Goal: Task Accomplishment & Management: Manage account settings

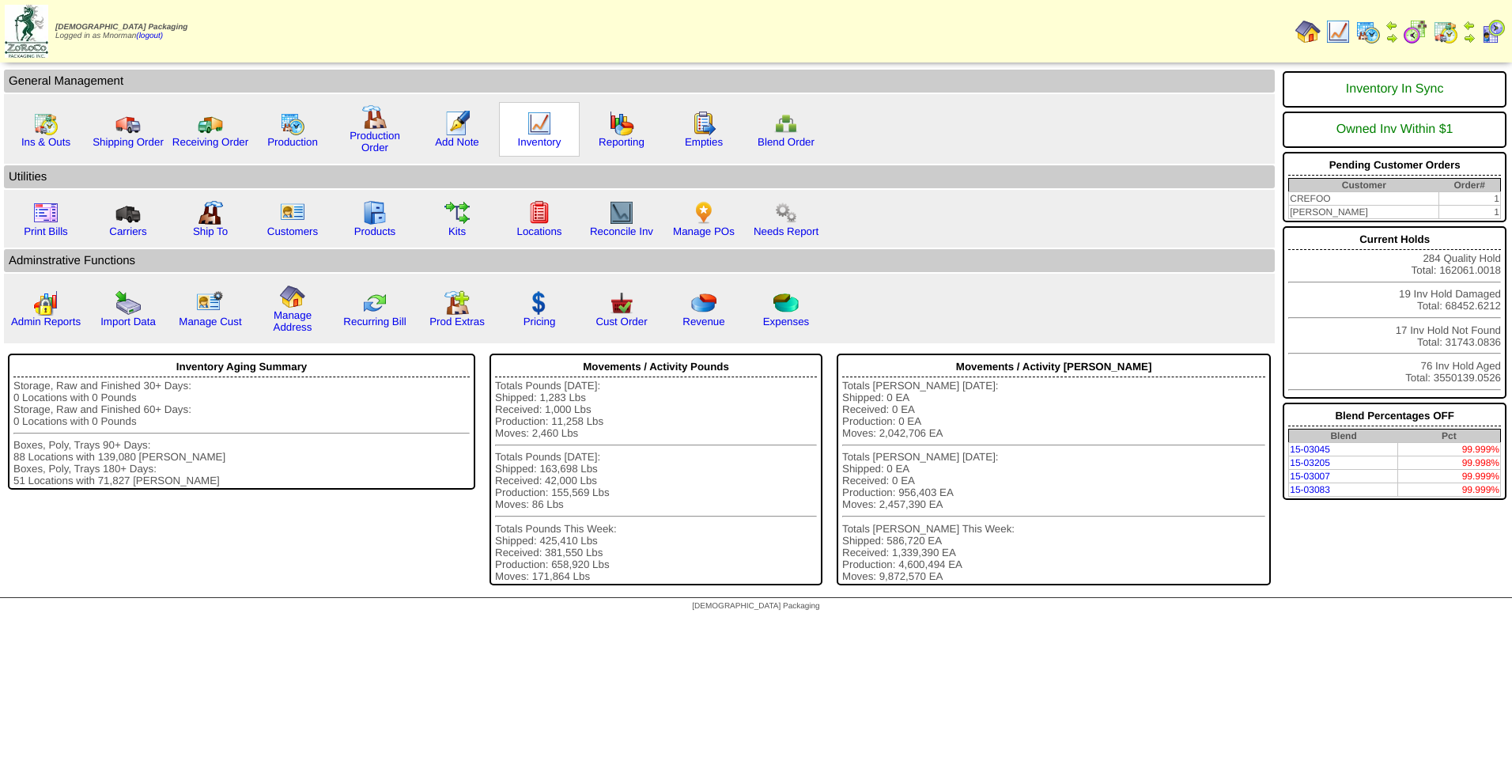
click at [544, 116] on img at bounding box center [539, 123] width 25 height 25
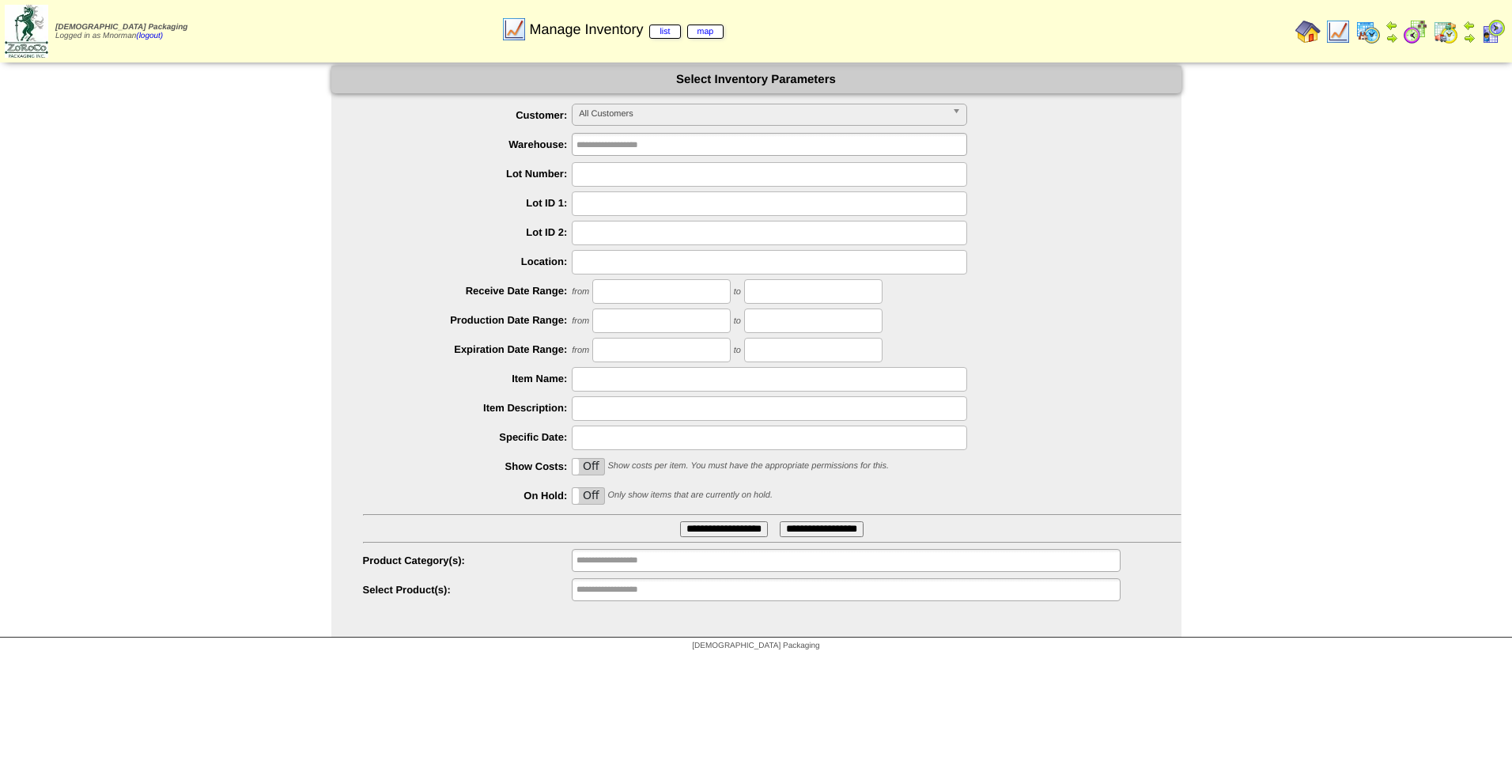
click at [874, 110] on span "All Customers" at bounding box center [762, 113] width 367 height 19
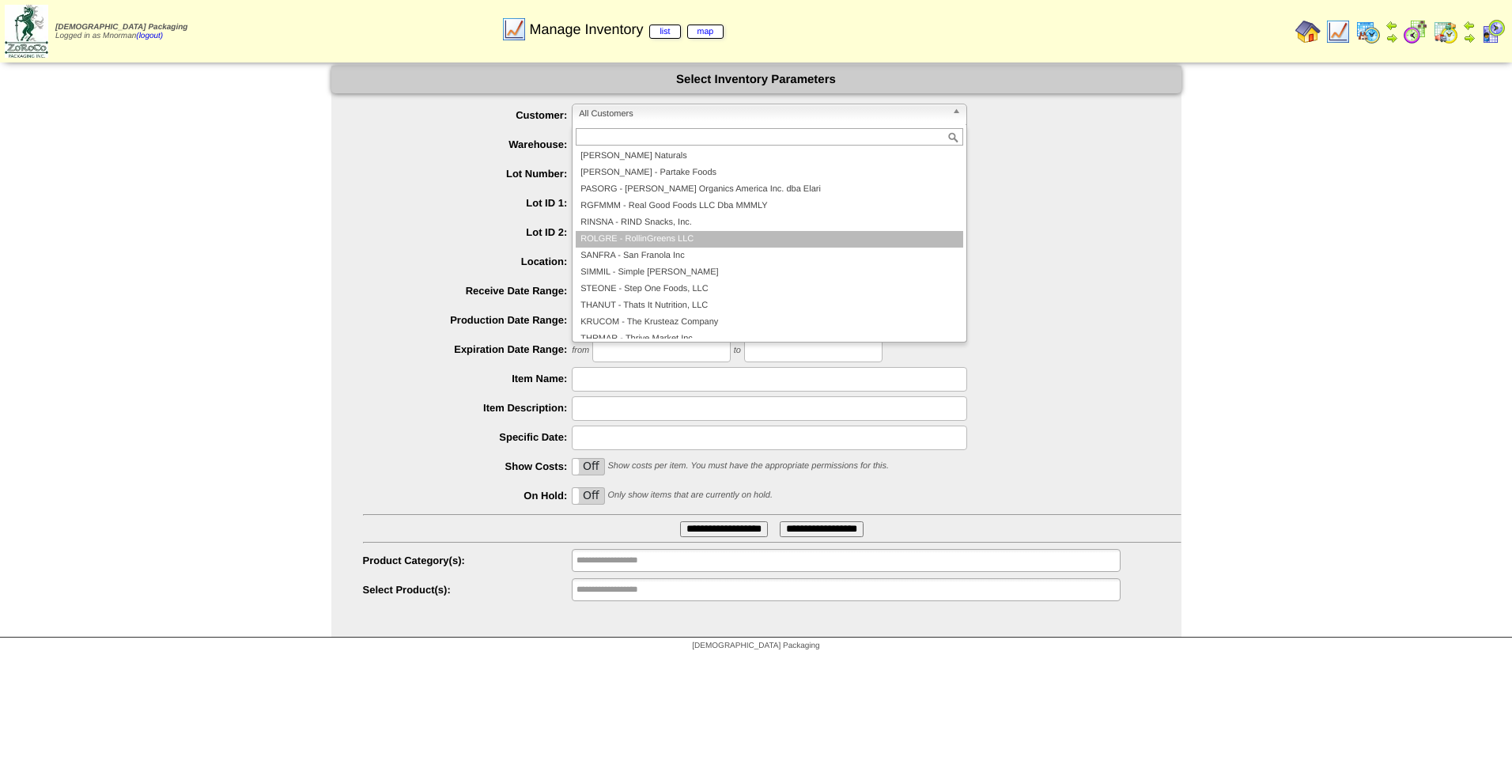
scroll to position [342, 0]
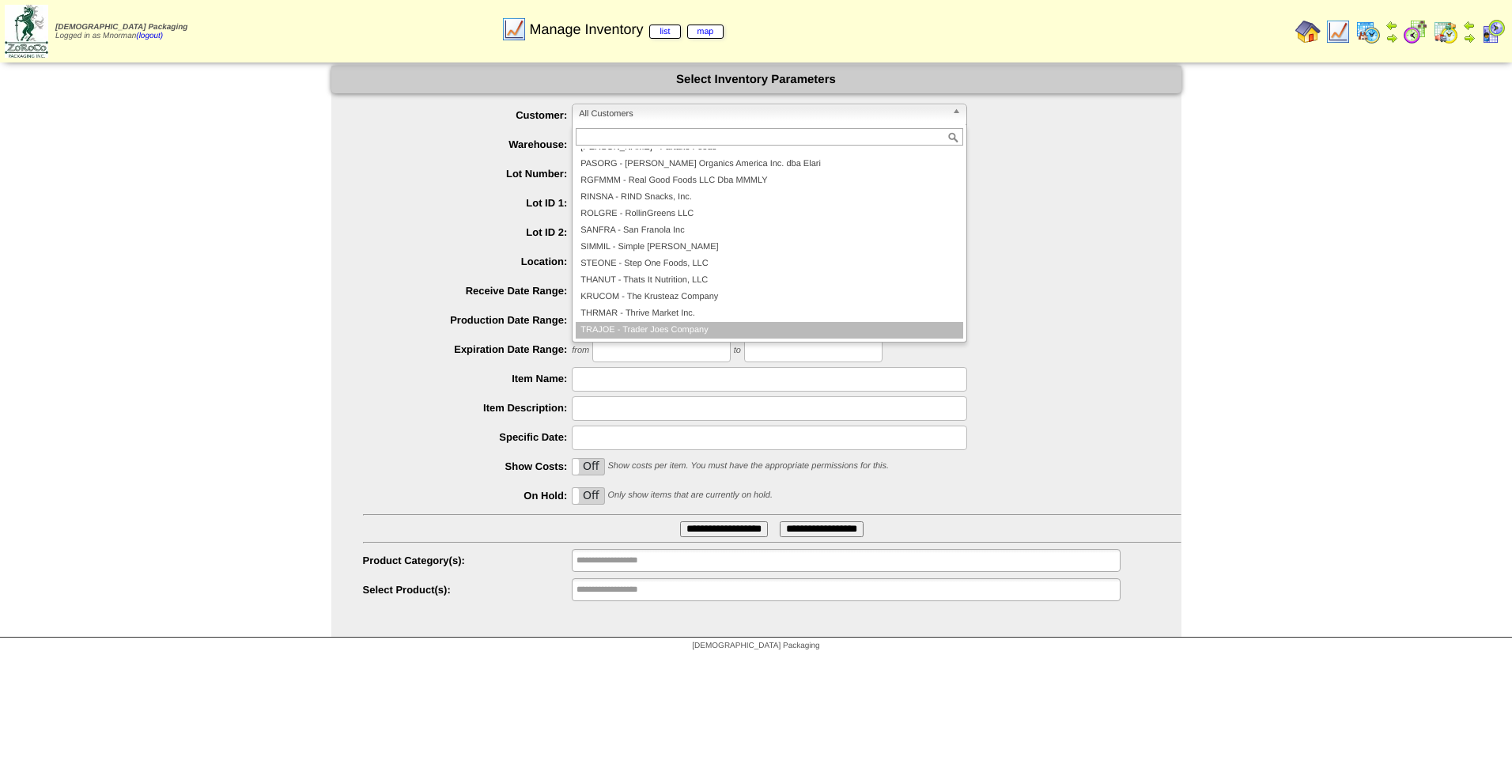
click at [760, 333] on li "TRAJOE - Trader Joes Company" at bounding box center [769, 330] width 387 height 17
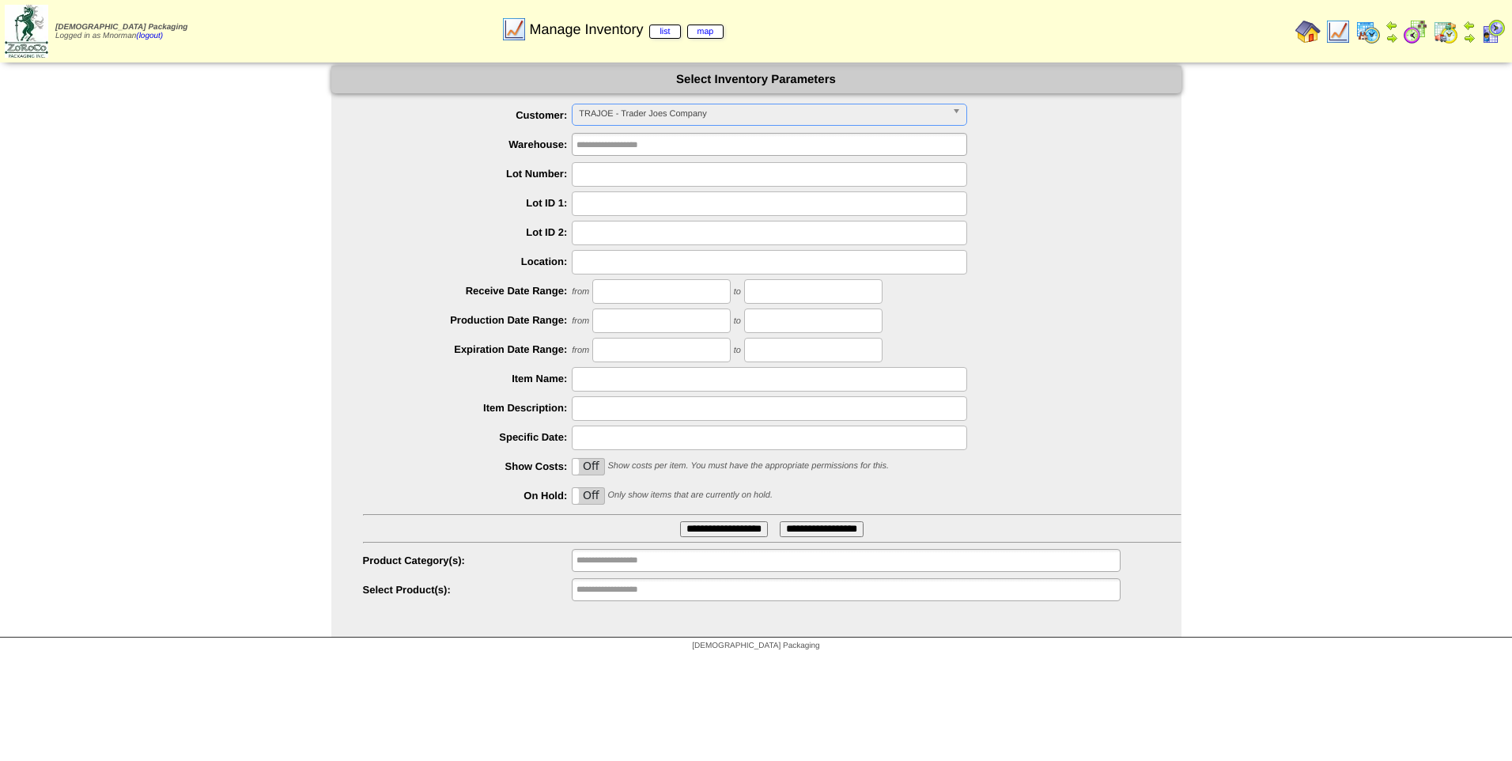
click at [748, 529] on input "**********" at bounding box center [724, 529] width 88 height 16
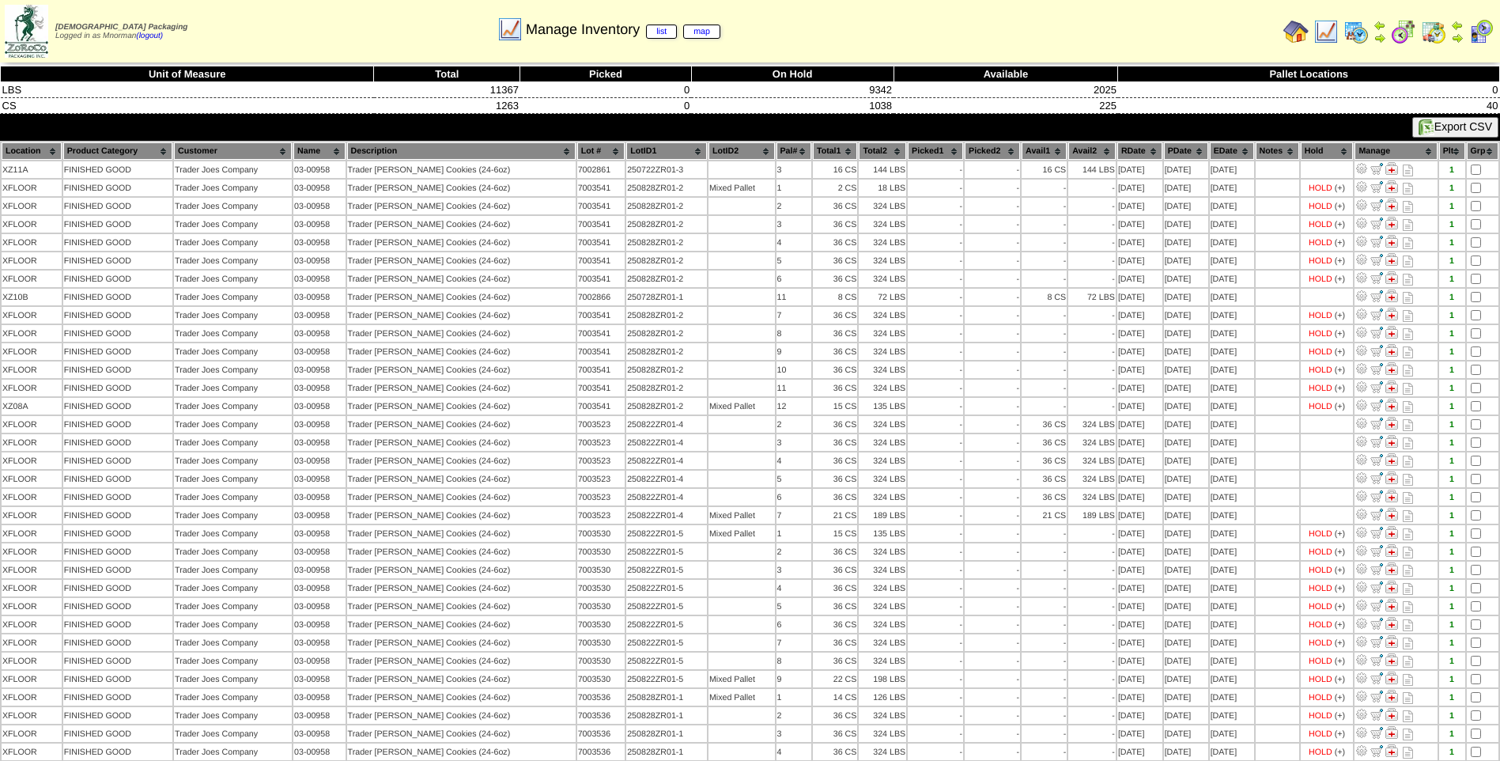
click at [1169, 148] on th "PDate" at bounding box center [1186, 150] width 44 height 17
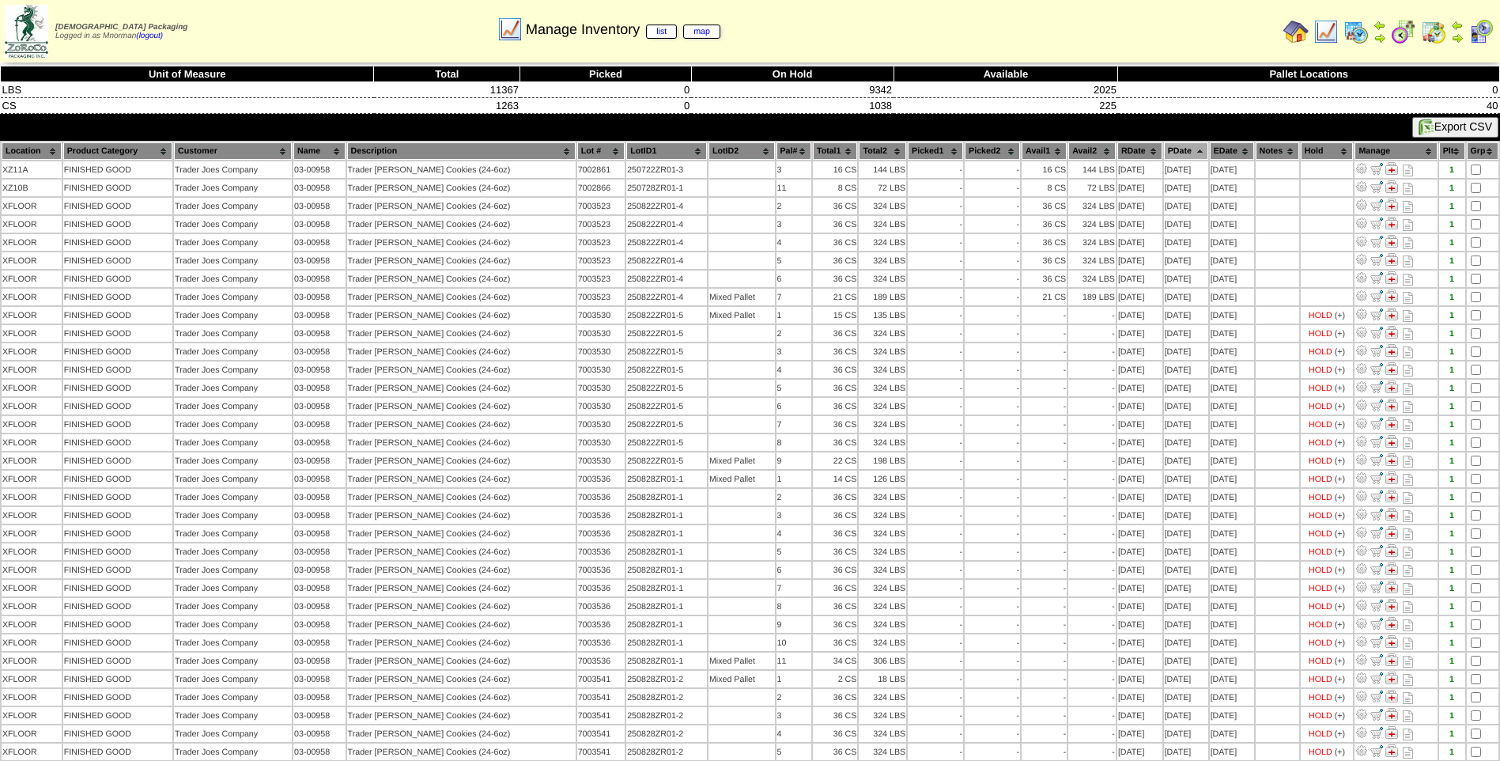
click at [1169, 148] on th "PDate" at bounding box center [1186, 150] width 44 height 17
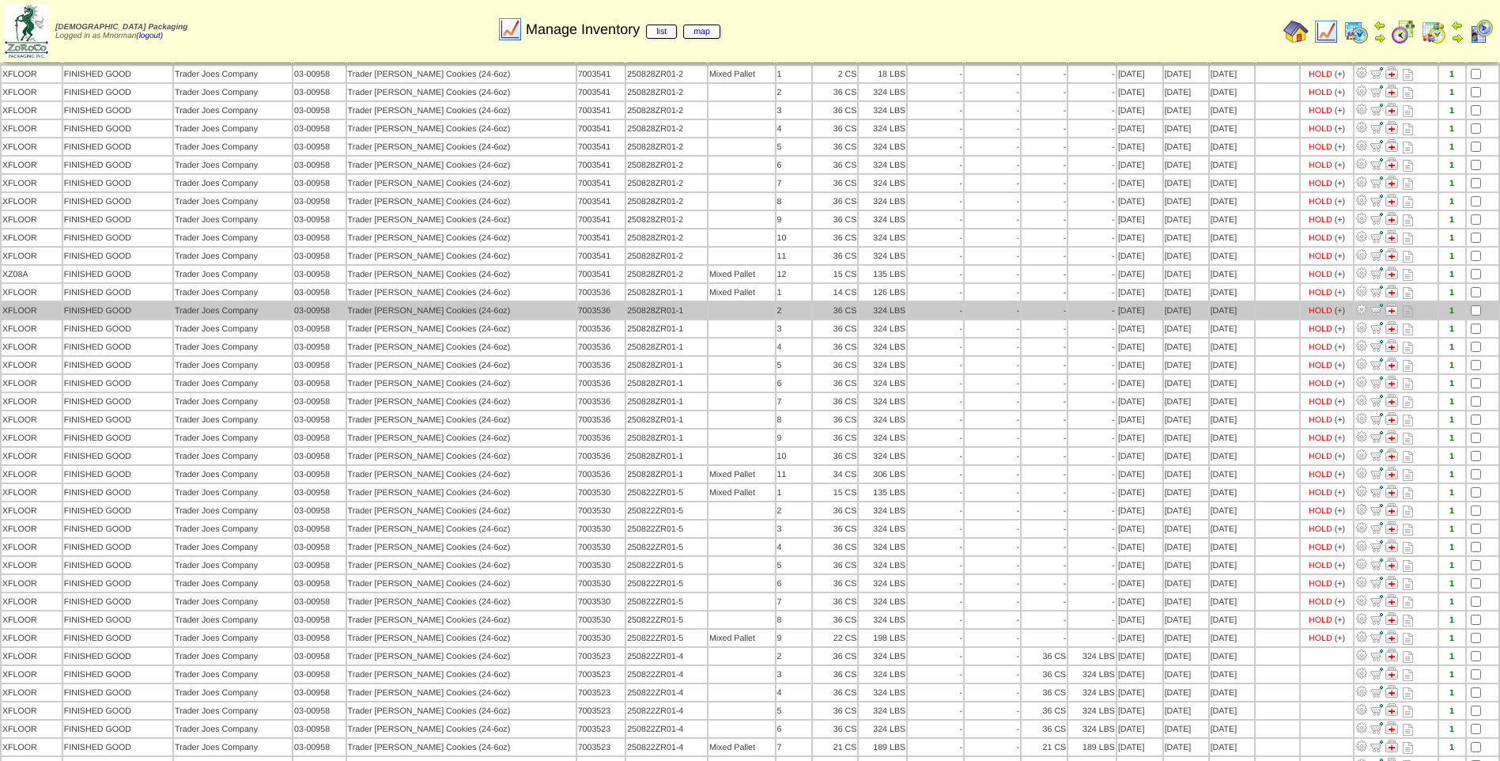
scroll to position [71, 0]
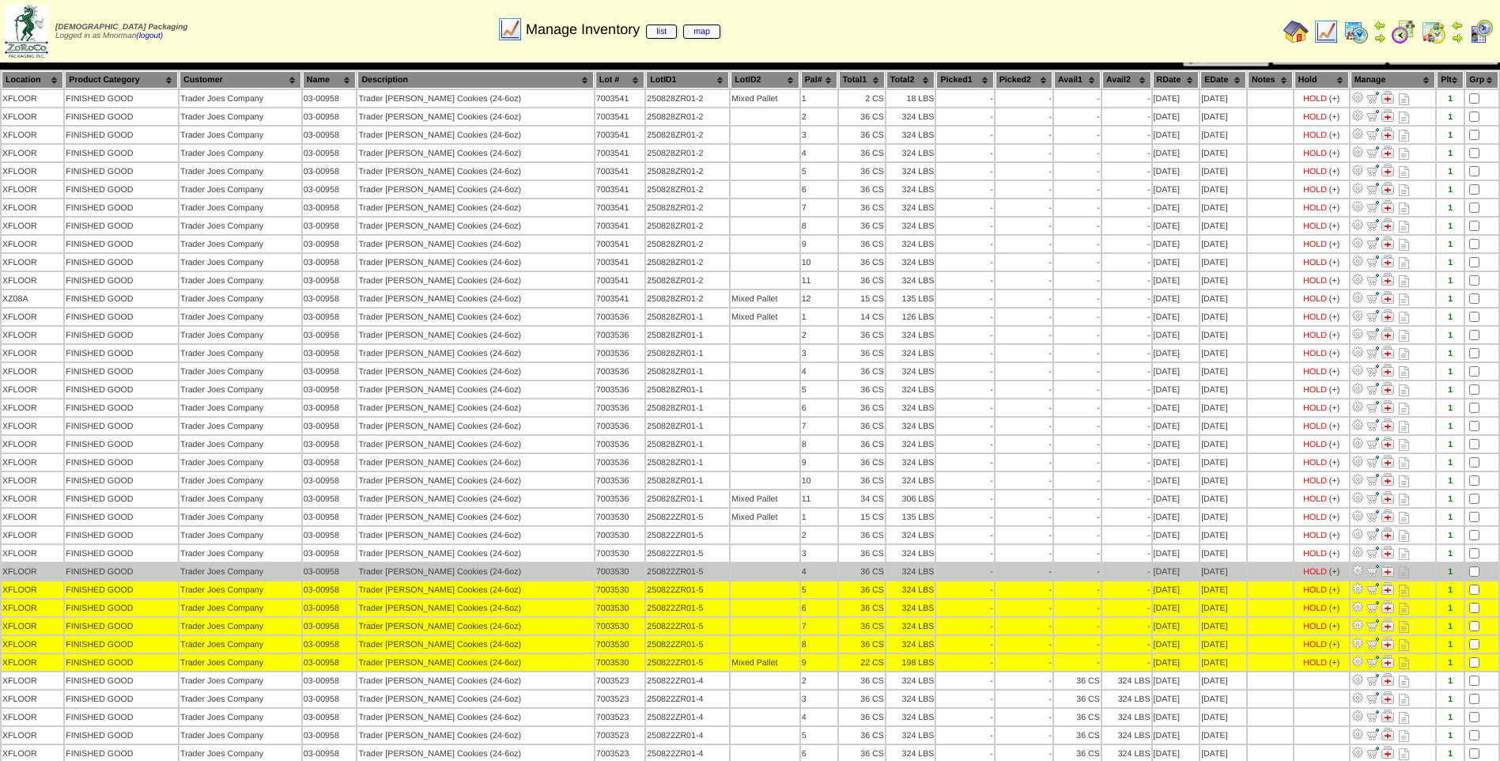
click at [1481, 576] on td at bounding box center [1481, 571] width 33 height 17
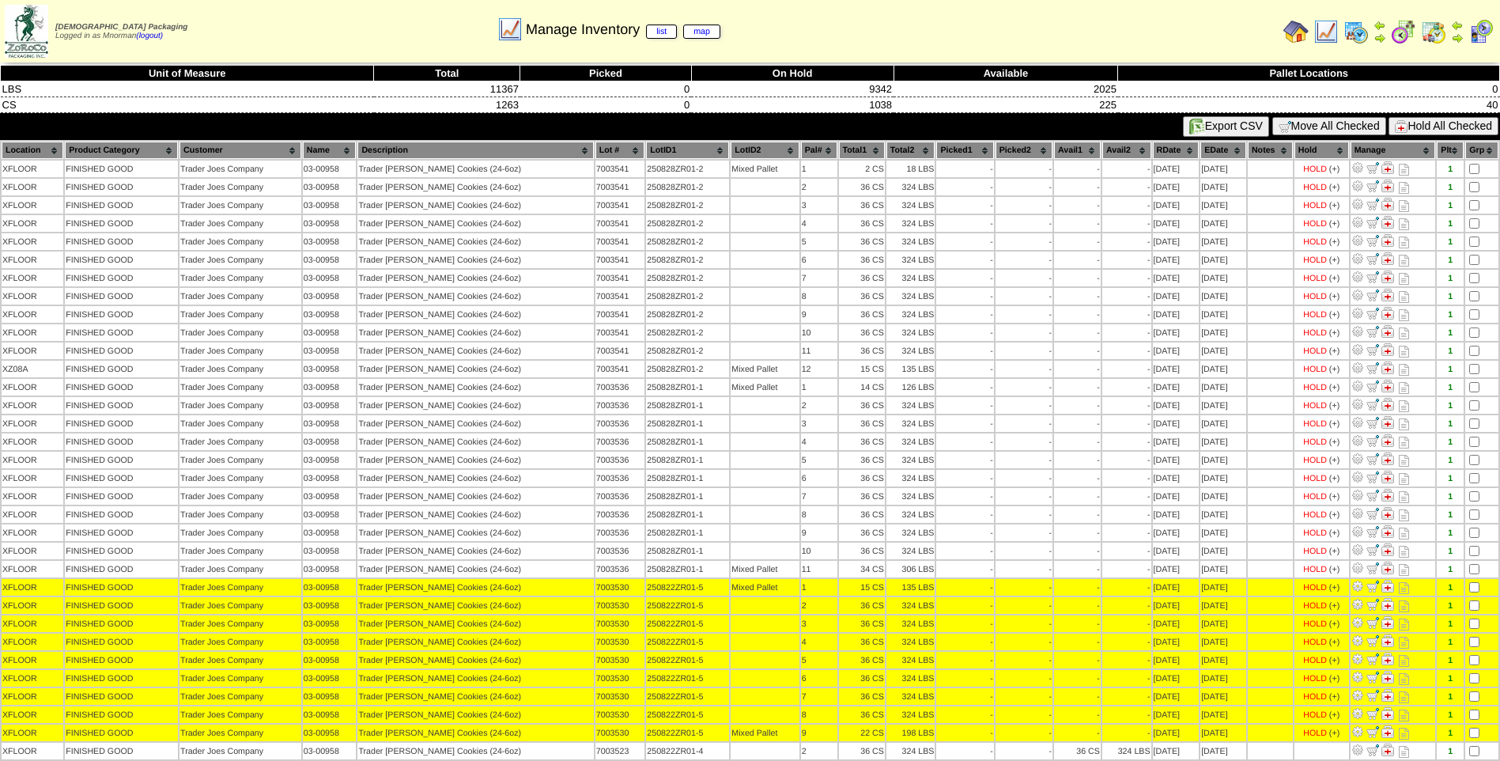
scroll to position [0, 0]
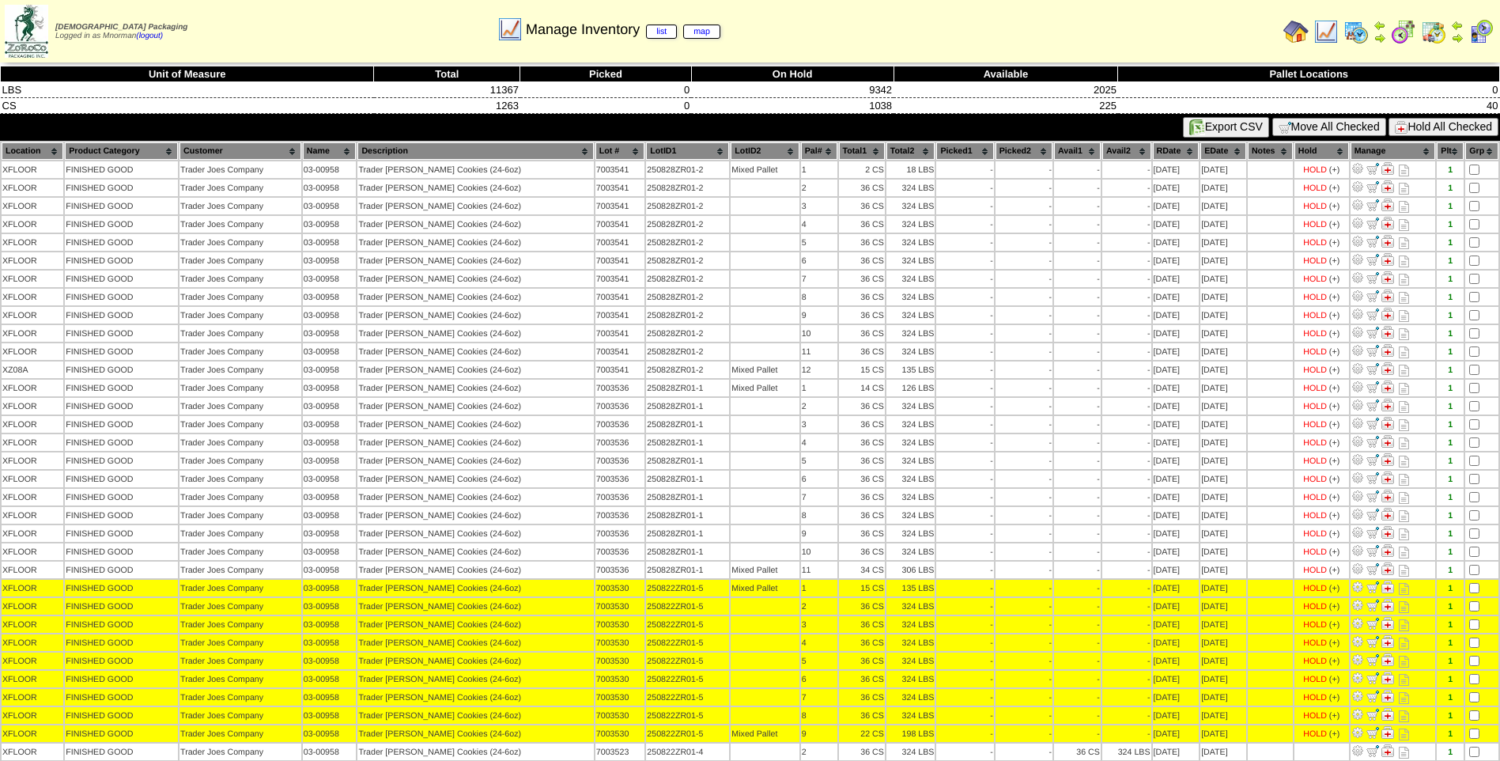
click at [1482, 120] on button "Hold All Checked" at bounding box center [1444, 127] width 110 height 18
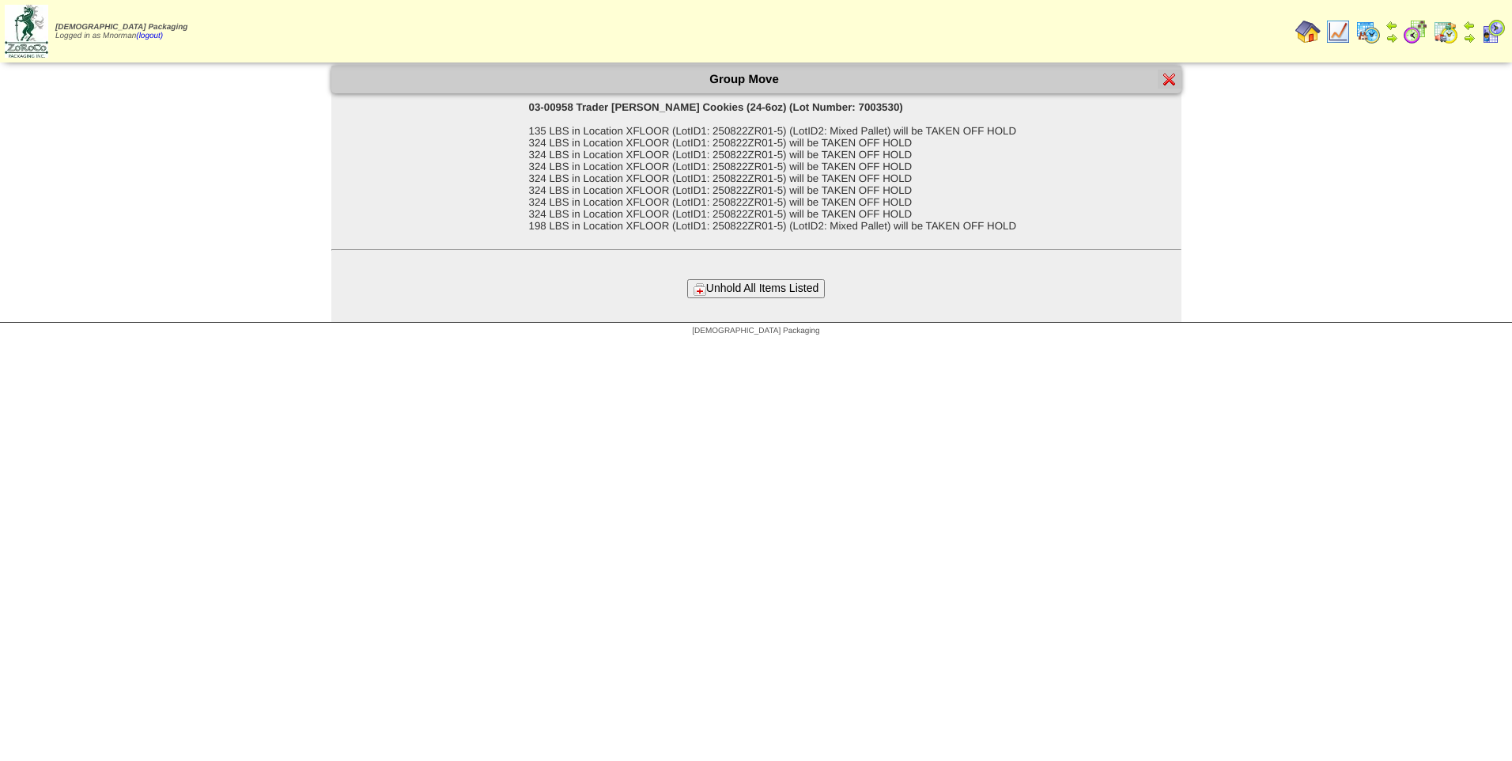
click at [778, 291] on button "Unhold All Items Listed" at bounding box center [756, 288] width 138 height 18
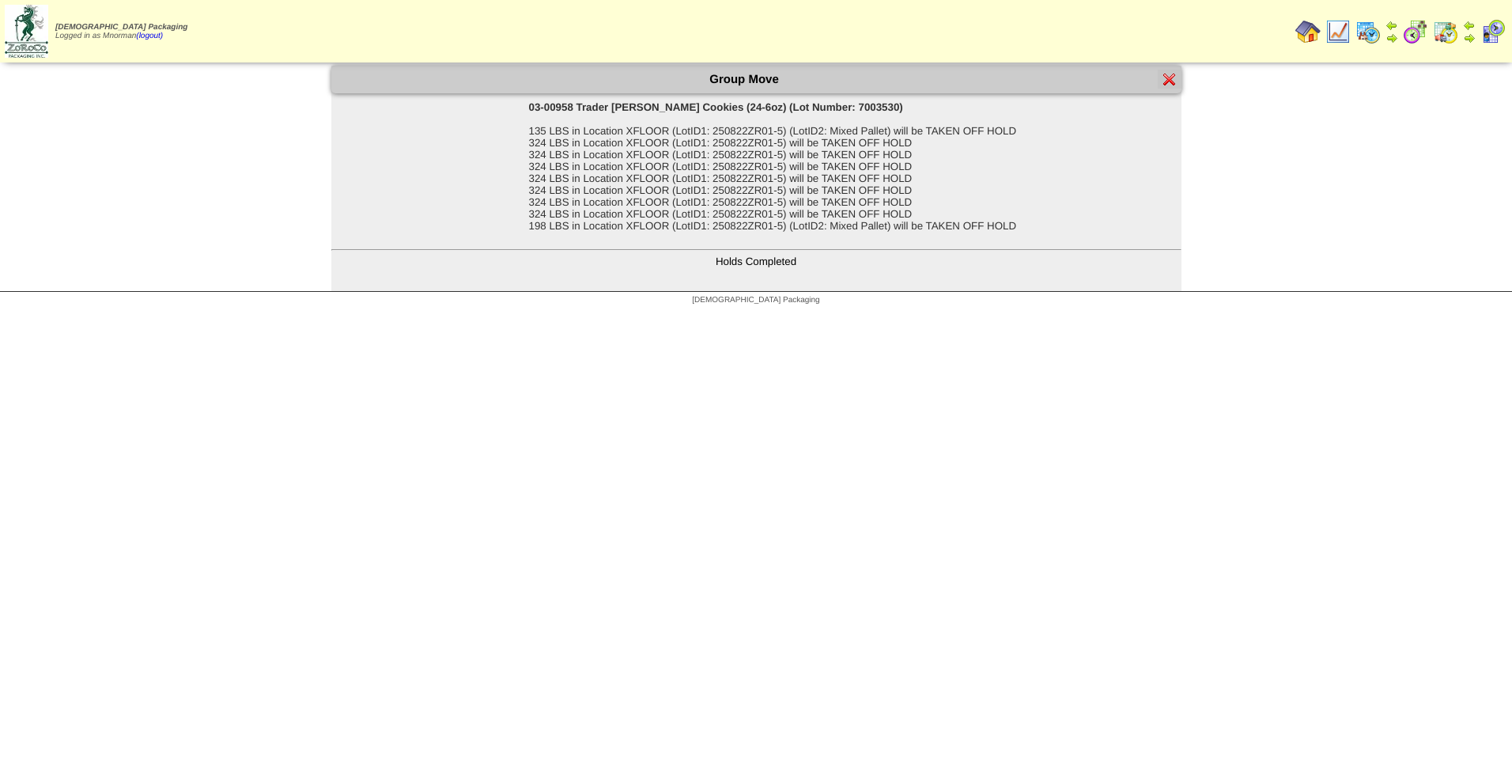
click at [1170, 83] on img at bounding box center [1169, 79] width 13 height 13
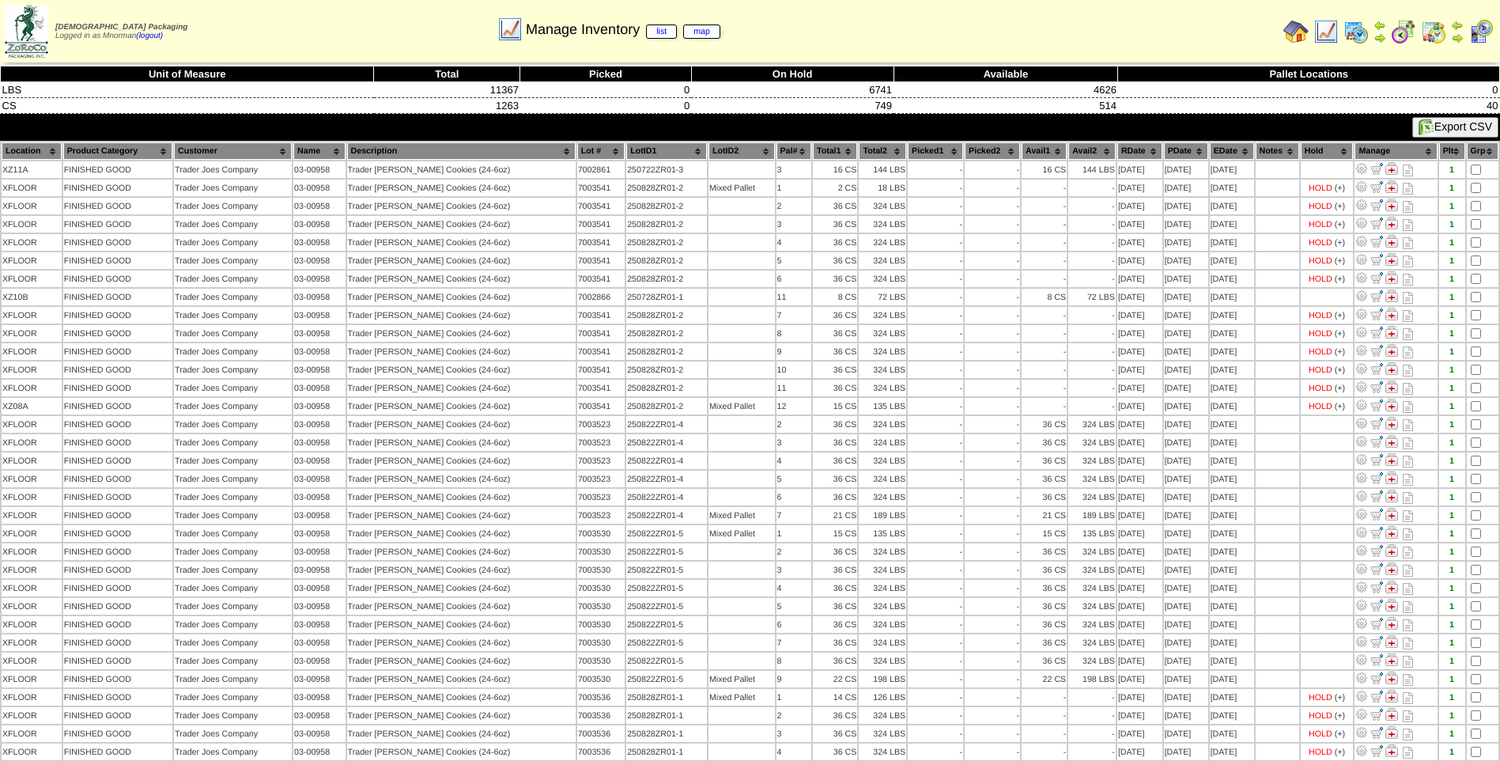
click at [1181, 145] on th "PDate" at bounding box center [1186, 150] width 44 height 17
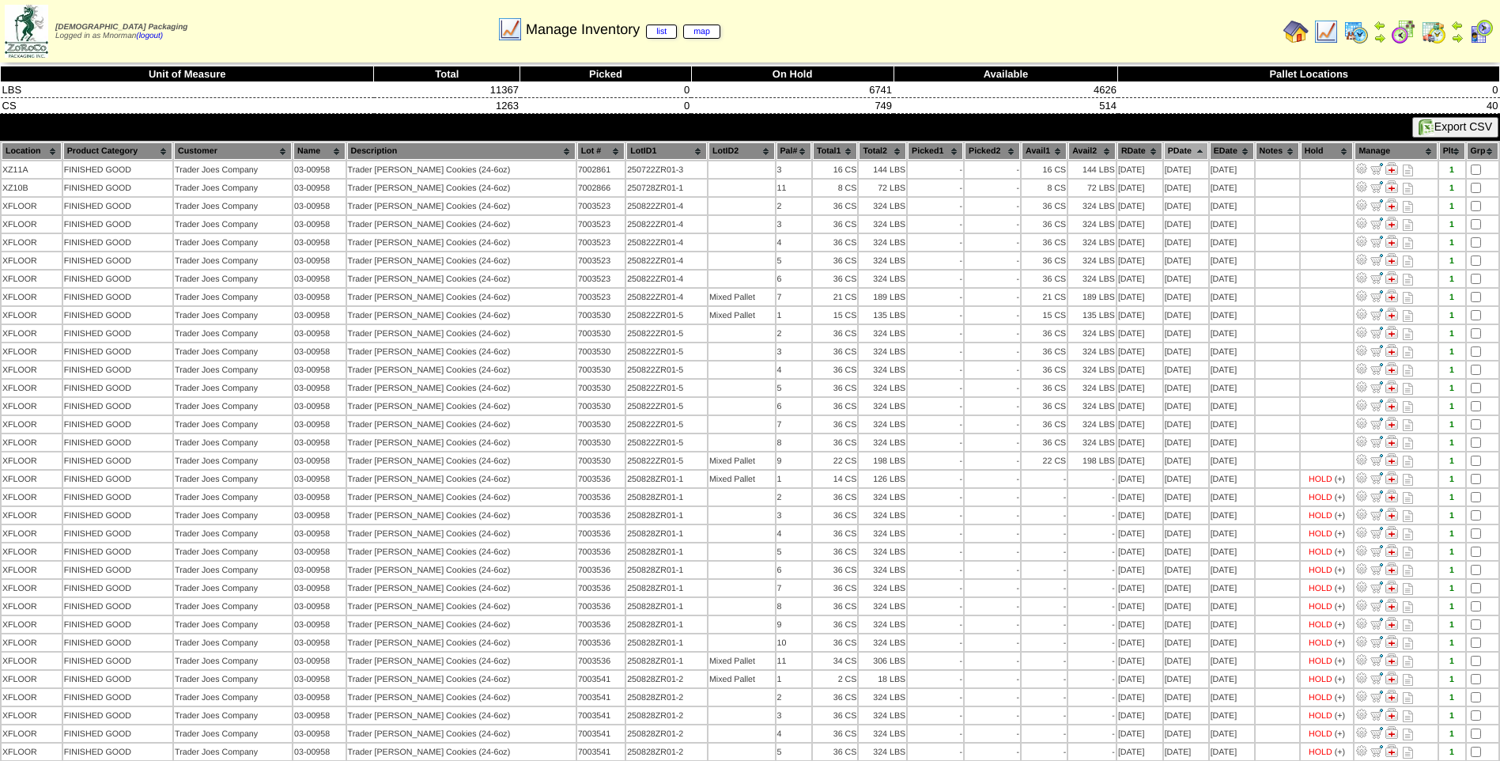
click at [1181, 145] on th "PDate" at bounding box center [1186, 150] width 44 height 17
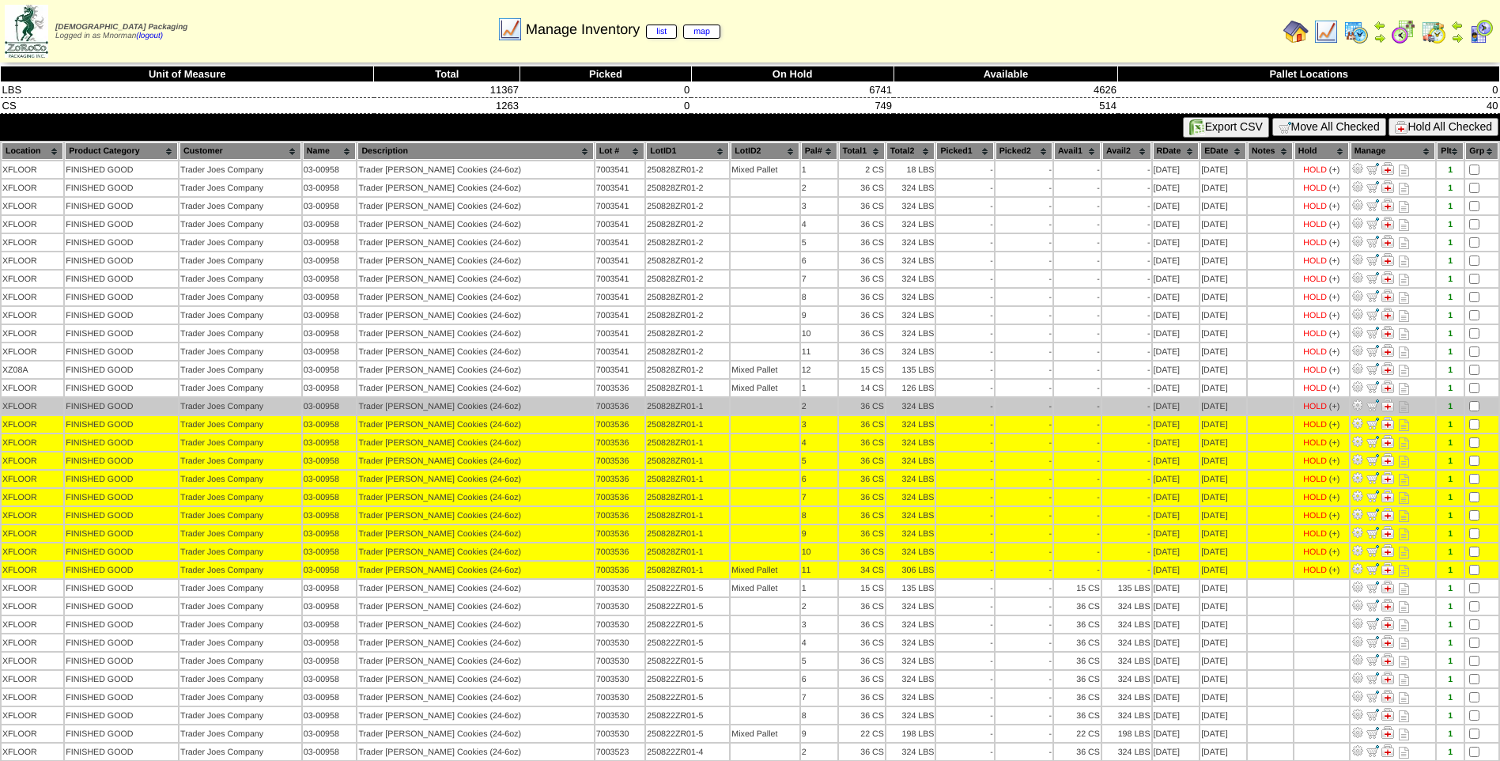
click at [1480, 403] on td at bounding box center [1481, 406] width 33 height 17
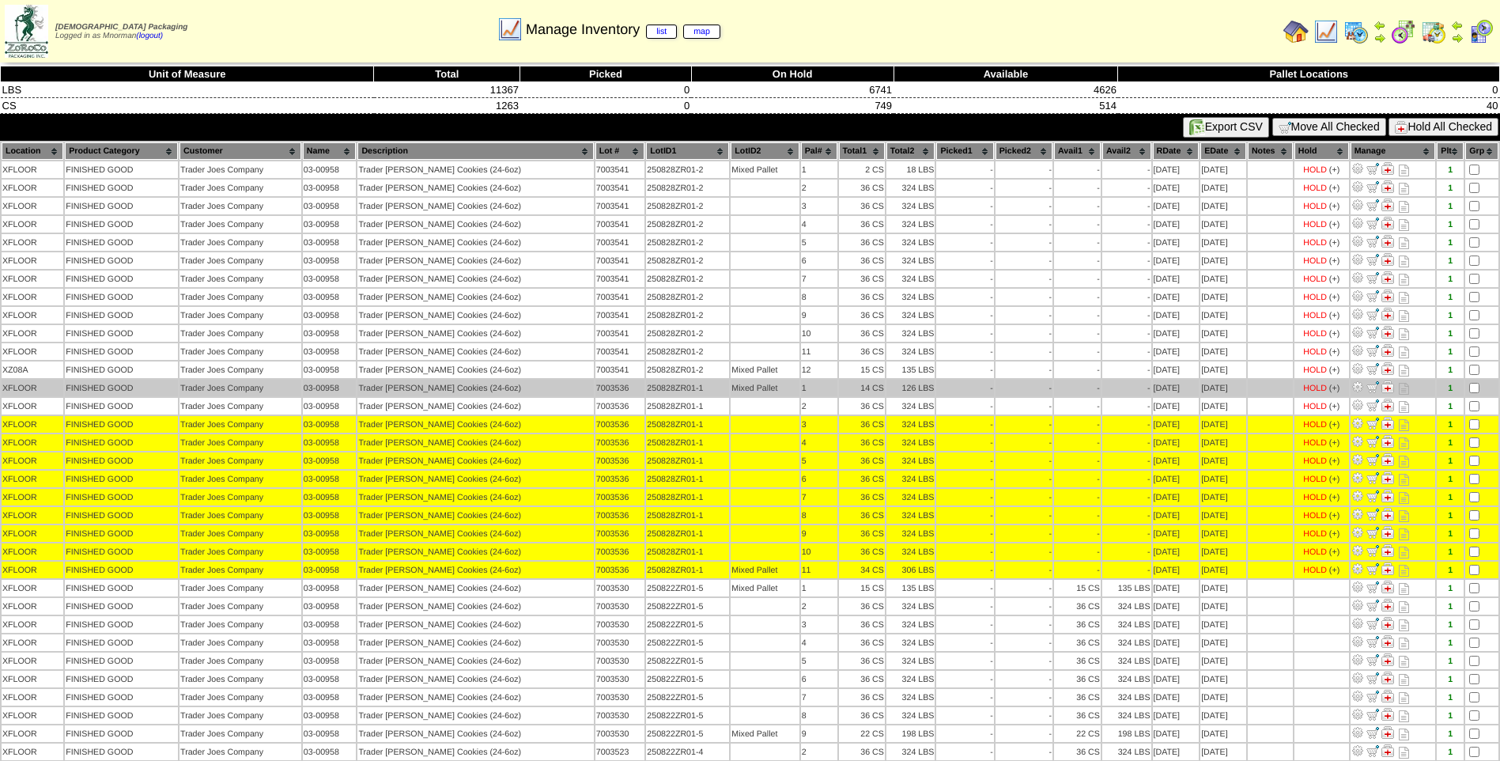
click at [1484, 387] on td at bounding box center [1481, 388] width 33 height 17
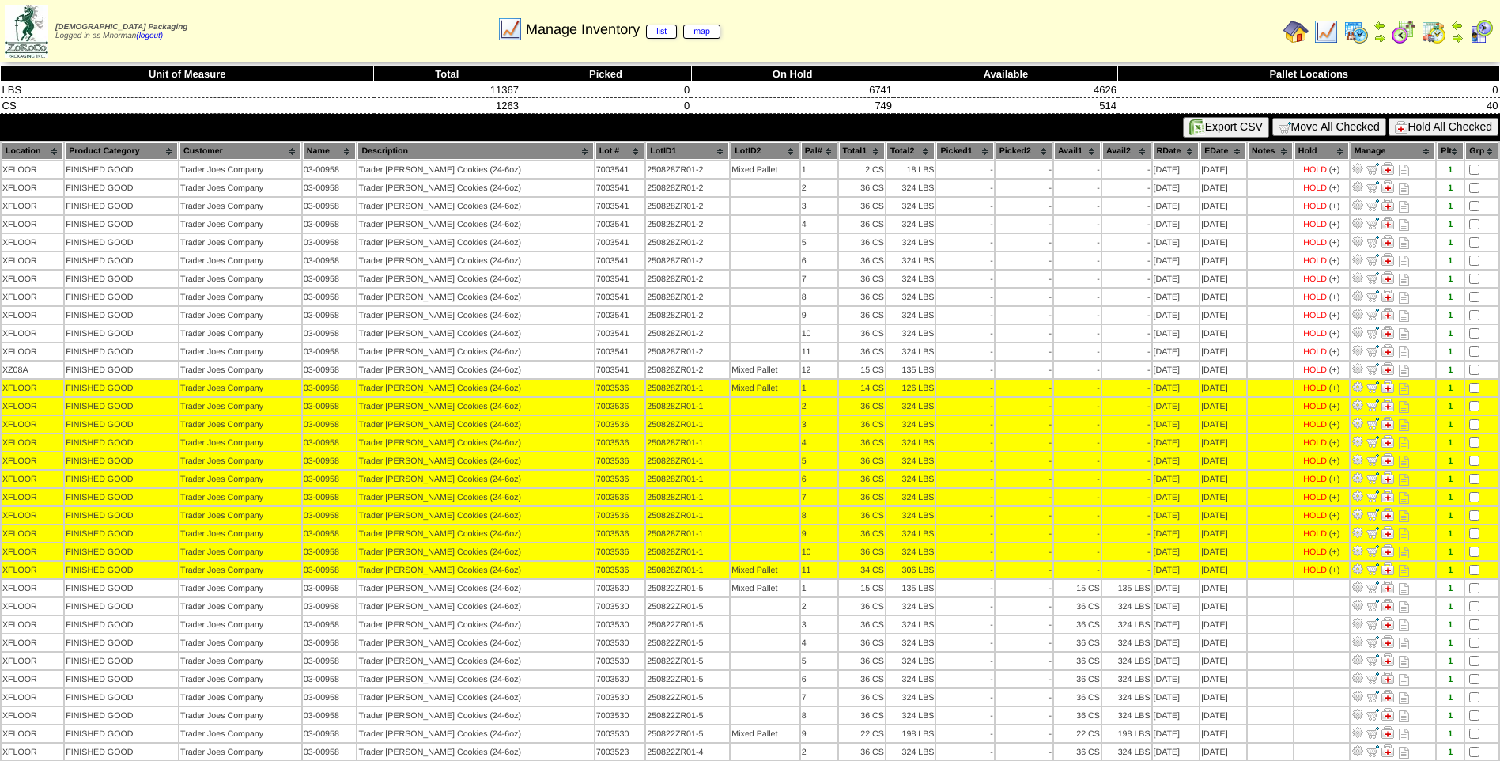
click at [1458, 132] on button "Hold All Checked" at bounding box center [1444, 127] width 110 height 18
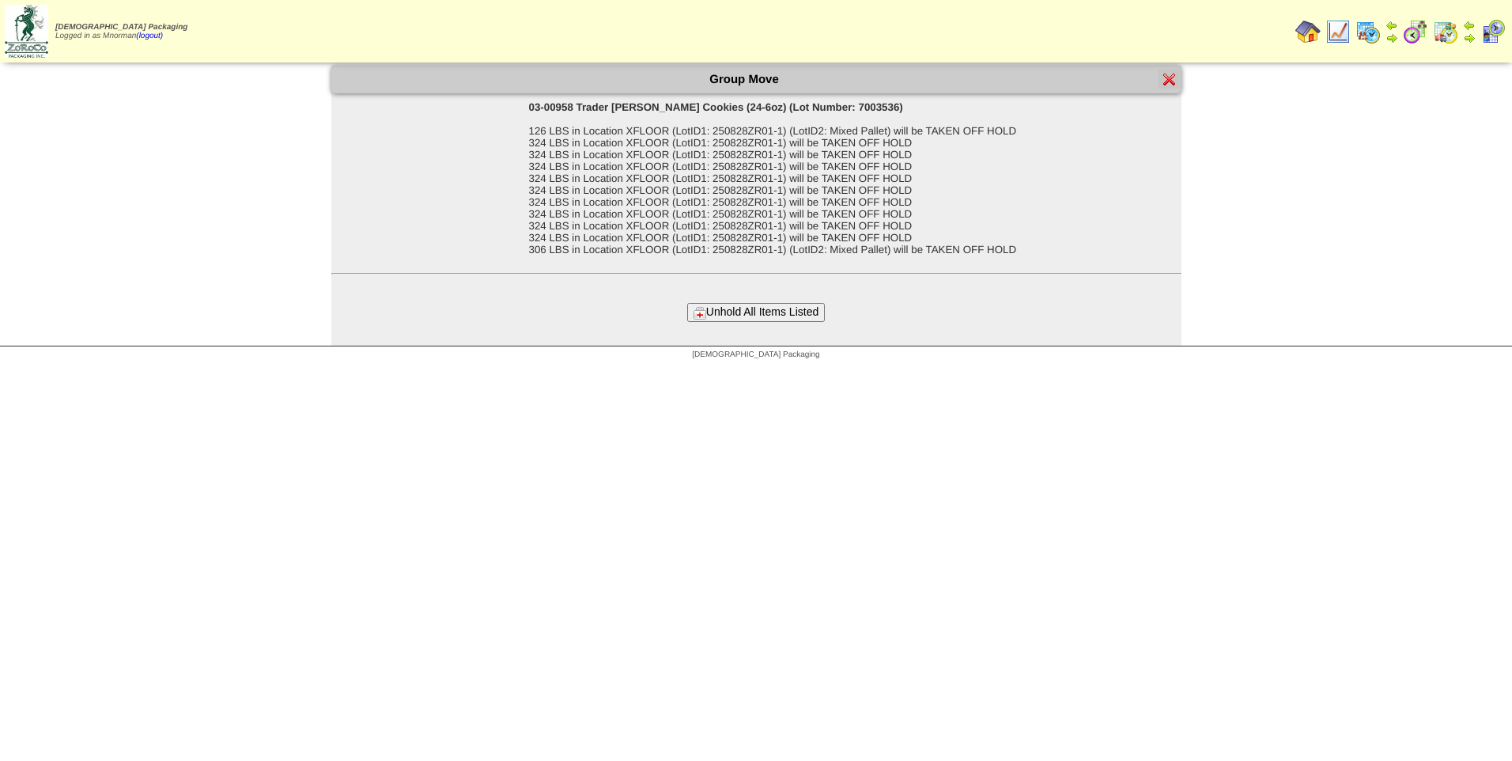
click at [767, 310] on button "Unhold All Items Listed" at bounding box center [756, 312] width 138 height 18
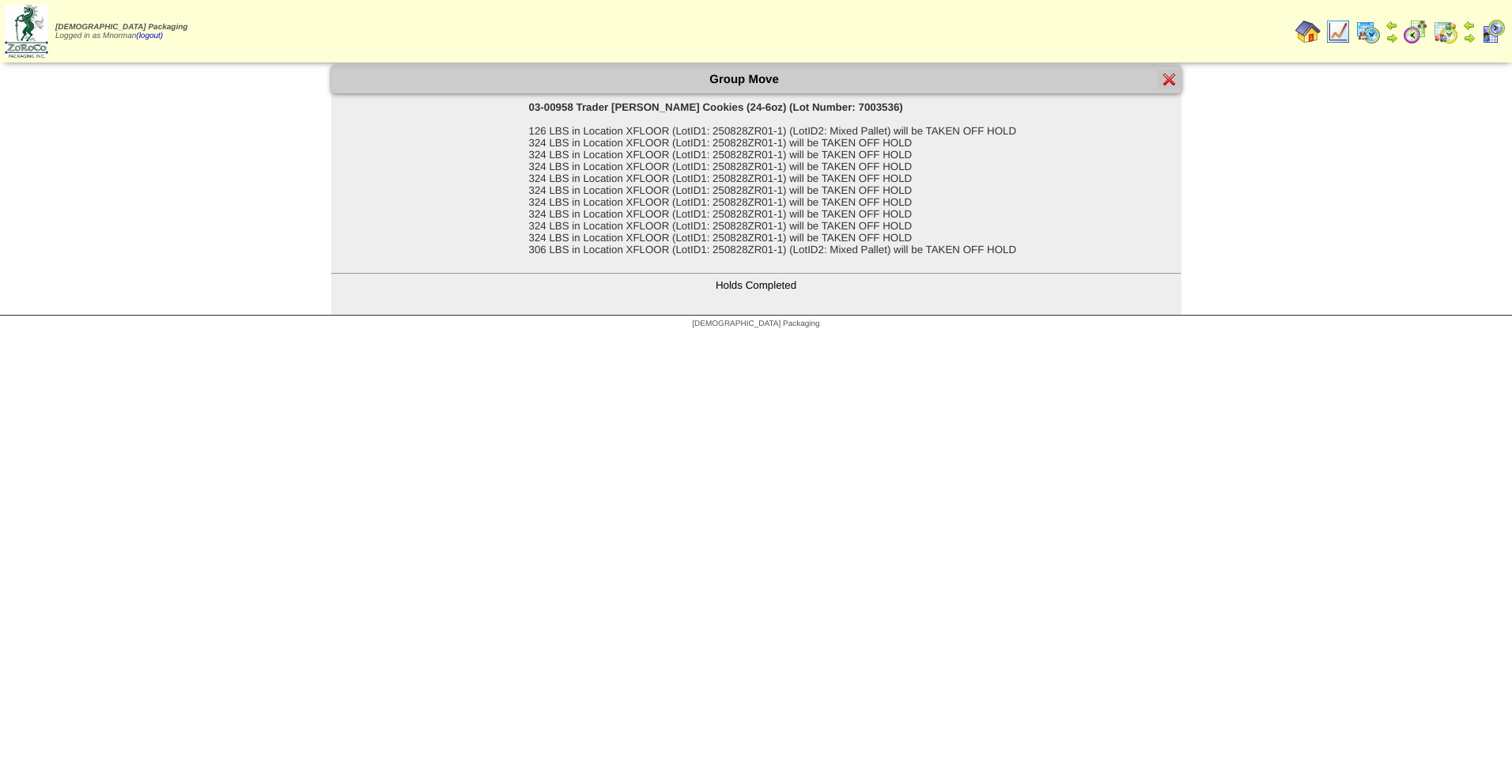
click at [1172, 82] on img at bounding box center [1169, 79] width 13 height 13
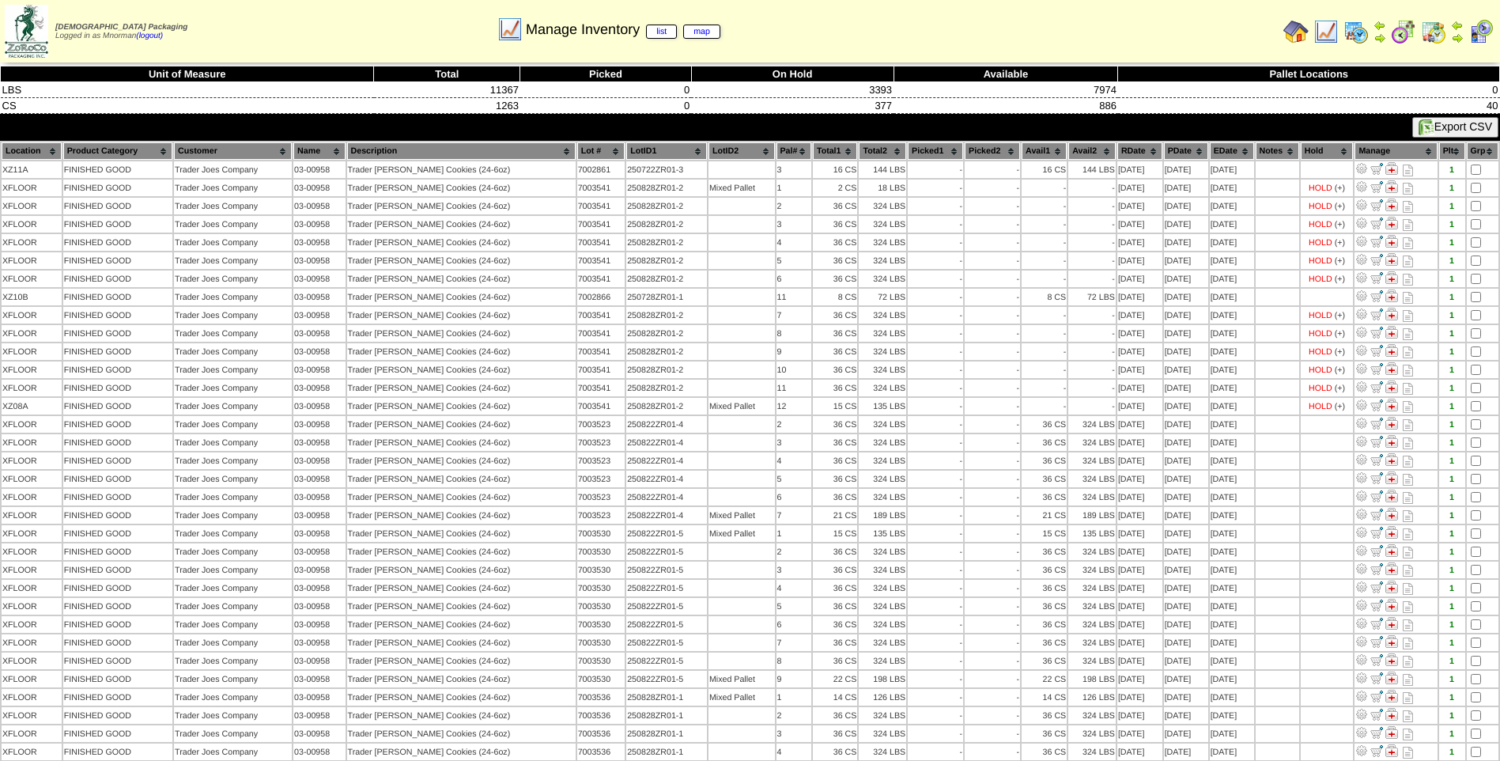
click at [1170, 154] on th "PDate" at bounding box center [1186, 150] width 44 height 17
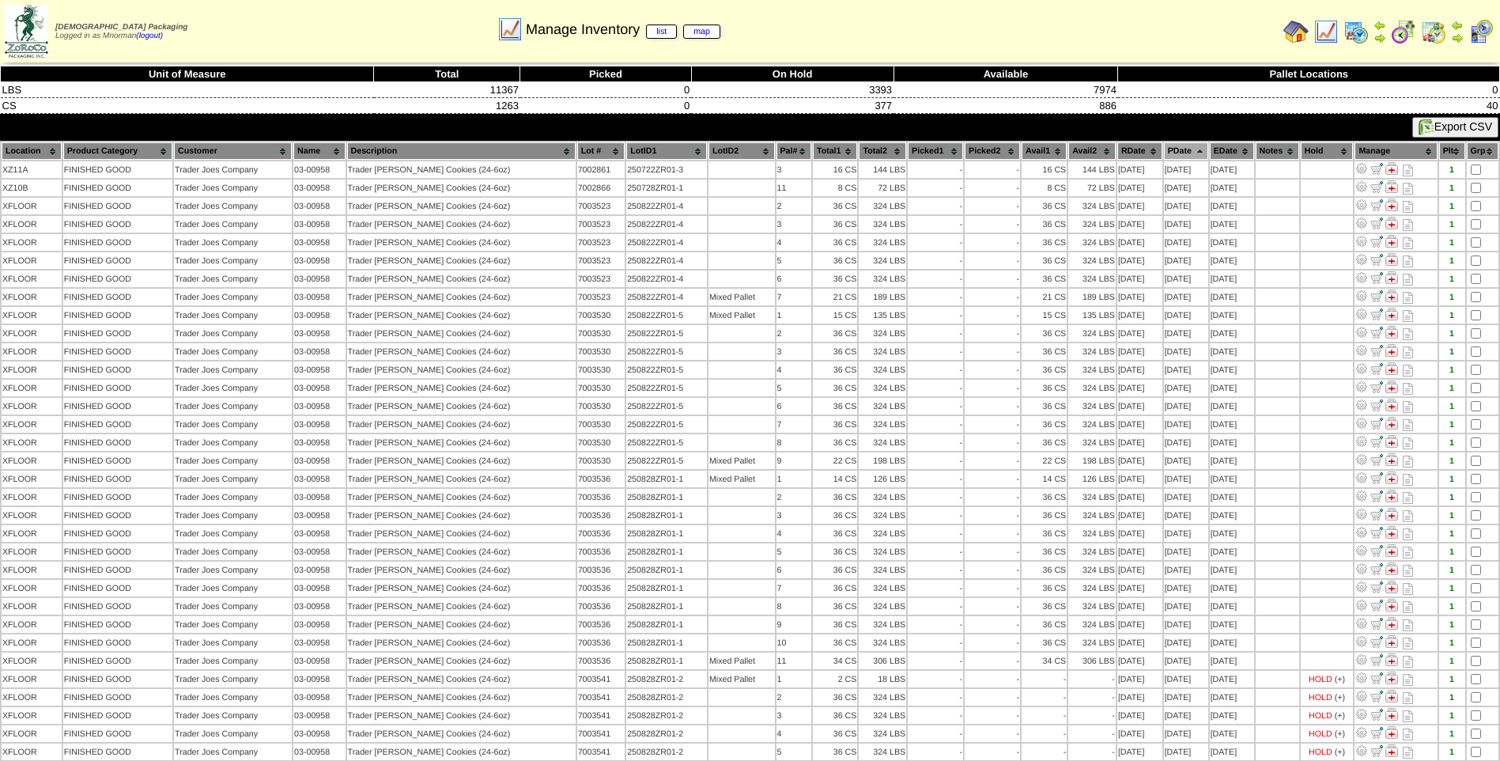
click at [1170, 154] on th "PDate" at bounding box center [1186, 150] width 44 height 17
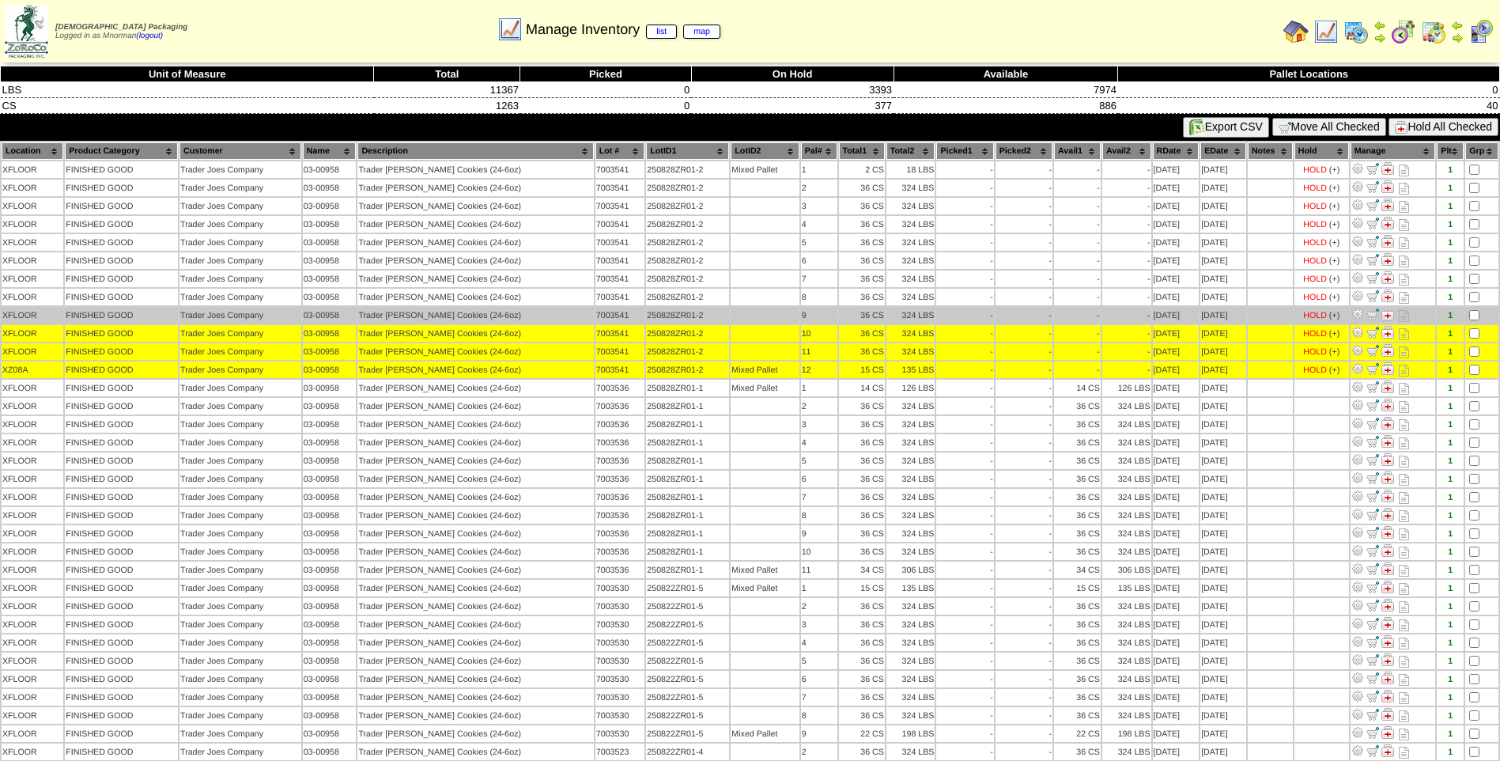
click at [1476, 319] on td at bounding box center [1481, 315] width 33 height 17
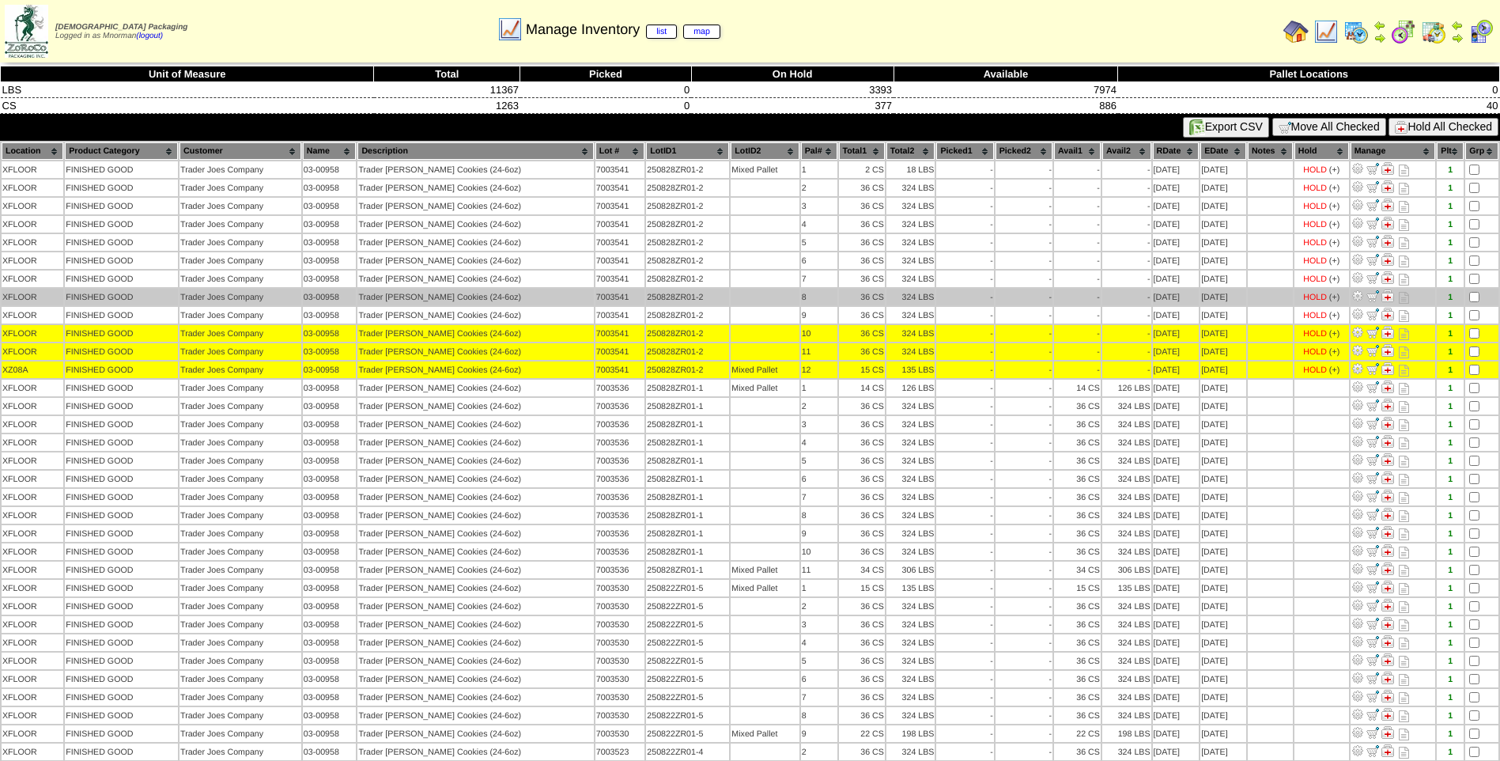
drag, startPoint x: 1476, startPoint y: 320, endPoint x: 1476, endPoint y: 303, distance: 17.4
click at [1476, 304] on td at bounding box center [1481, 297] width 33 height 17
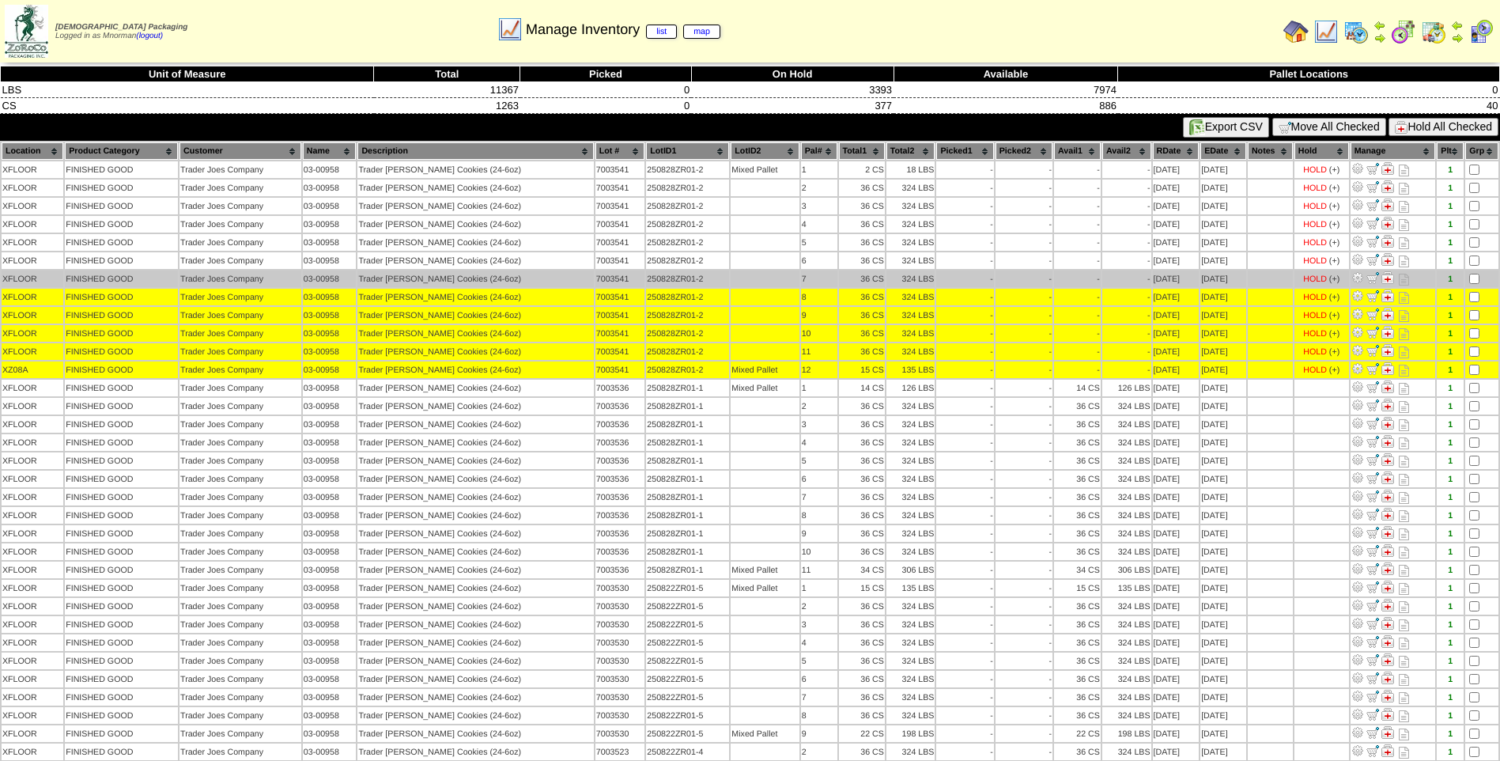
click at [1476, 272] on td at bounding box center [1481, 278] width 33 height 17
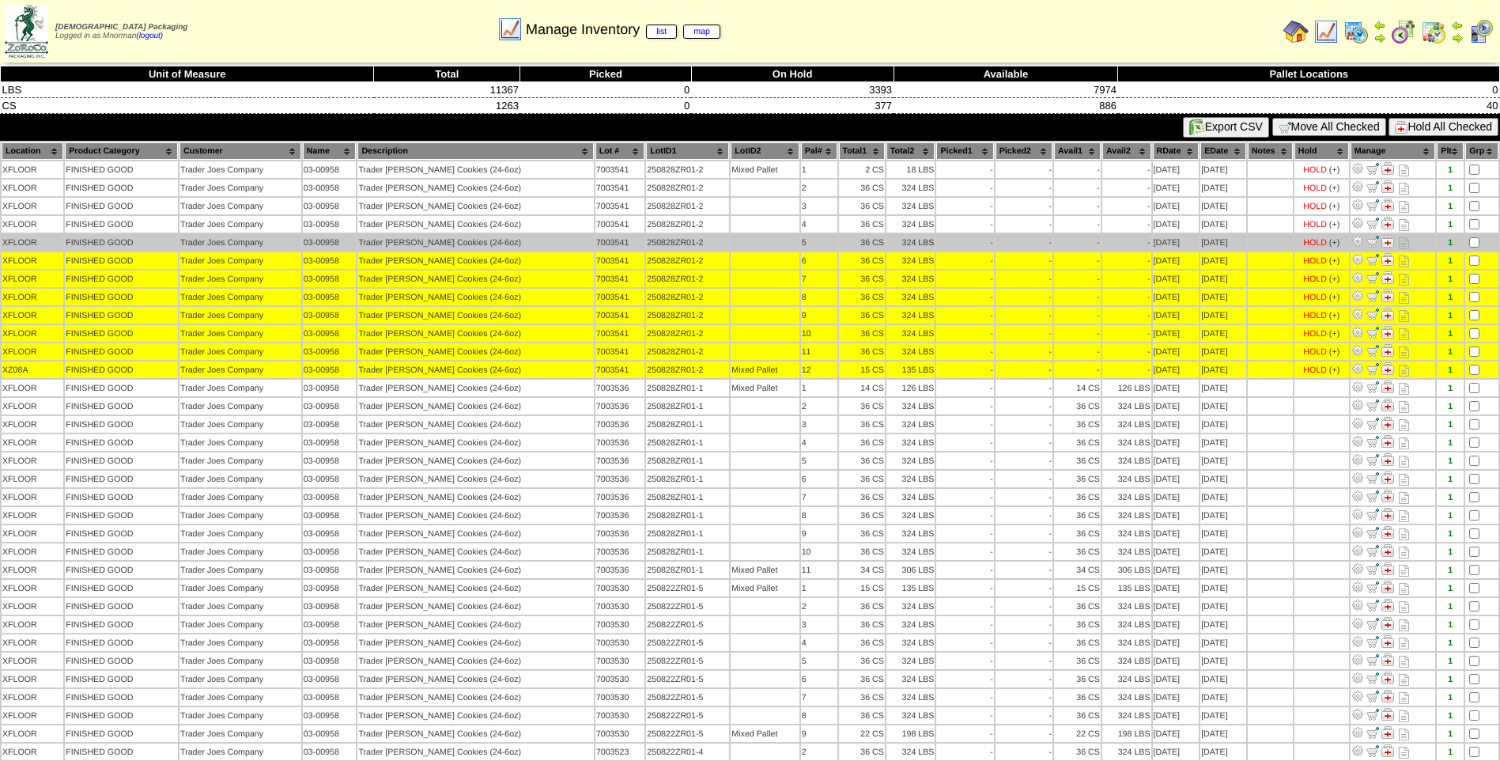
click at [1474, 236] on td at bounding box center [1481, 242] width 33 height 17
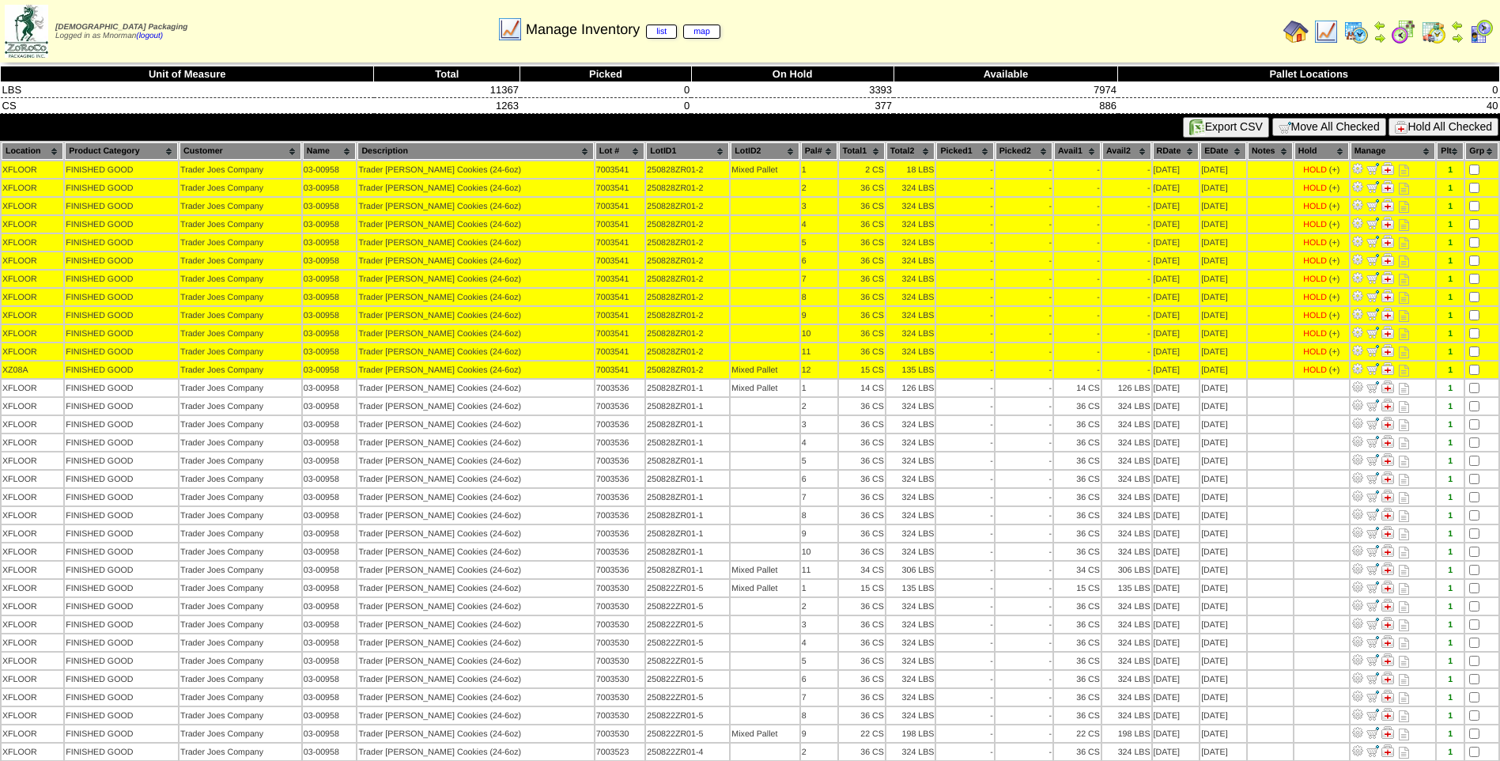
click at [1466, 123] on button "Hold All Checked" at bounding box center [1444, 127] width 110 height 18
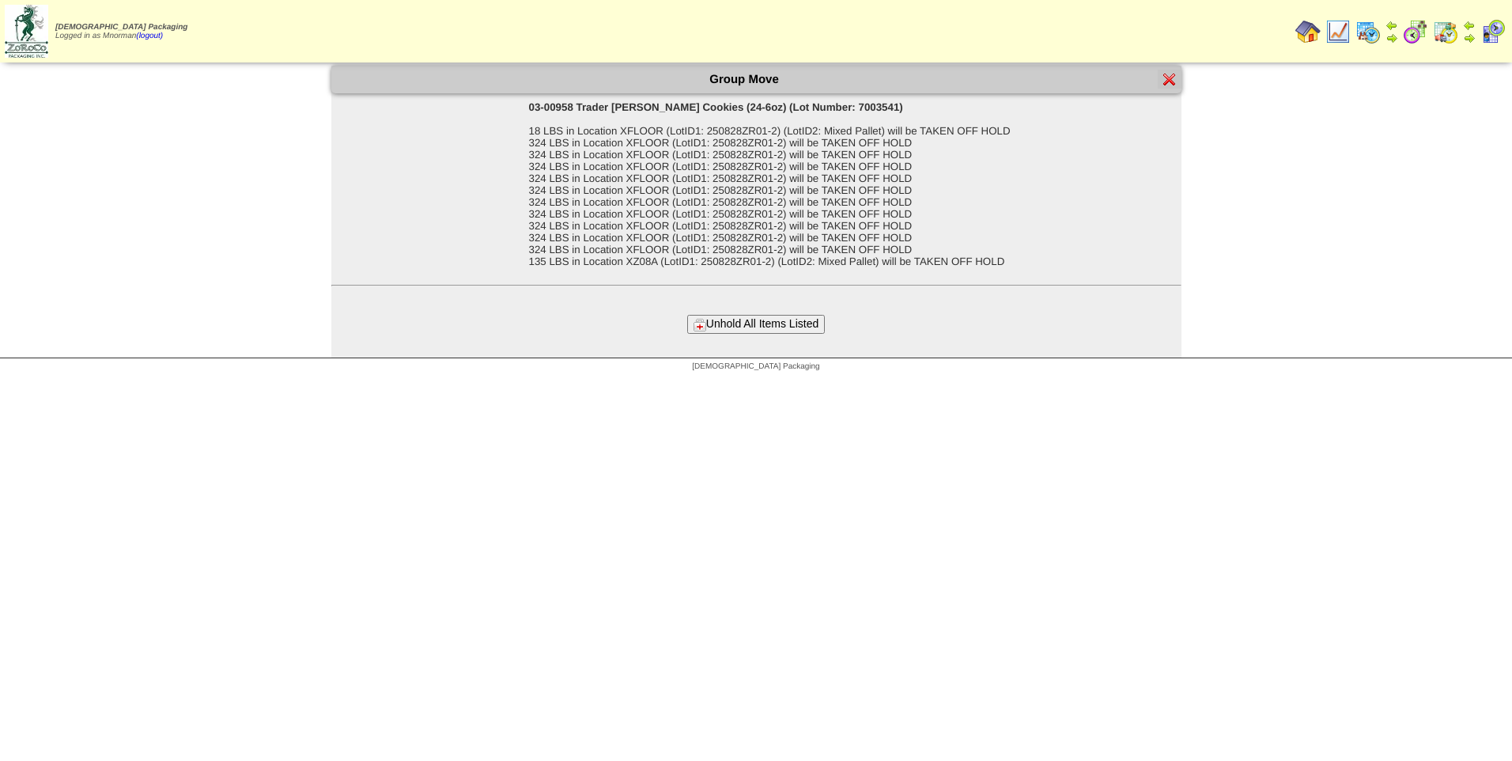
click at [790, 327] on button "Unhold All Items Listed" at bounding box center [756, 324] width 138 height 18
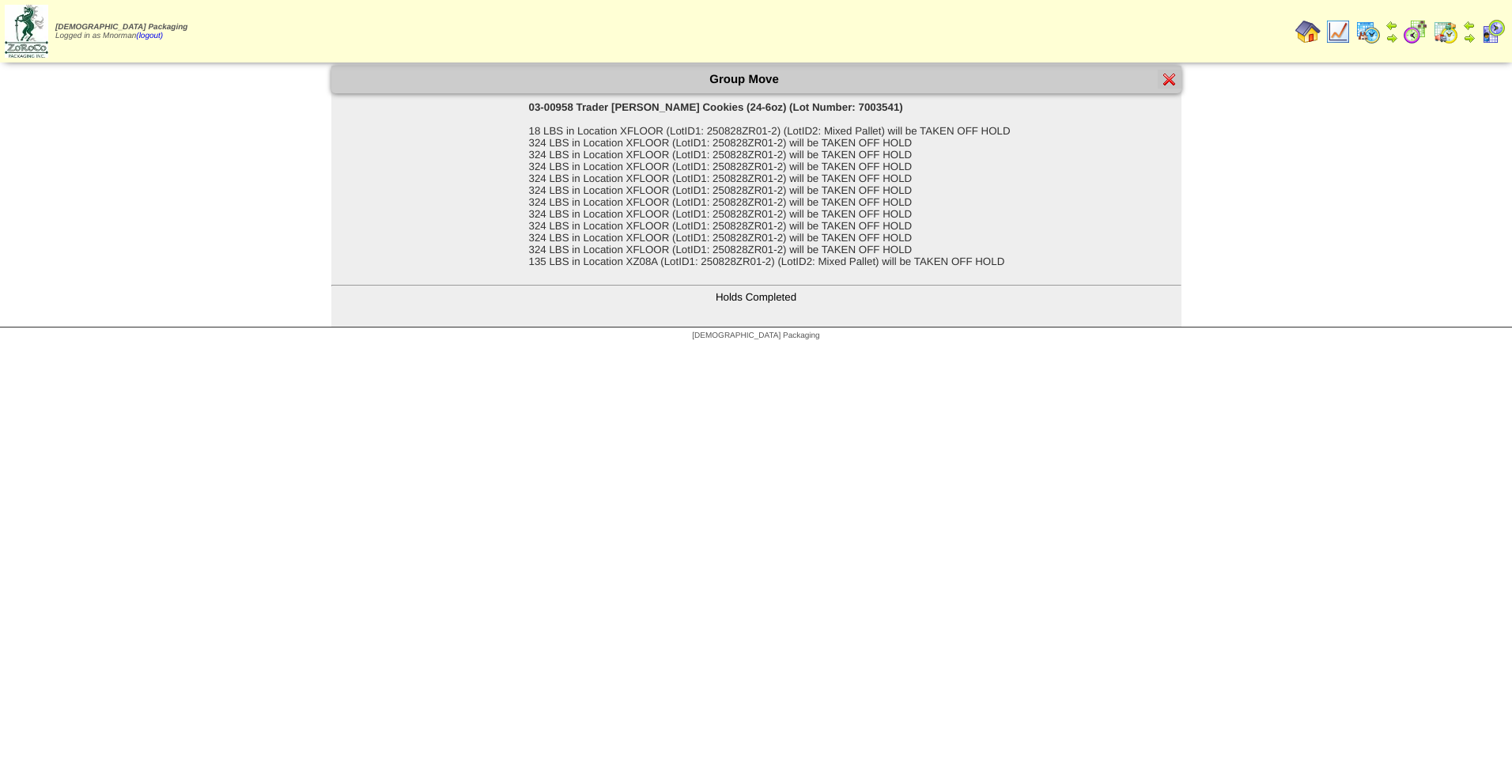
click at [1170, 78] on img at bounding box center [1169, 79] width 13 height 13
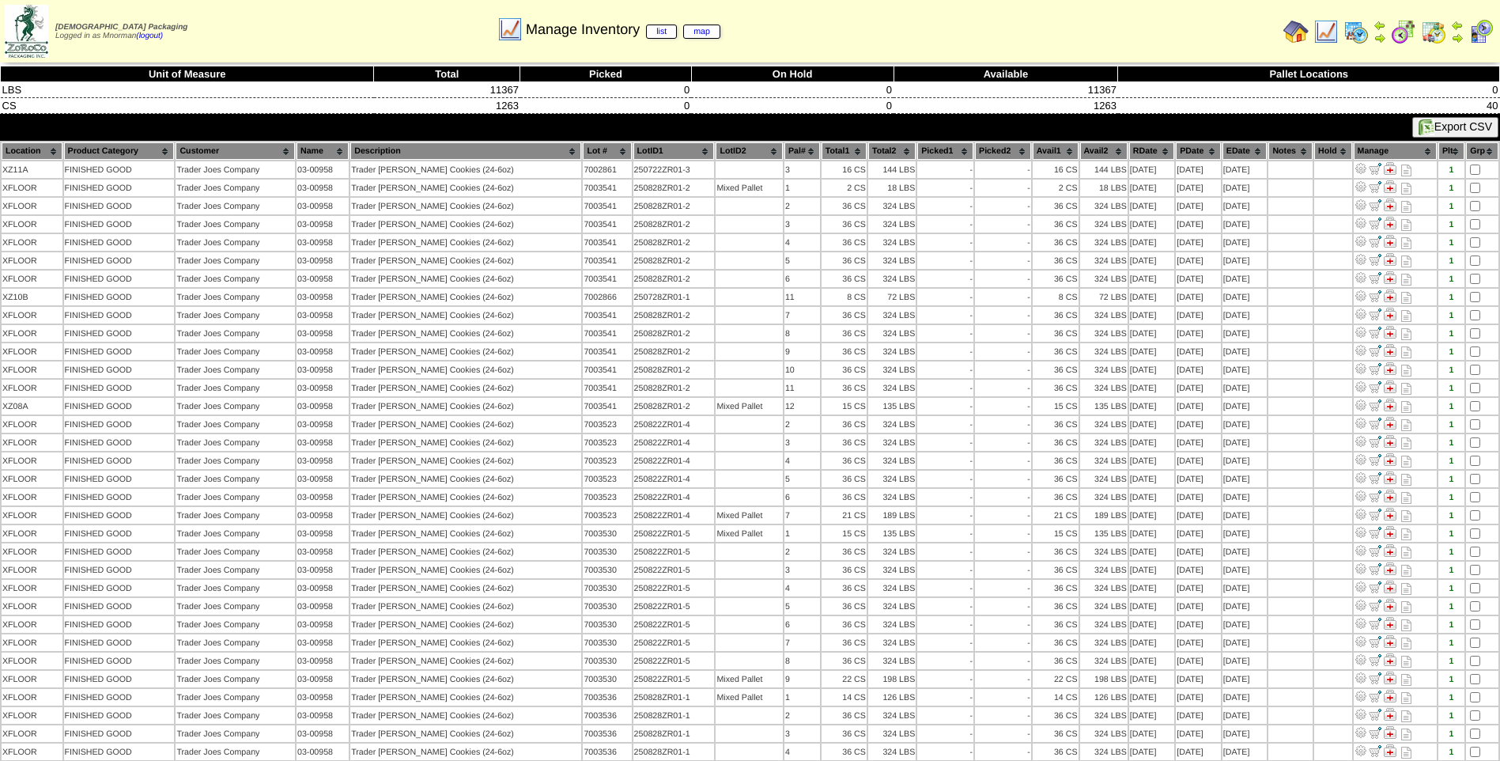
click at [1187, 154] on th "PDate" at bounding box center [1198, 150] width 45 height 17
click at [1188, 145] on th "PDate" at bounding box center [1198, 150] width 45 height 17
click at [1329, 37] on img at bounding box center [1325, 31] width 25 height 25
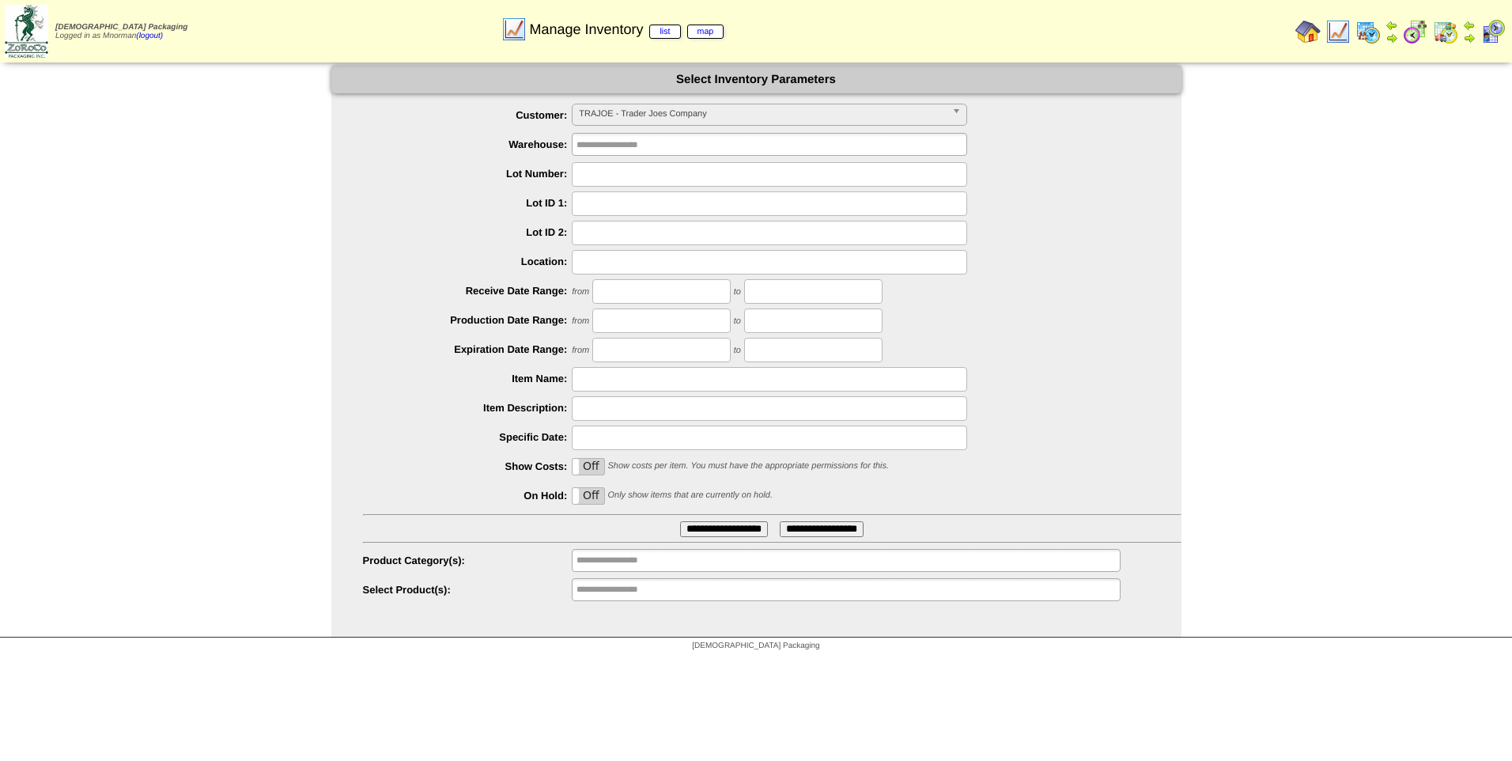
click at [692, 117] on span "TRAJOE - Trader Joes Company" at bounding box center [762, 113] width 367 height 19
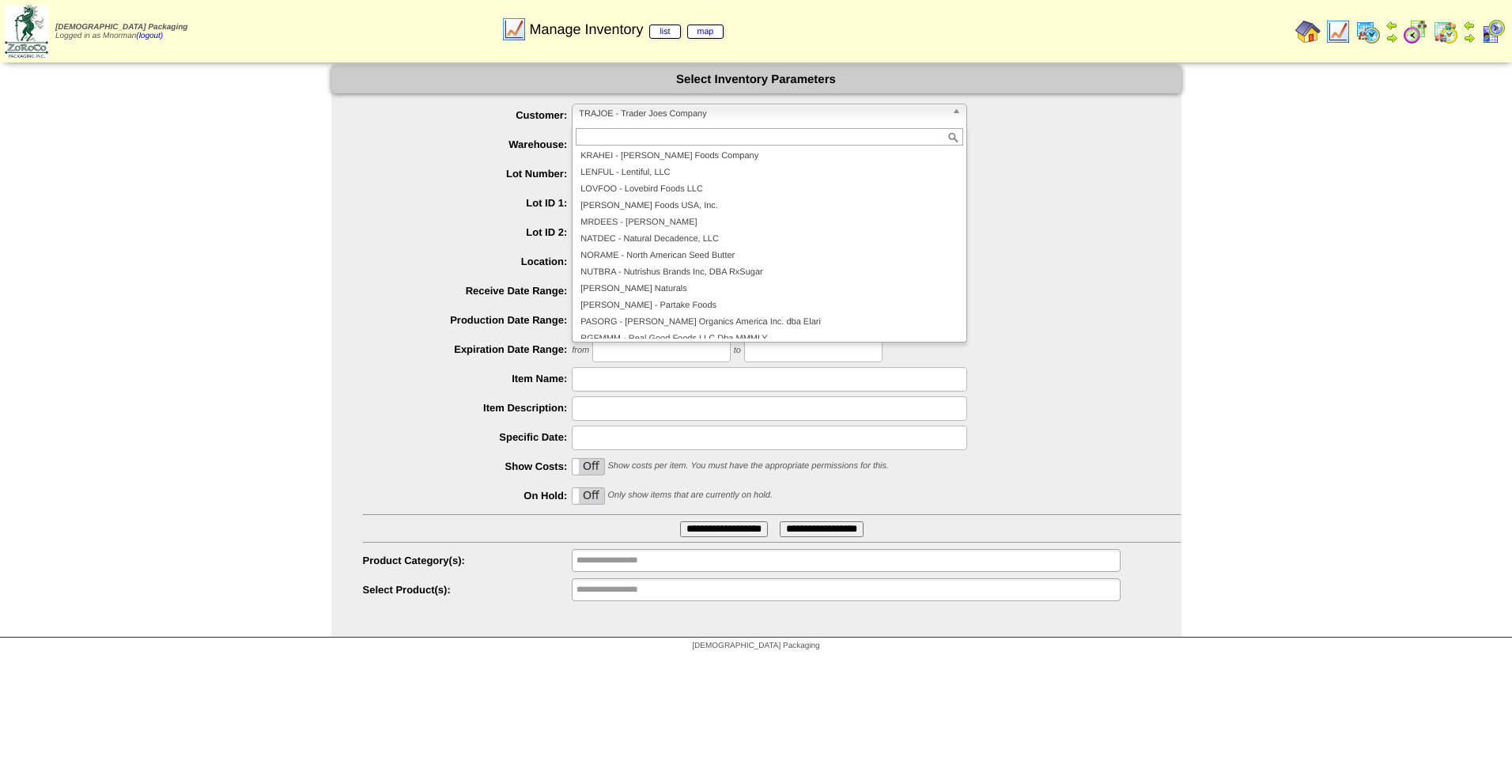
scroll to position [209, 0]
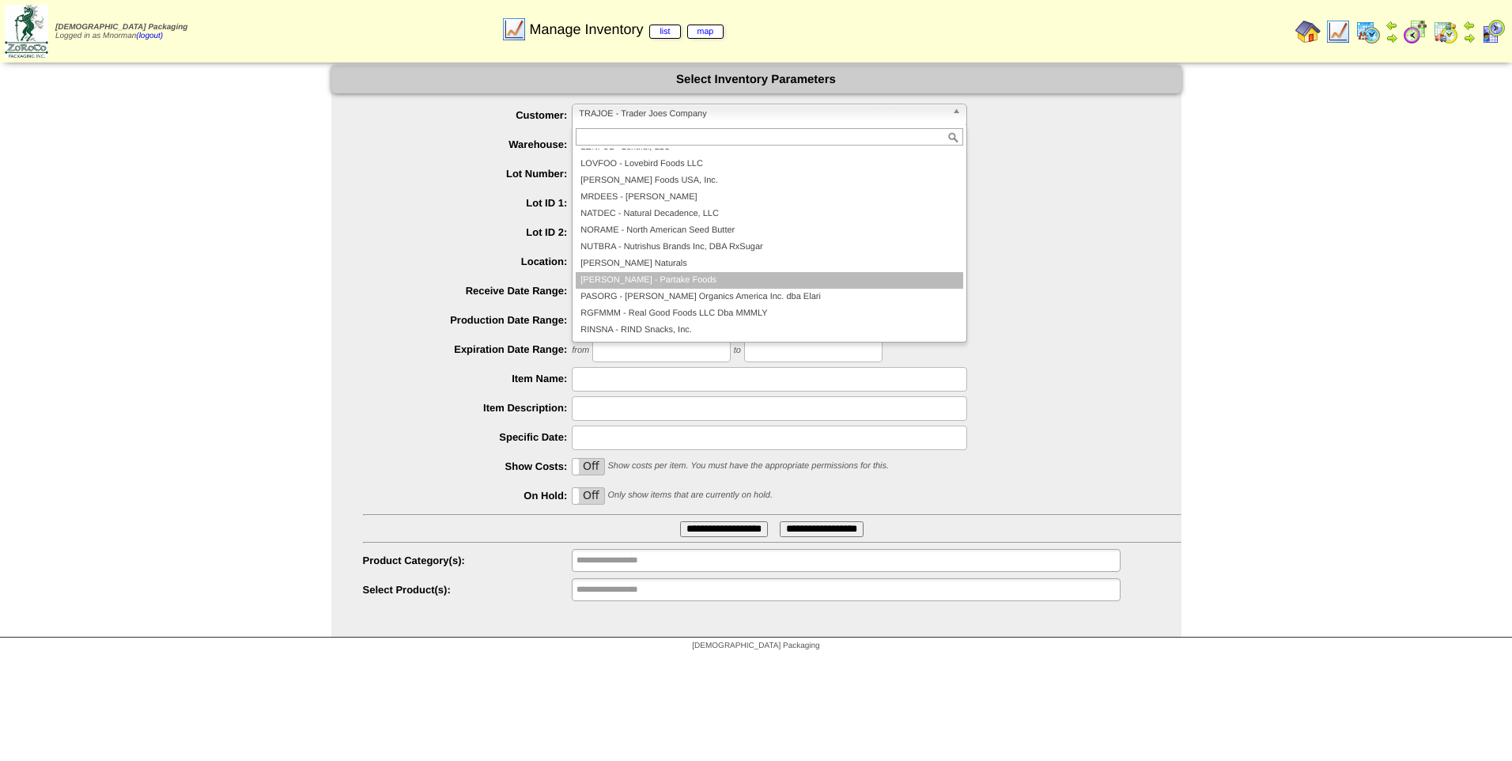
click at [673, 280] on li "PARTAK - Partake Foods" at bounding box center [769, 280] width 387 height 17
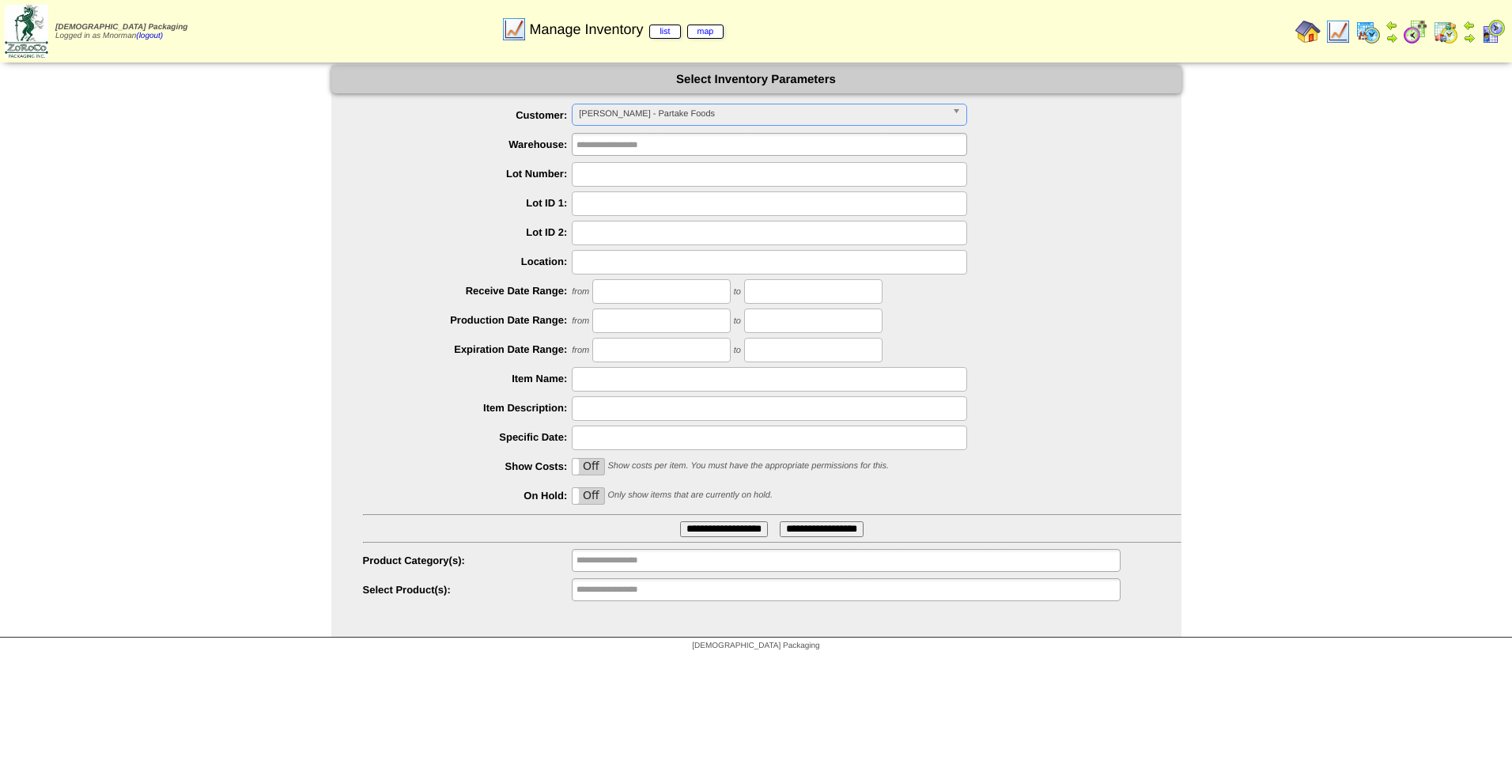
click at [595, 504] on label "Off" at bounding box center [589, 496] width 32 height 16
click at [719, 527] on input "**********" at bounding box center [724, 529] width 88 height 16
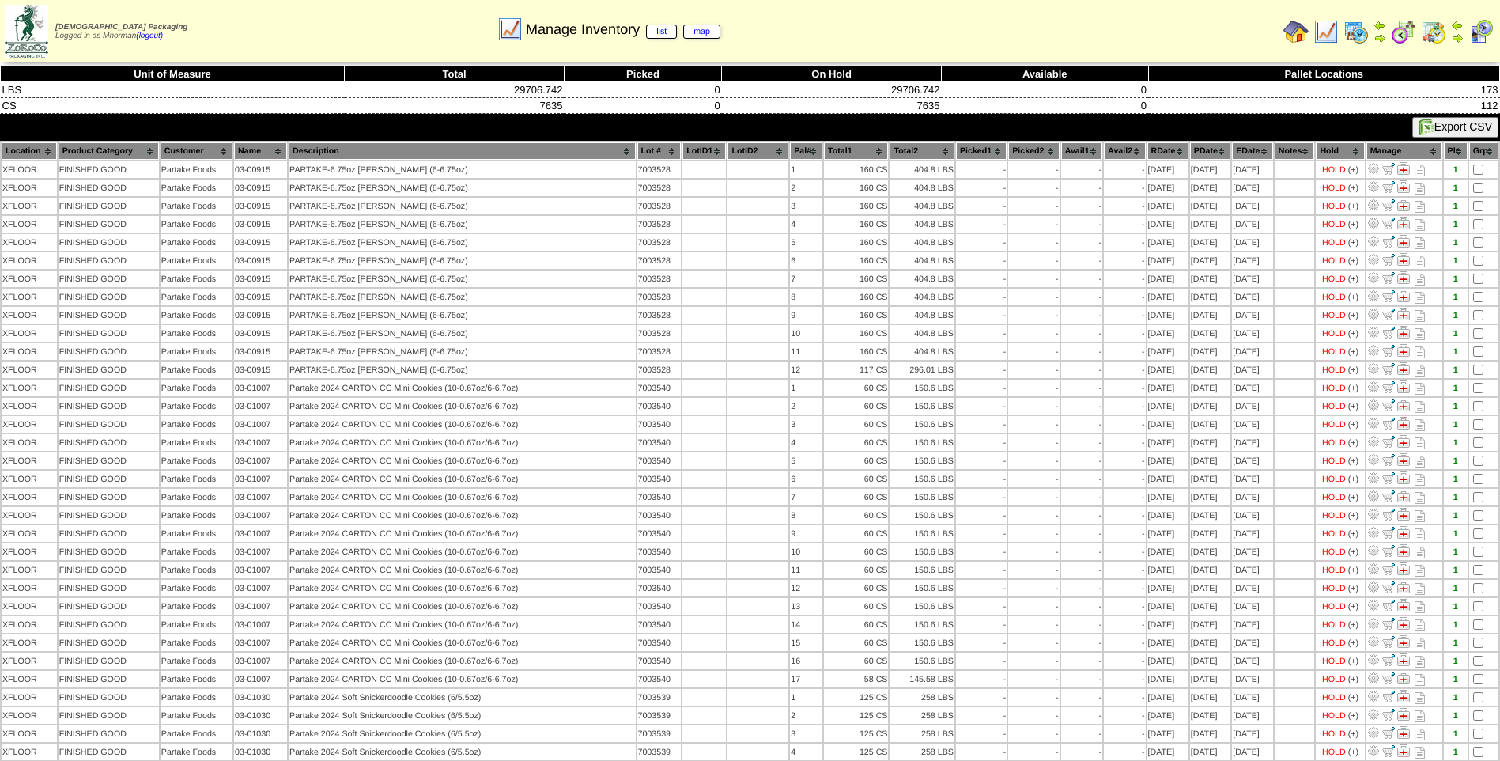
click at [1202, 153] on th "PDate" at bounding box center [1210, 150] width 40 height 17
click at [1194, 154] on th "PDate" at bounding box center [1210, 150] width 40 height 17
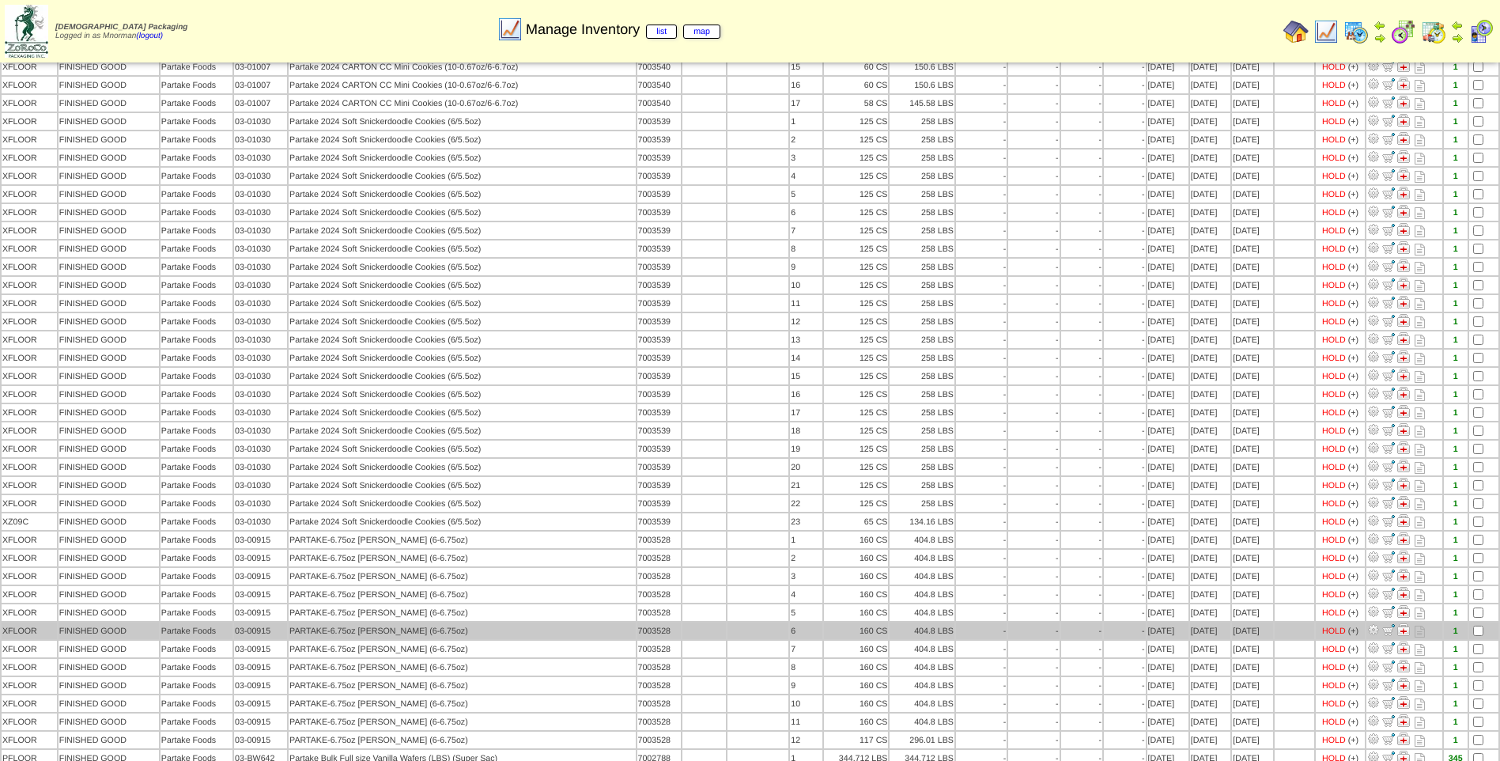
scroll to position [1478, 0]
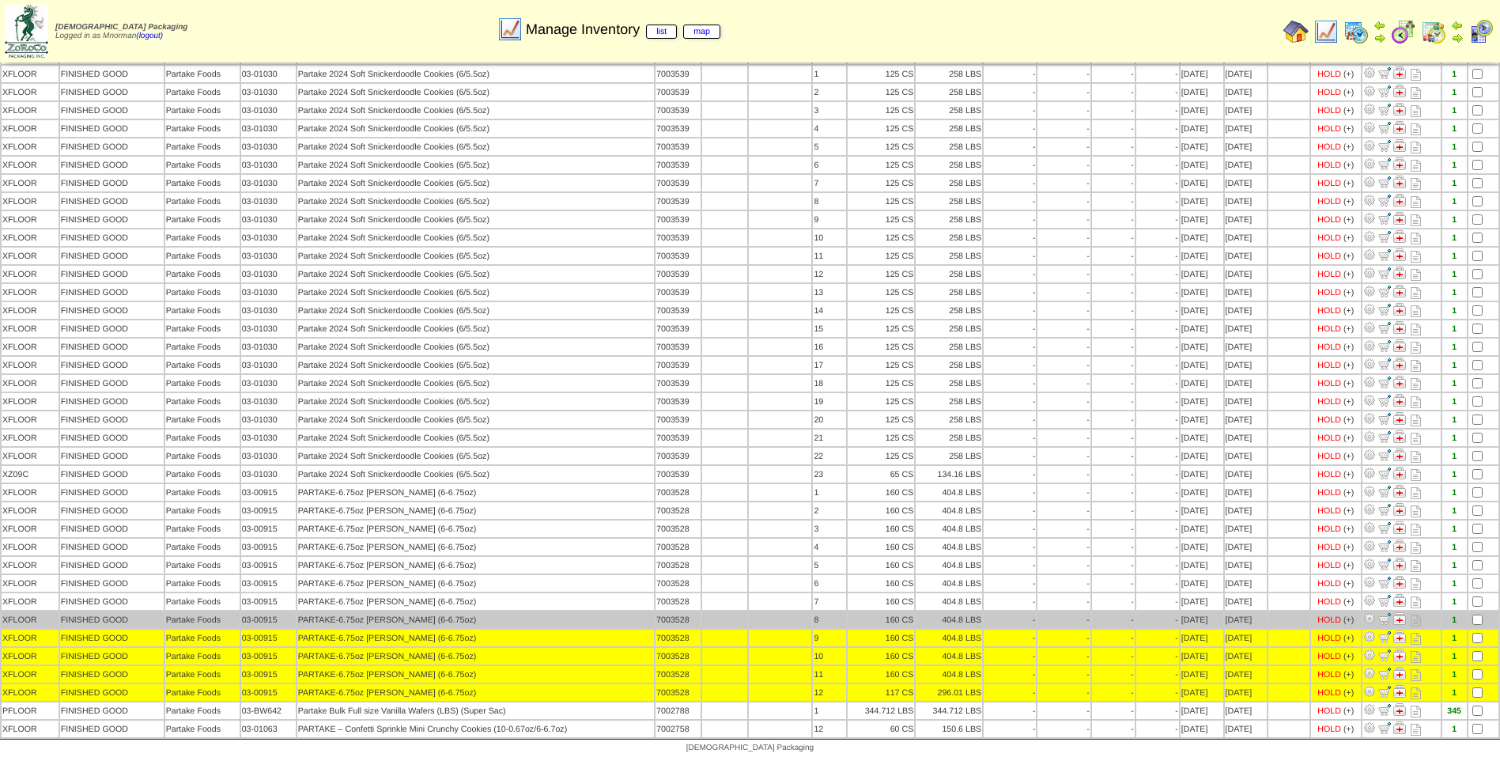
click at [1477, 626] on td at bounding box center [1483, 619] width 30 height 17
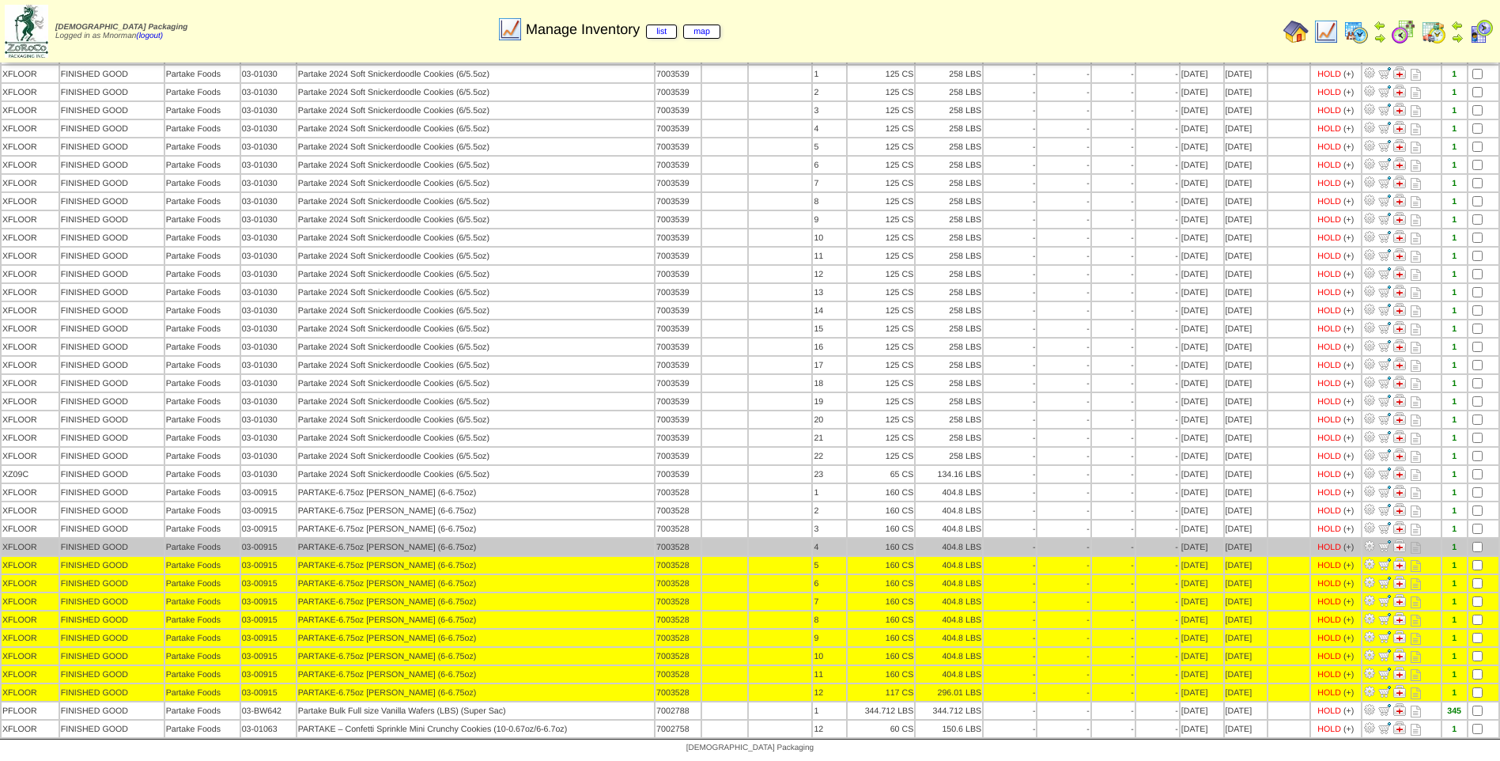
click at [1472, 553] on td at bounding box center [1483, 546] width 30 height 17
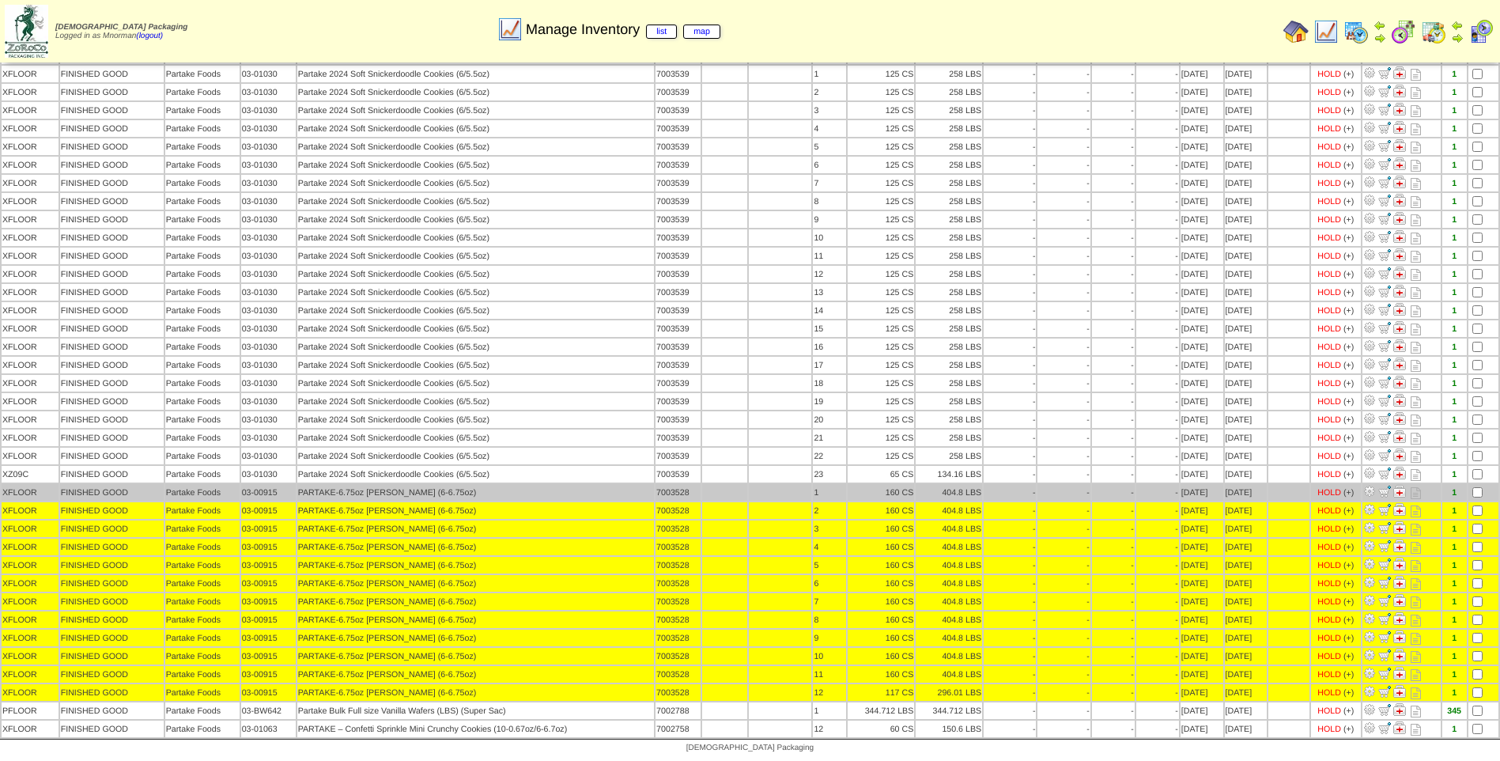
click at [1475, 497] on td at bounding box center [1483, 492] width 30 height 17
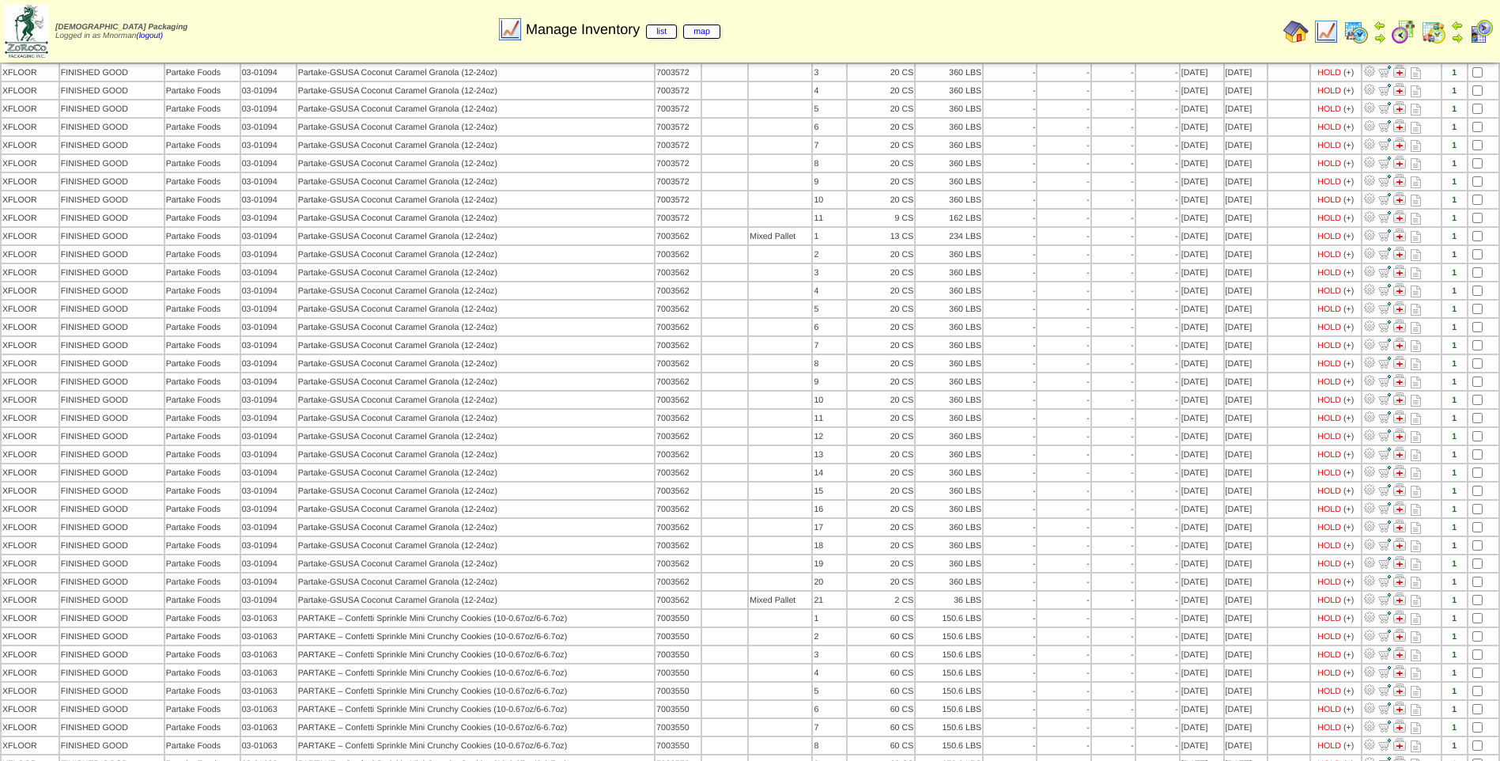
scroll to position [0, 0]
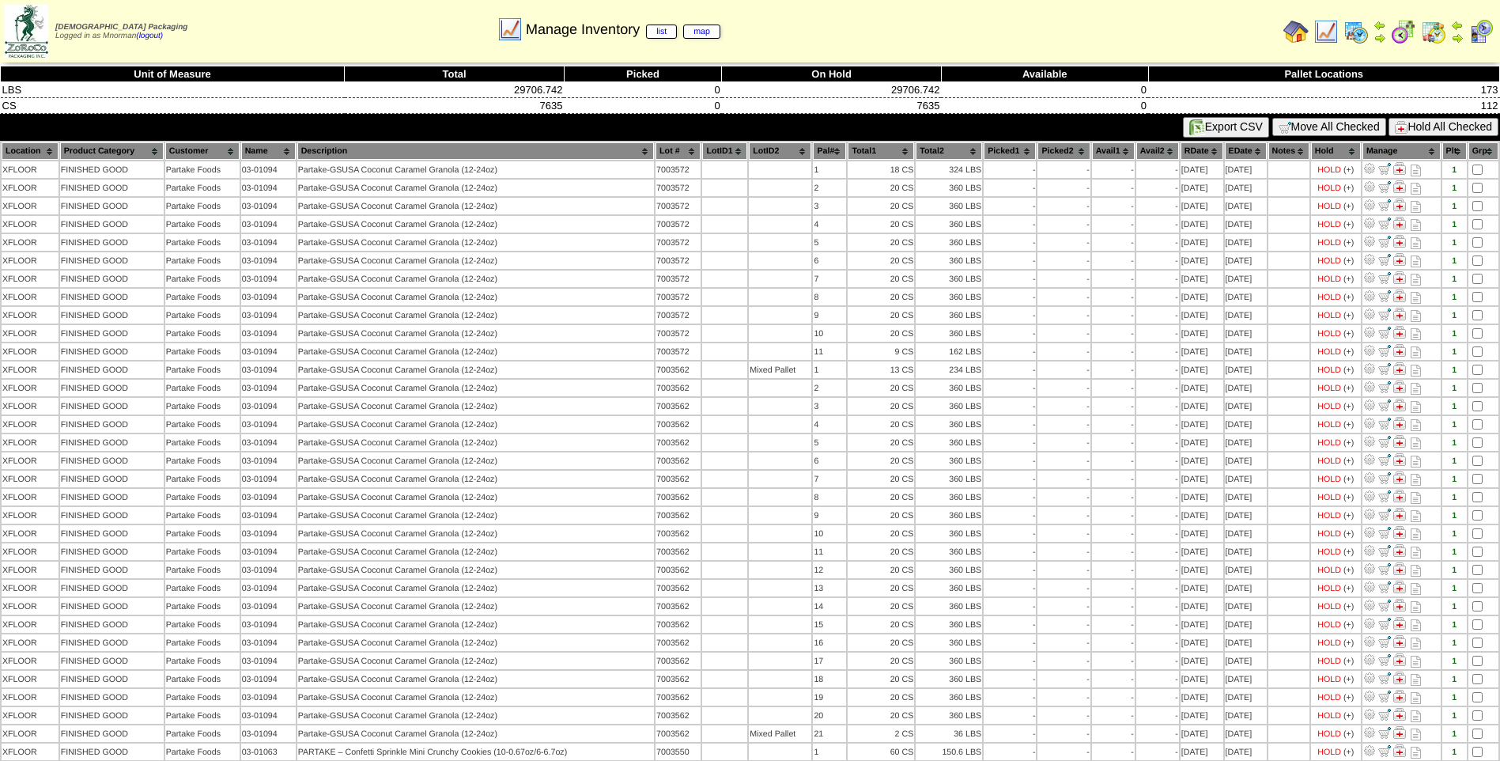
click at [1419, 122] on button "Hold All Checked" at bounding box center [1444, 127] width 110 height 18
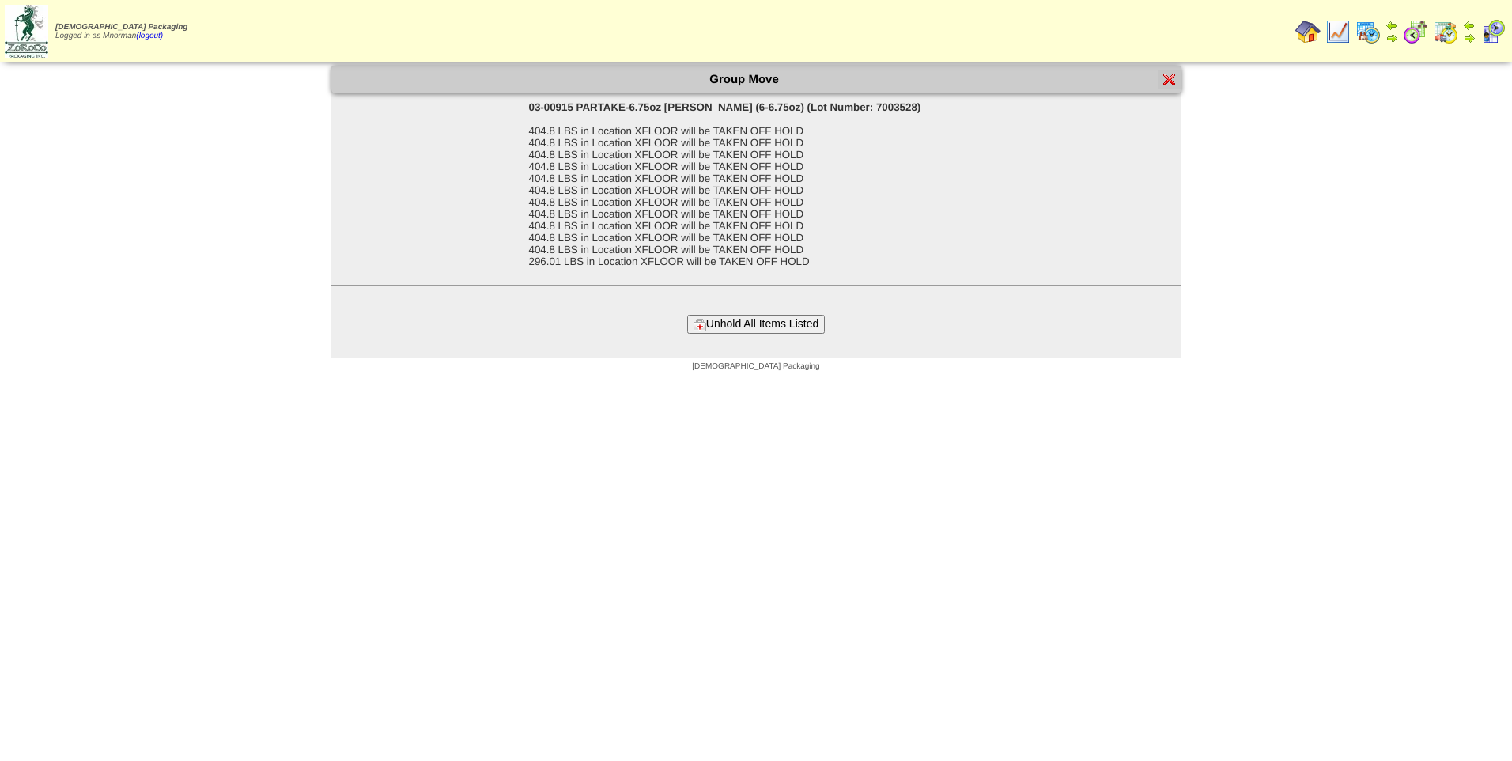
click at [780, 334] on div "Group Move 03-00915 PARTAKE-6.75oz [PERSON_NAME] Cracker (6-6.75oz) (Lot Number…" at bounding box center [756, 212] width 850 height 292
click at [775, 325] on button "Unhold All Items Listed" at bounding box center [756, 324] width 138 height 18
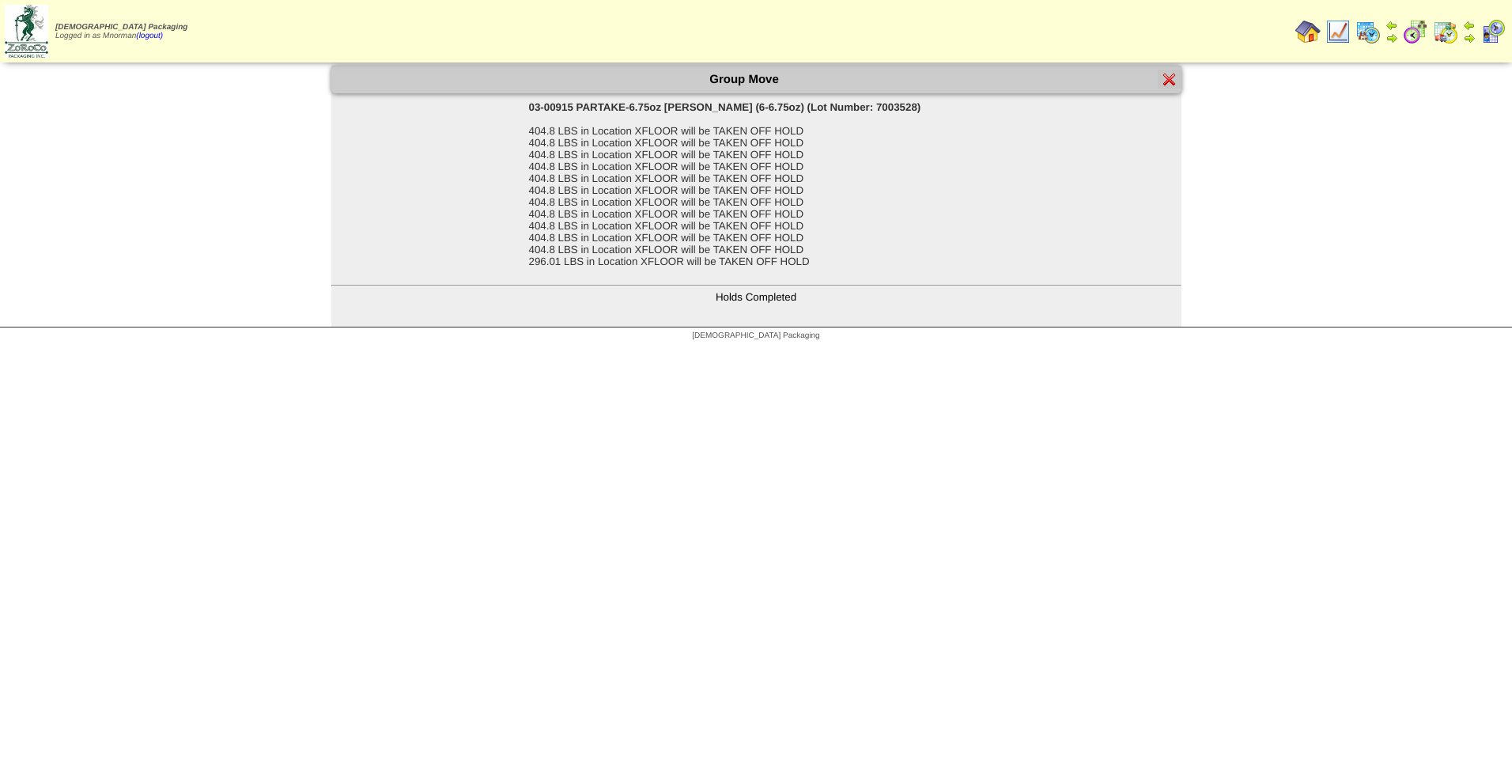
click at [1170, 70] on div at bounding box center [1170, 79] width 24 height 19
click at [1170, 79] on img at bounding box center [1169, 79] width 13 height 13
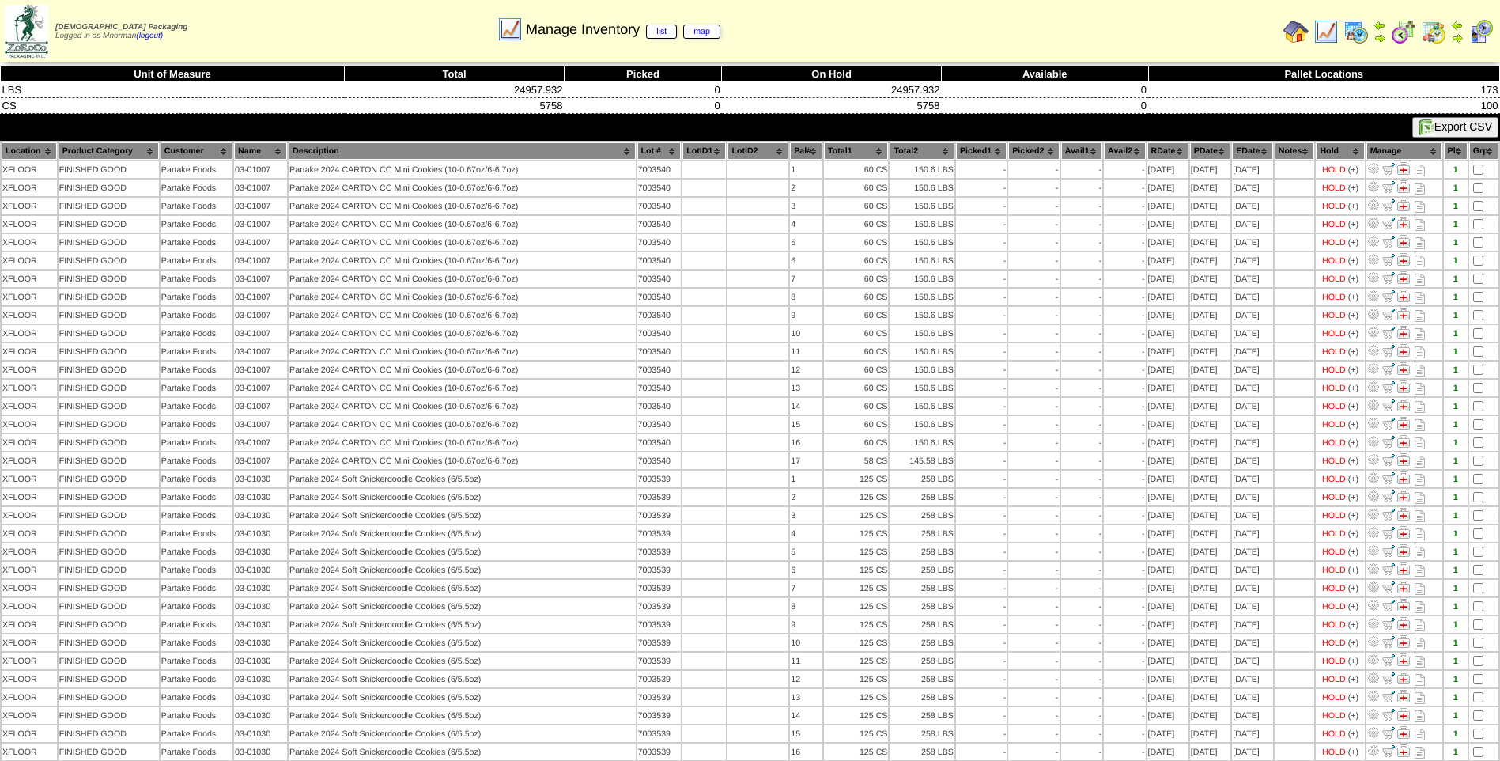
click at [1197, 158] on th "PDate" at bounding box center [1210, 150] width 40 height 17
click at [1207, 153] on th "PDate" at bounding box center [1210, 150] width 40 height 17
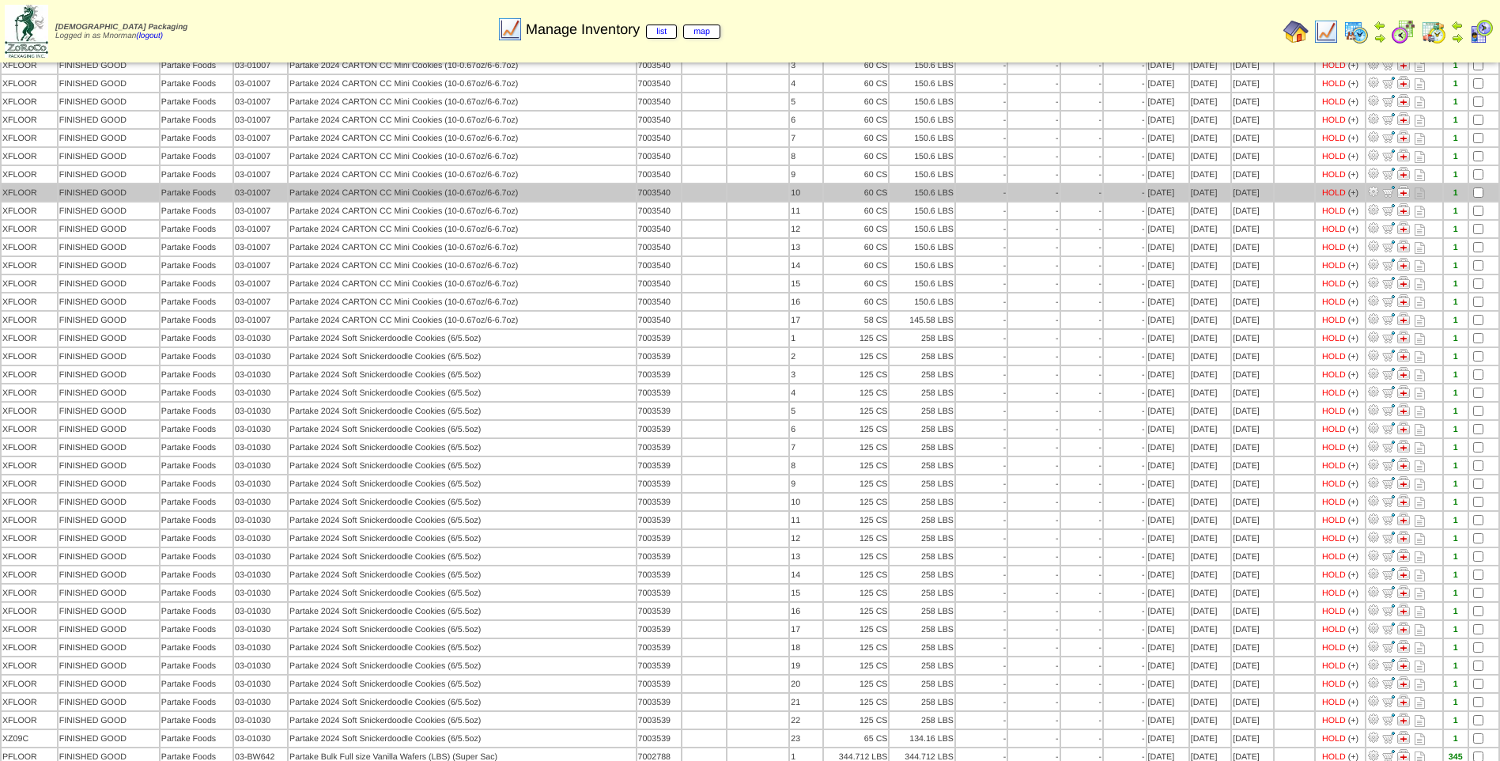
scroll to position [1260, 0]
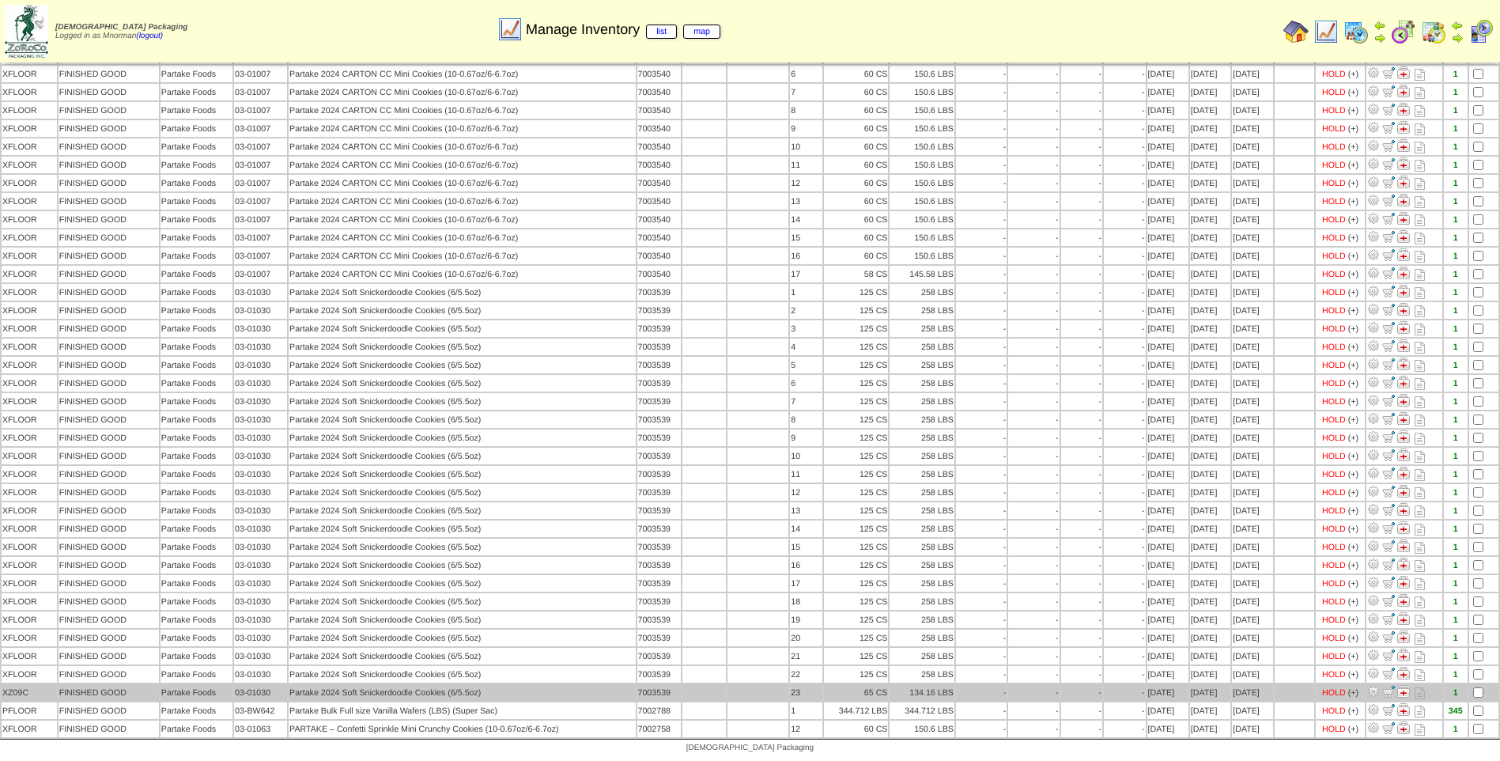
click at [1474, 691] on td at bounding box center [1483, 692] width 29 height 17
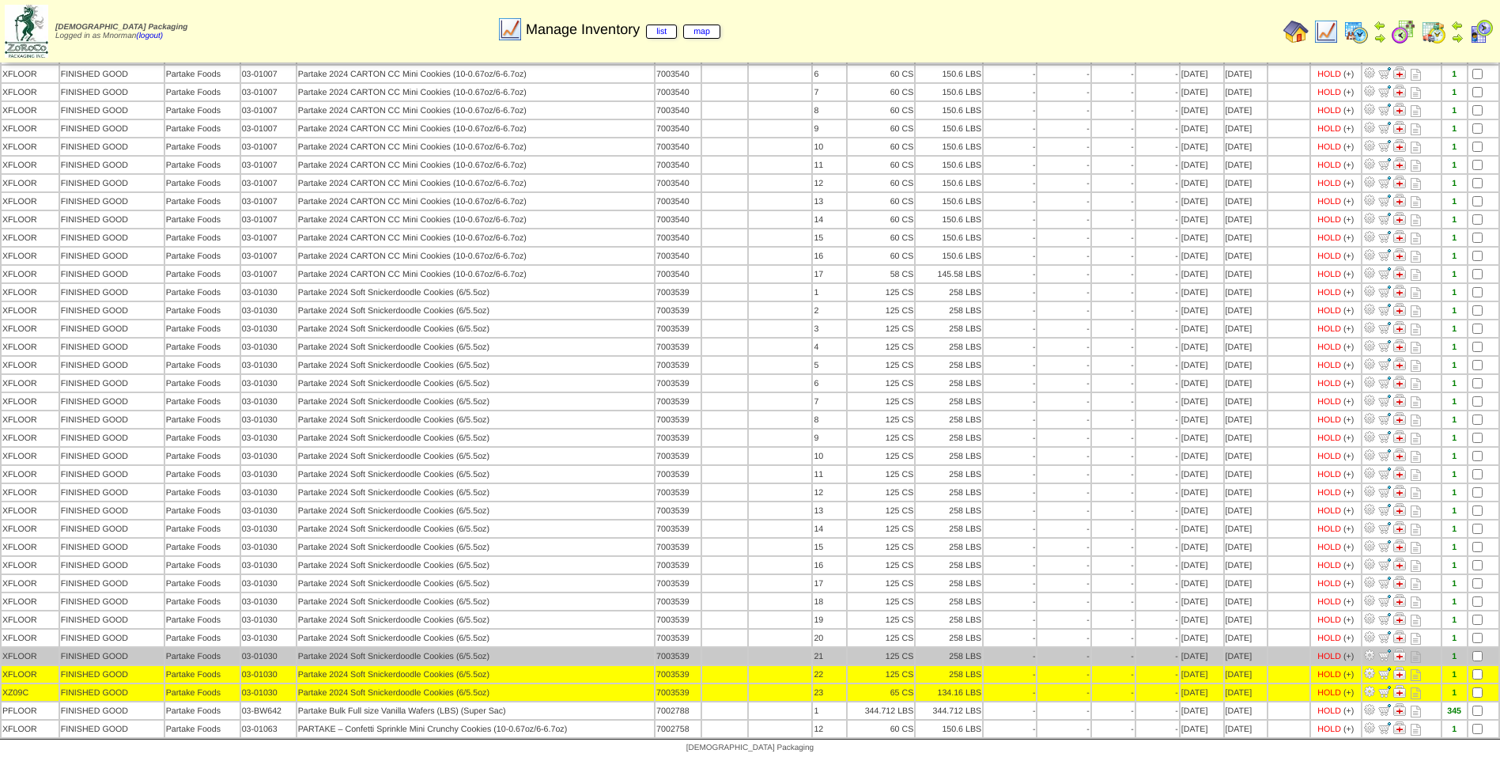
click at [1476, 663] on td at bounding box center [1483, 656] width 30 height 17
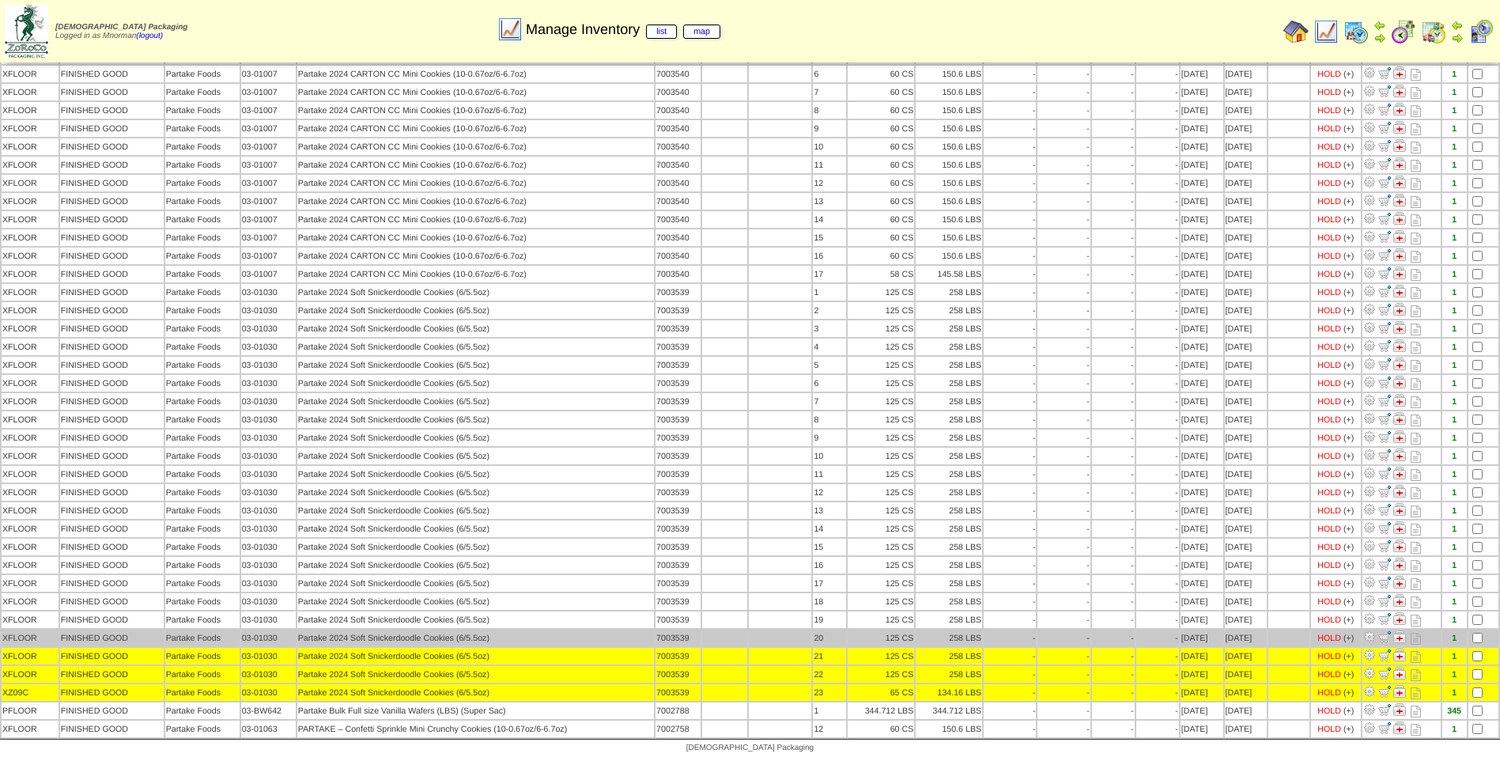
click at [1480, 642] on td at bounding box center [1483, 637] width 30 height 17
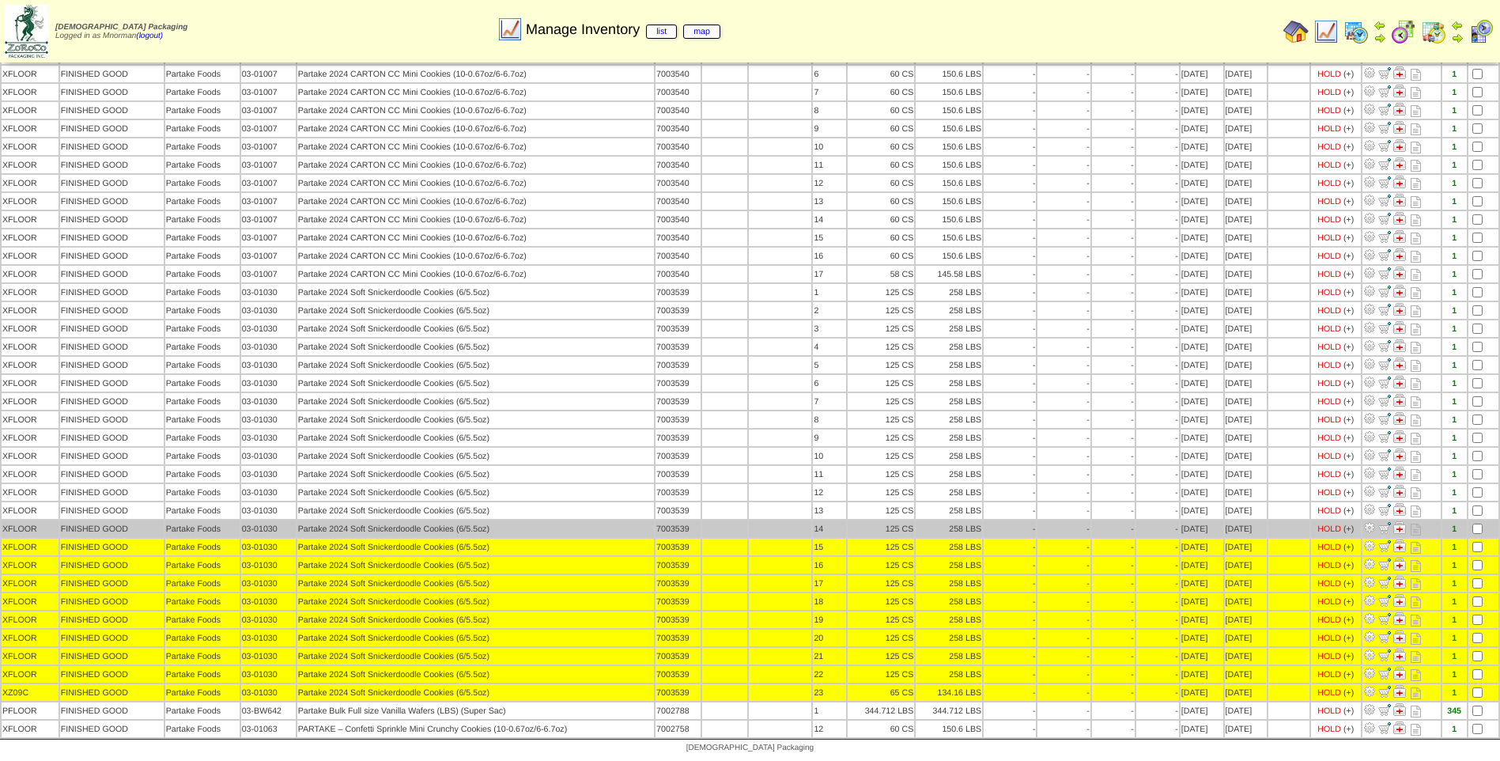
click at [1474, 534] on td at bounding box center [1483, 528] width 30 height 17
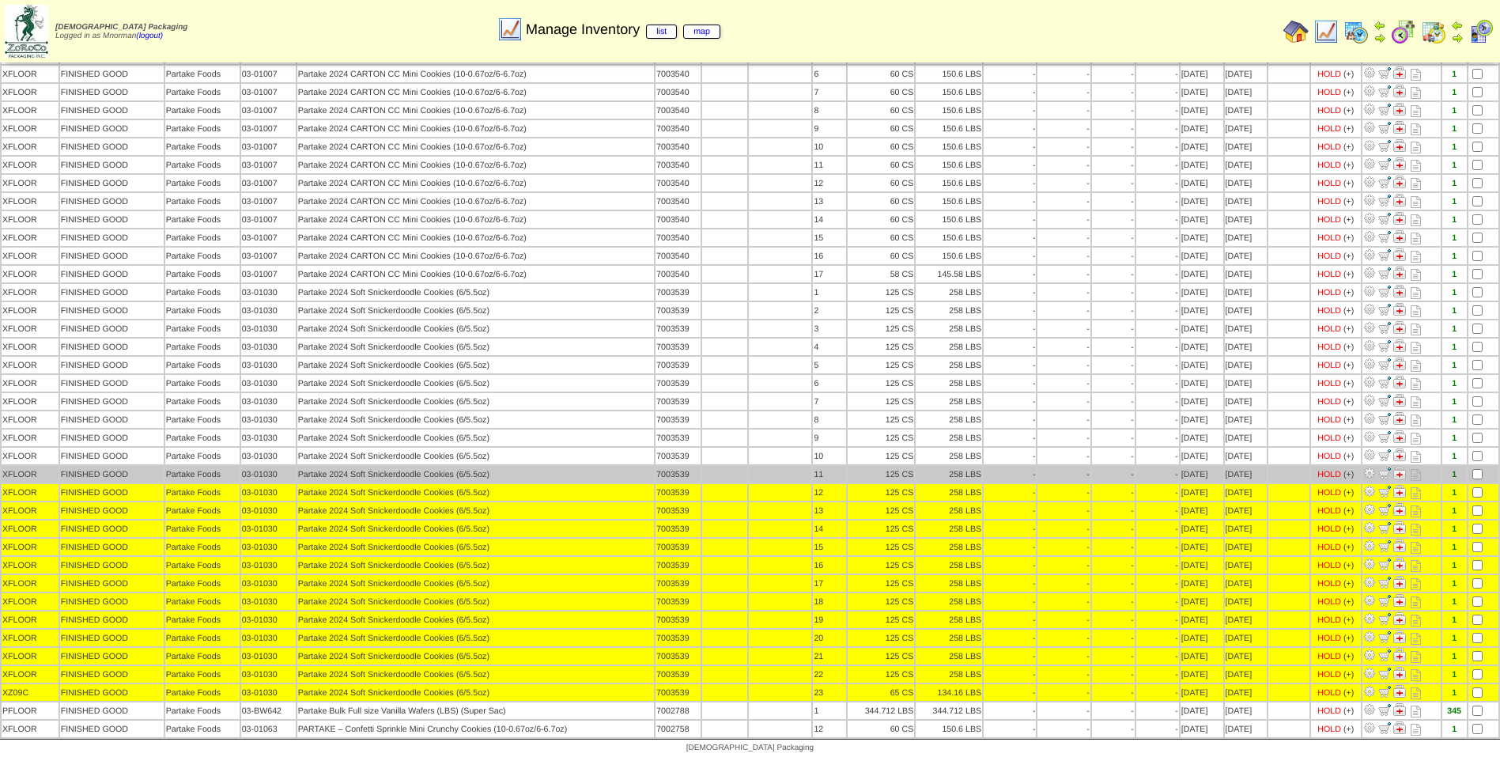
click at [1480, 468] on td at bounding box center [1483, 474] width 30 height 17
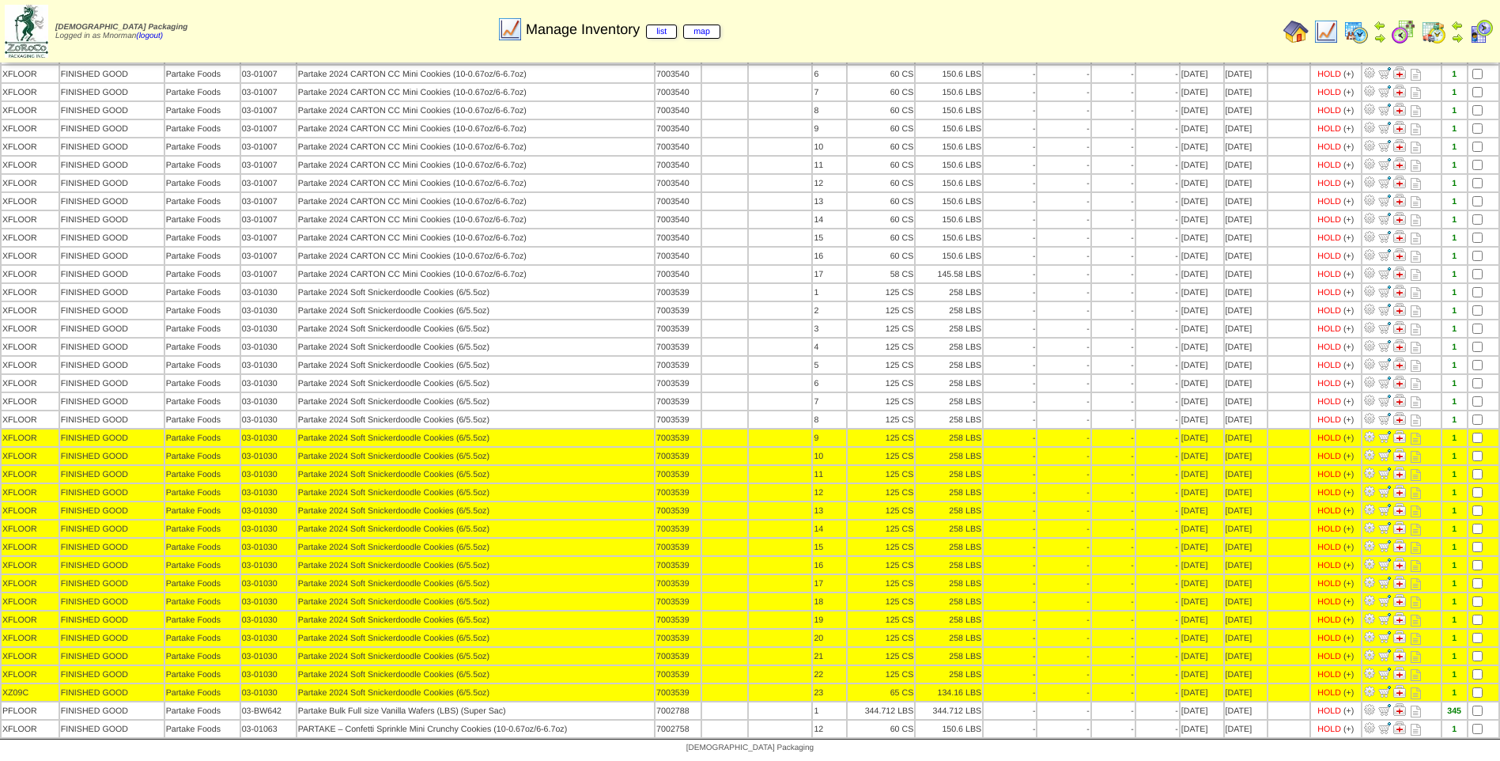
click at [1476, 429] on td at bounding box center [1483, 437] width 30 height 17
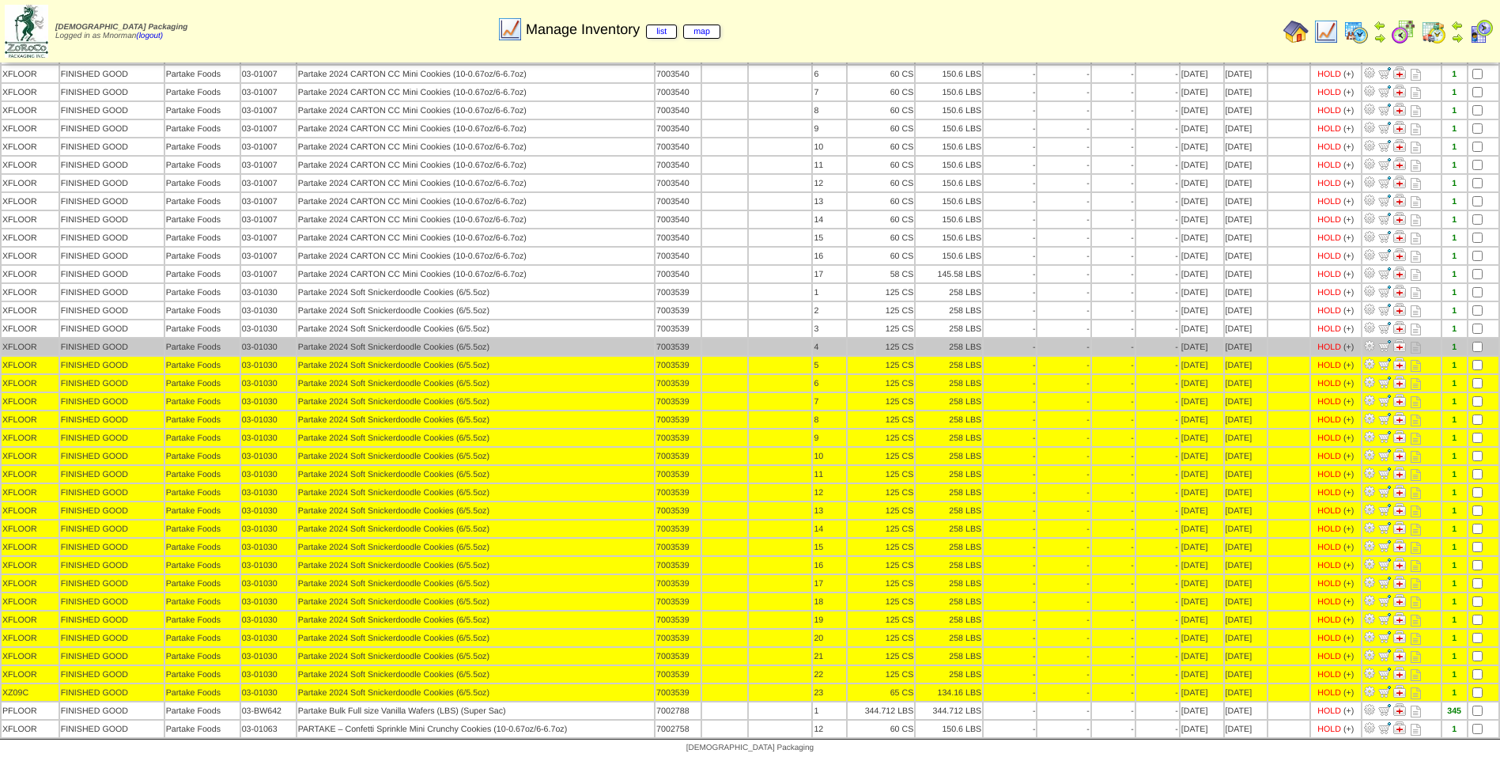
click at [1479, 351] on td at bounding box center [1483, 346] width 30 height 17
click at [1477, 353] on td at bounding box center [1483, 346] width 30 height 17
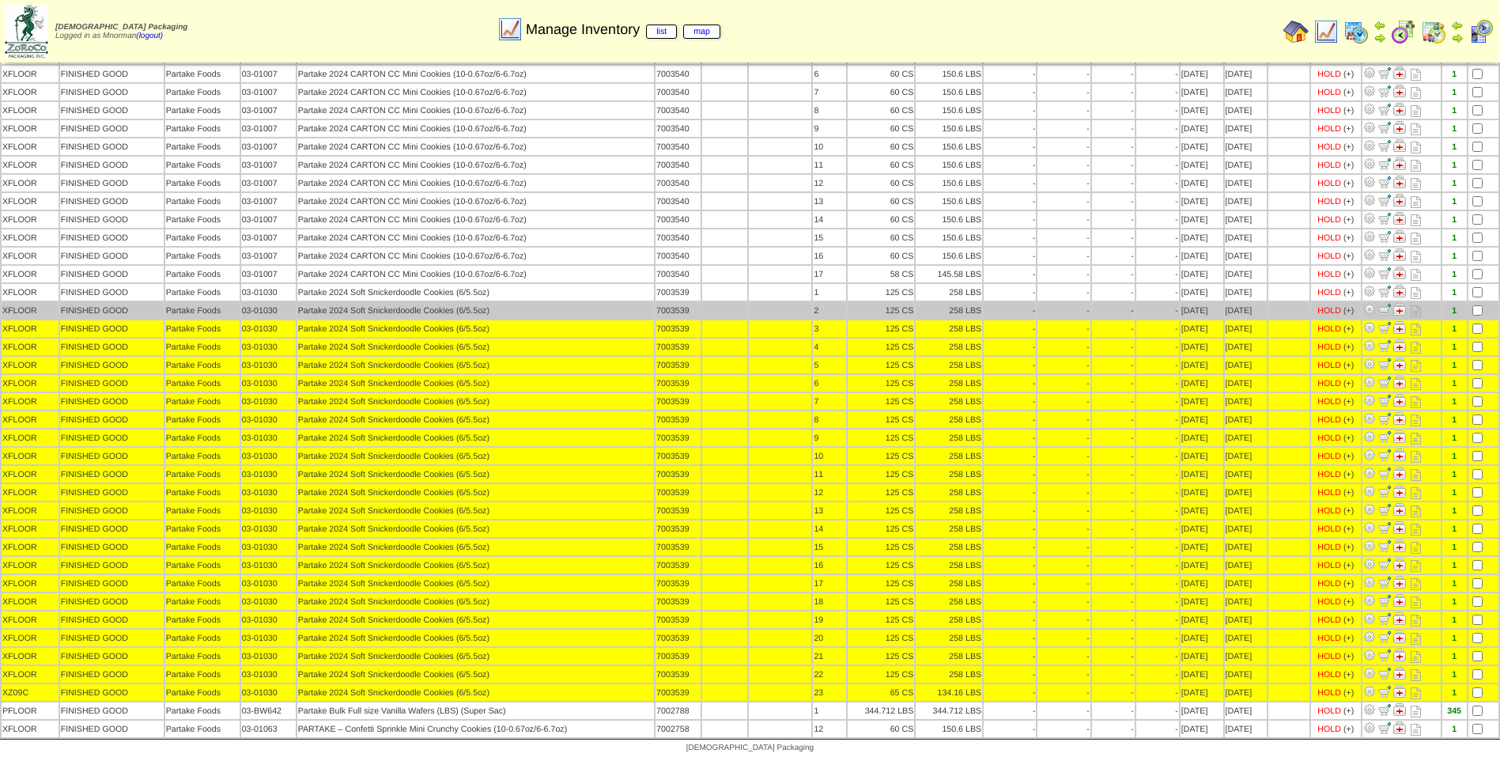
click at [1483, 302] on td at bounding box center [1483, 310] width 30 height 17
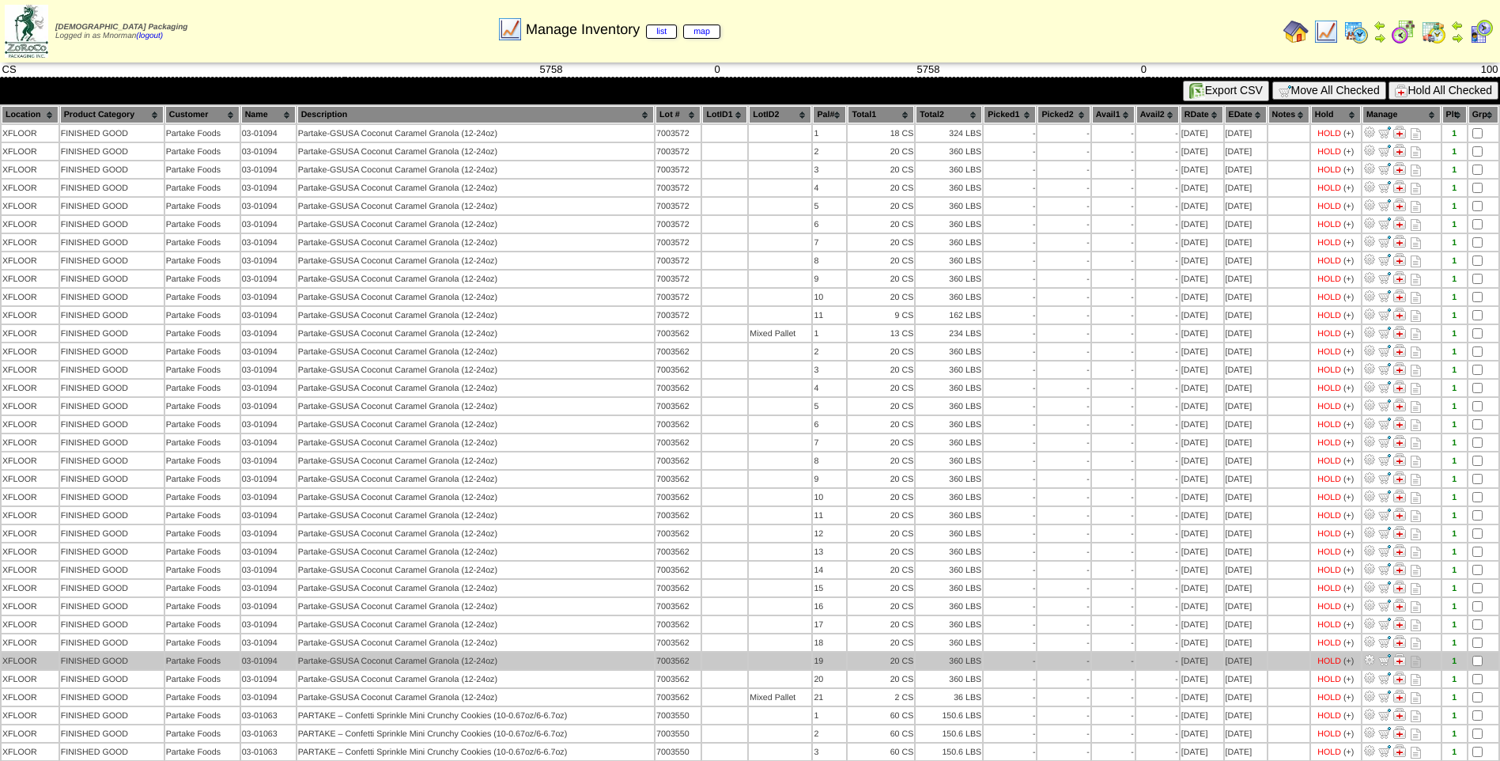
scroll to position [0, 0]
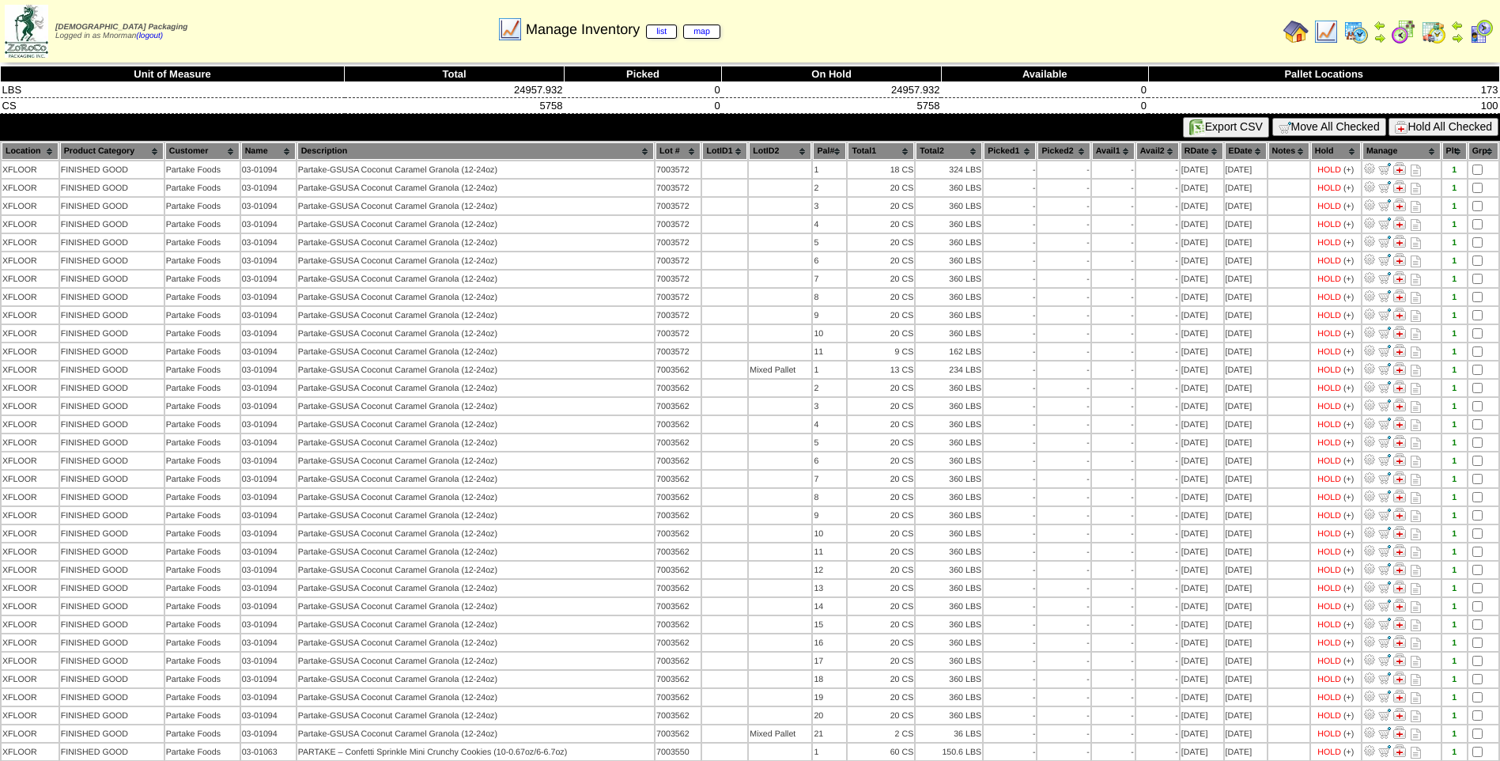
click at [1482, 122] on button "Hold All Checked" at bounding box center [1444, 127] width 110 height 18
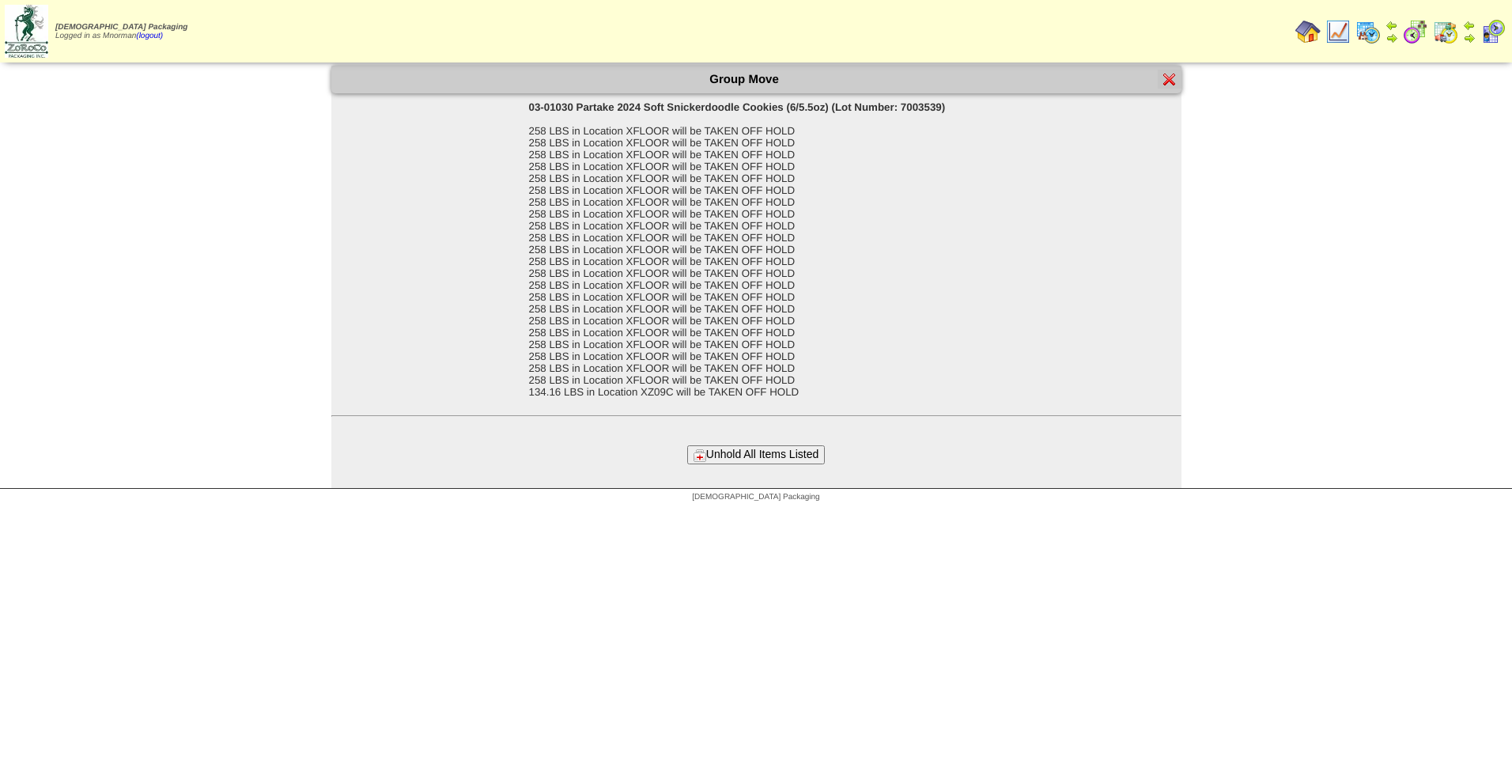
click at [800, 452] on button "Unhold All Items Listed" at bounding box center [756, 454] width 138 height 18
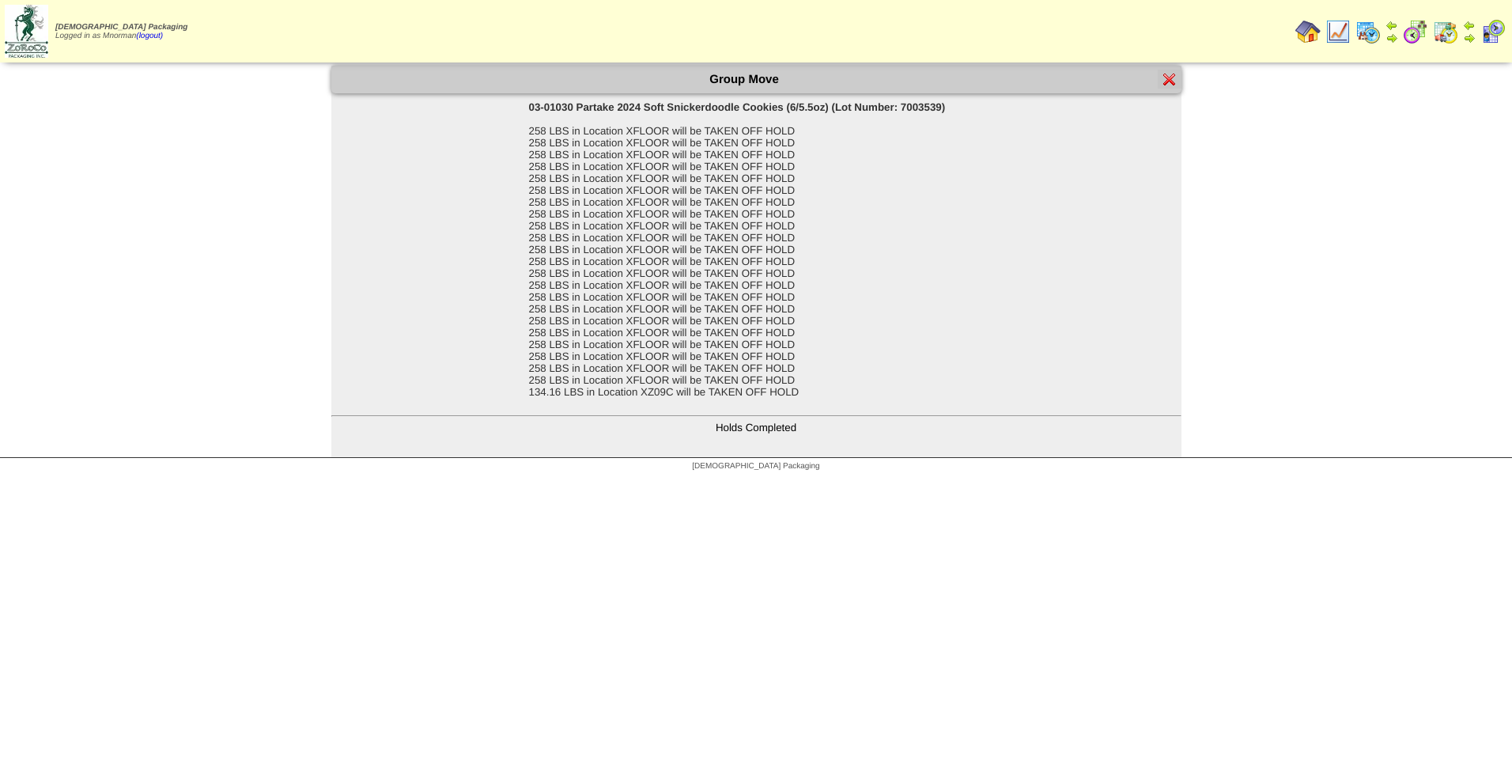
click at [1167, 79] on img at bounding box center [1169, 79] width 13 height 13
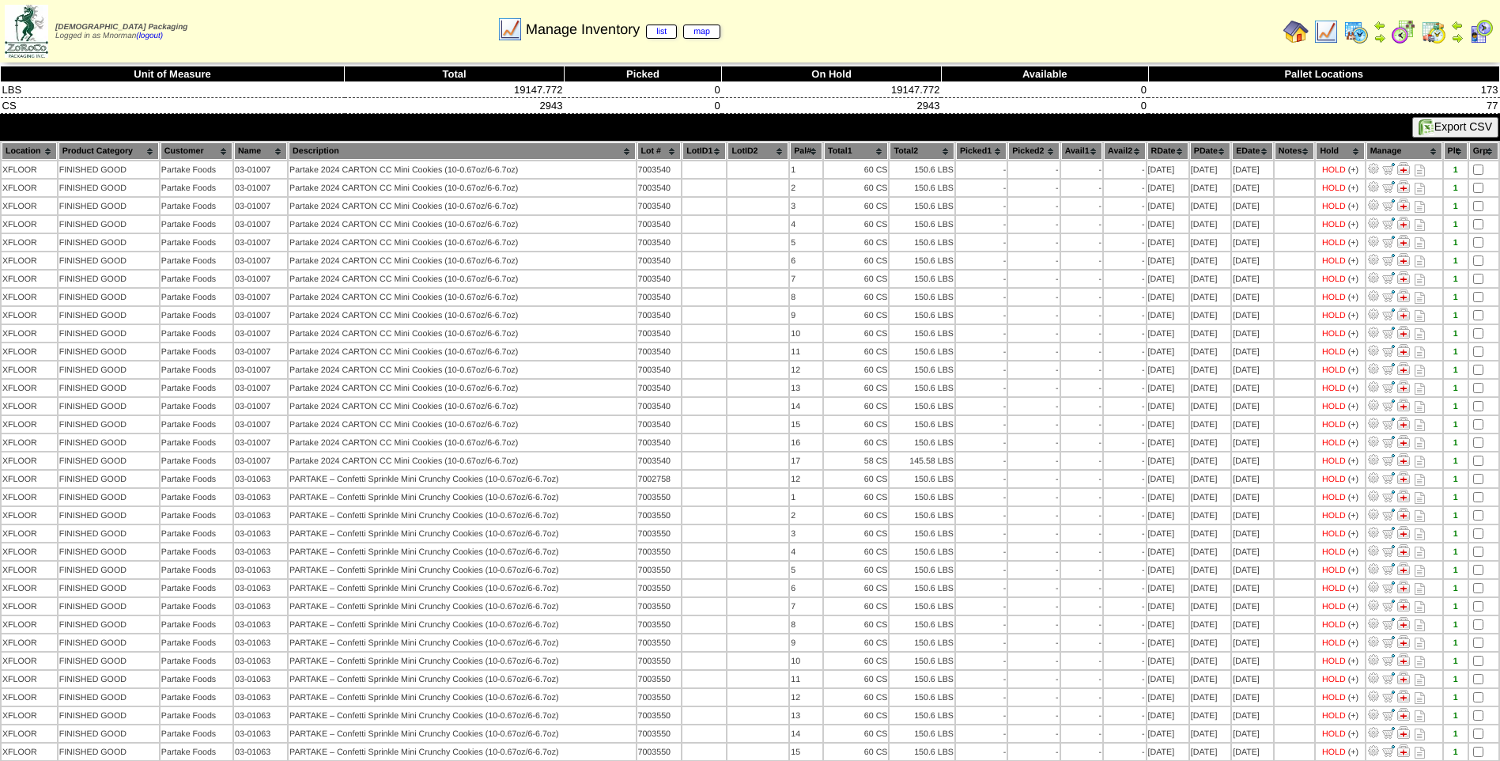
click at [1200, 151] on th "PDate" at bounding box center [1210, 150] width 40 height 17
click at [1203, 148] on th "PDate" at bounding box center [1210, 150] width 40 height 17
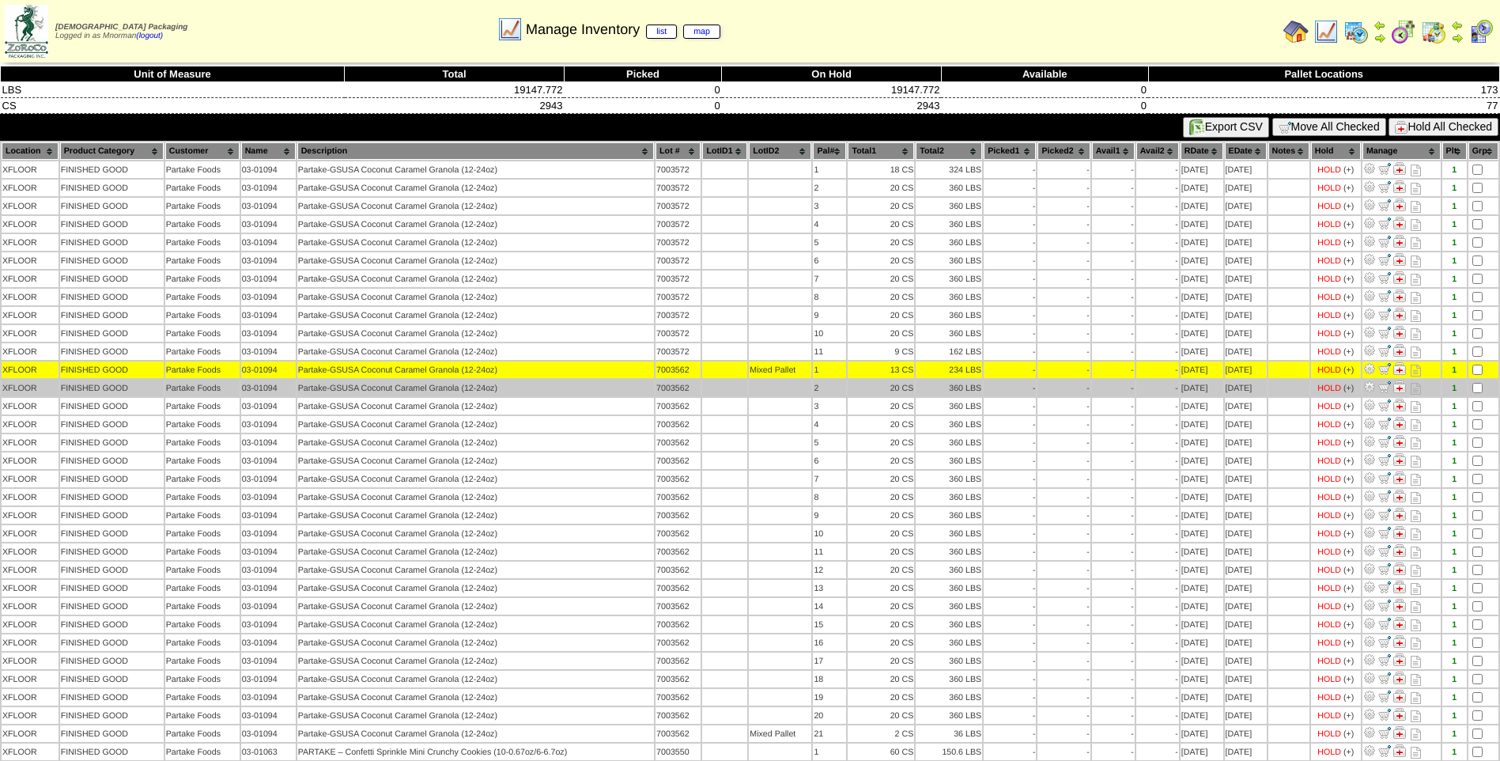
click at [1484, 392] on td at bounding box center [1483, 388] width 30 height 17
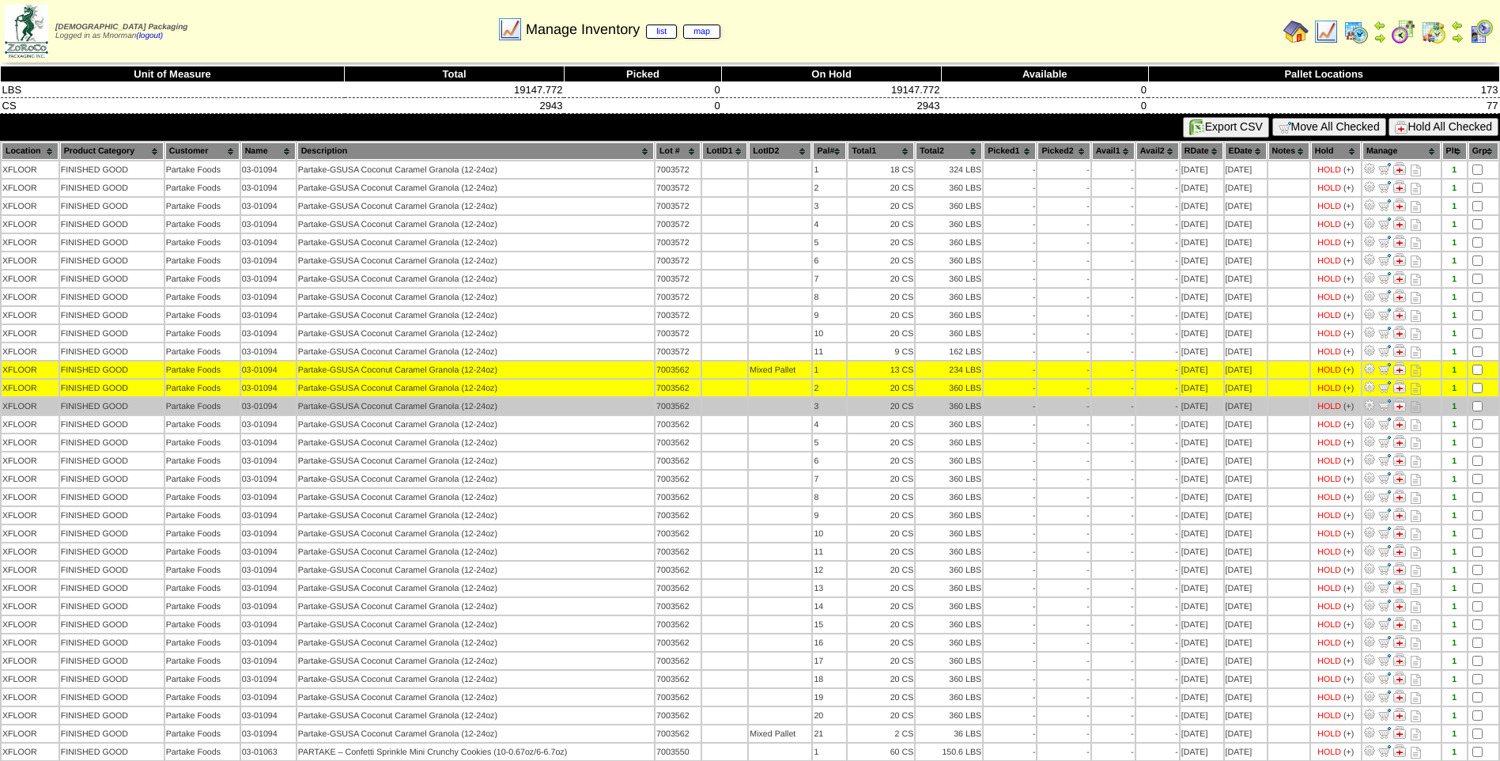
click at [1483, 403] on td at bounding box center [1483, 406] width 30 height 17
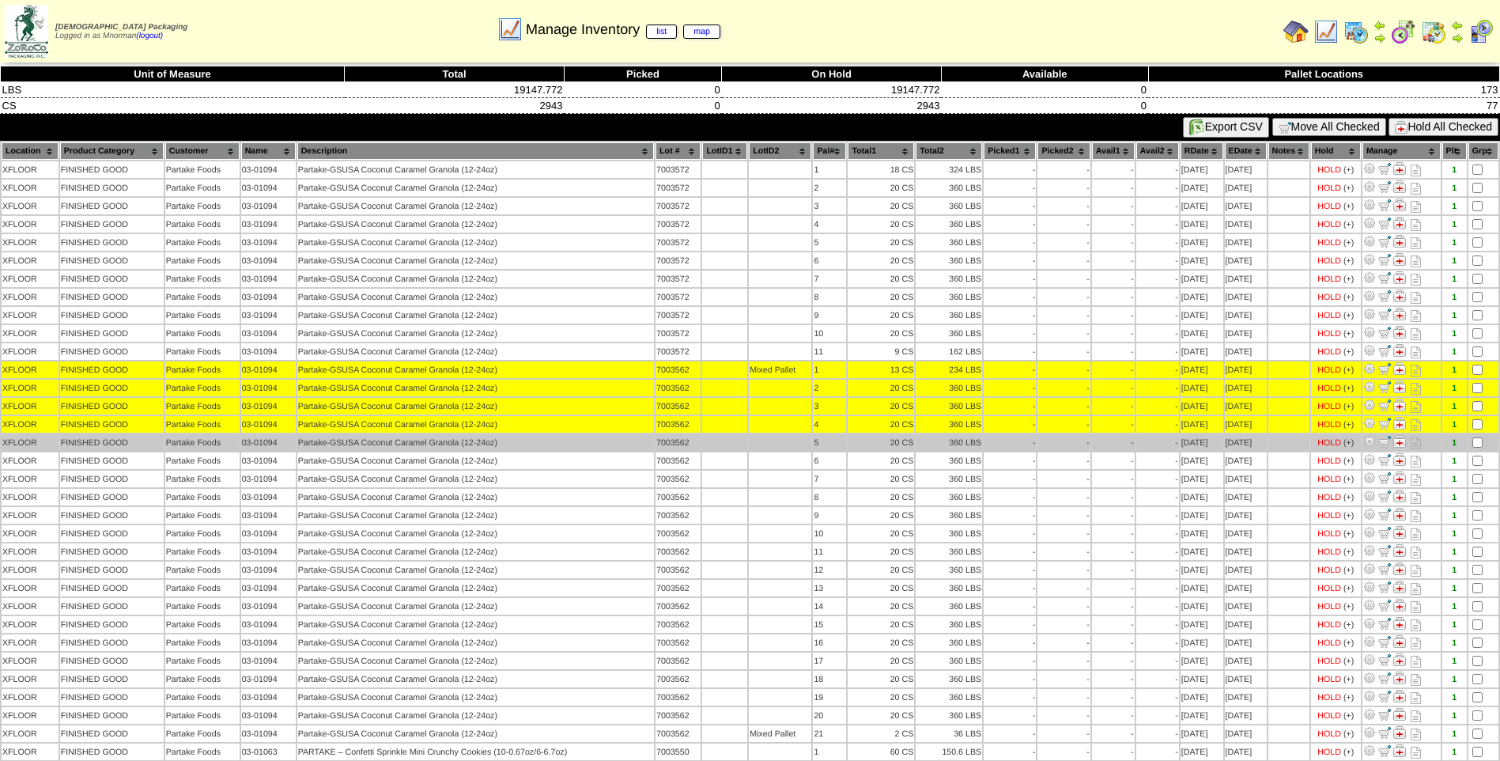
click at [1476, 437] on td at bounding box center [1483, 442] width 30 height 17
click at [1476, 448] on td at bounding box center [1483, 442] width 30 height 17
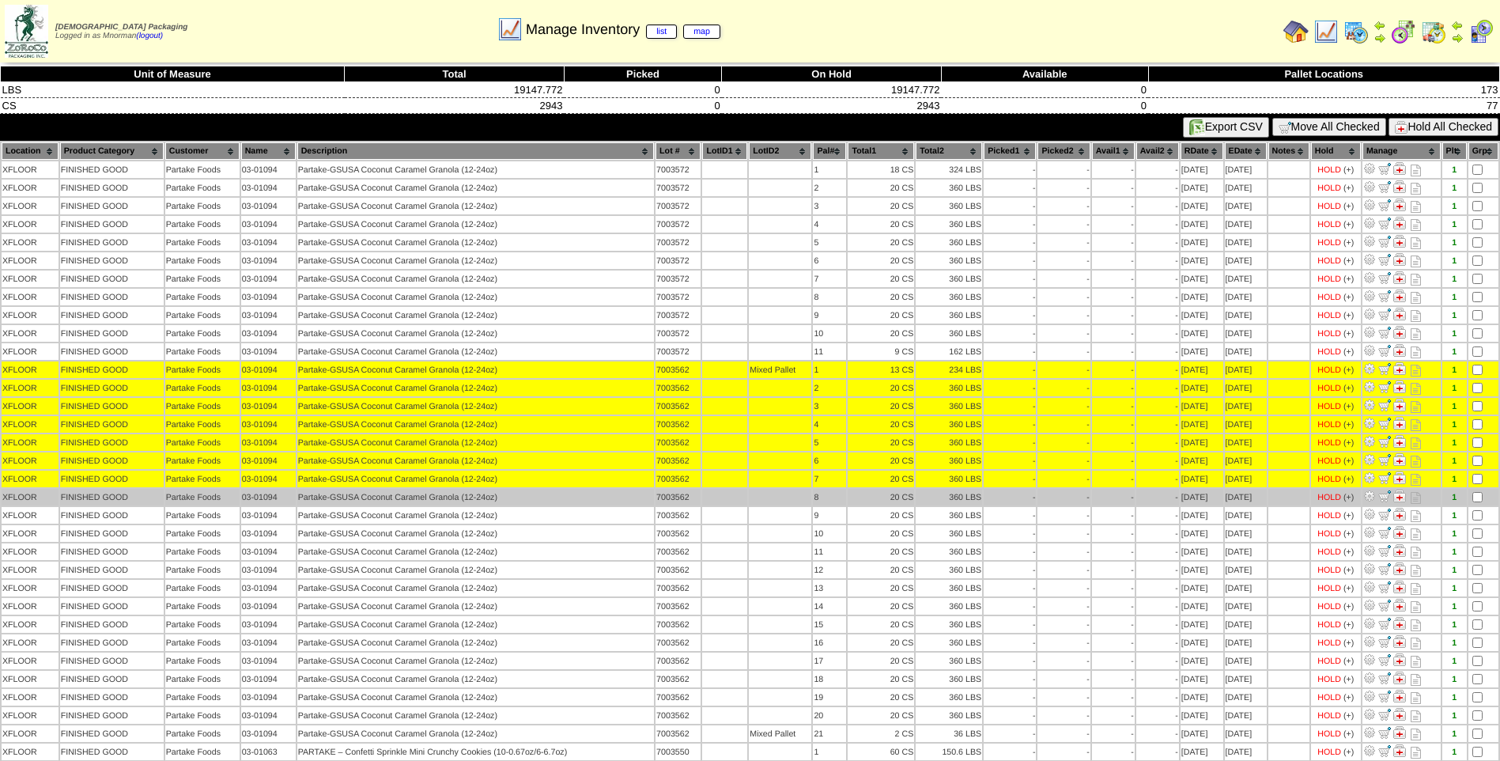
click at [1474, 504] on td at bounding box center [1483, 497] width 30 height 17
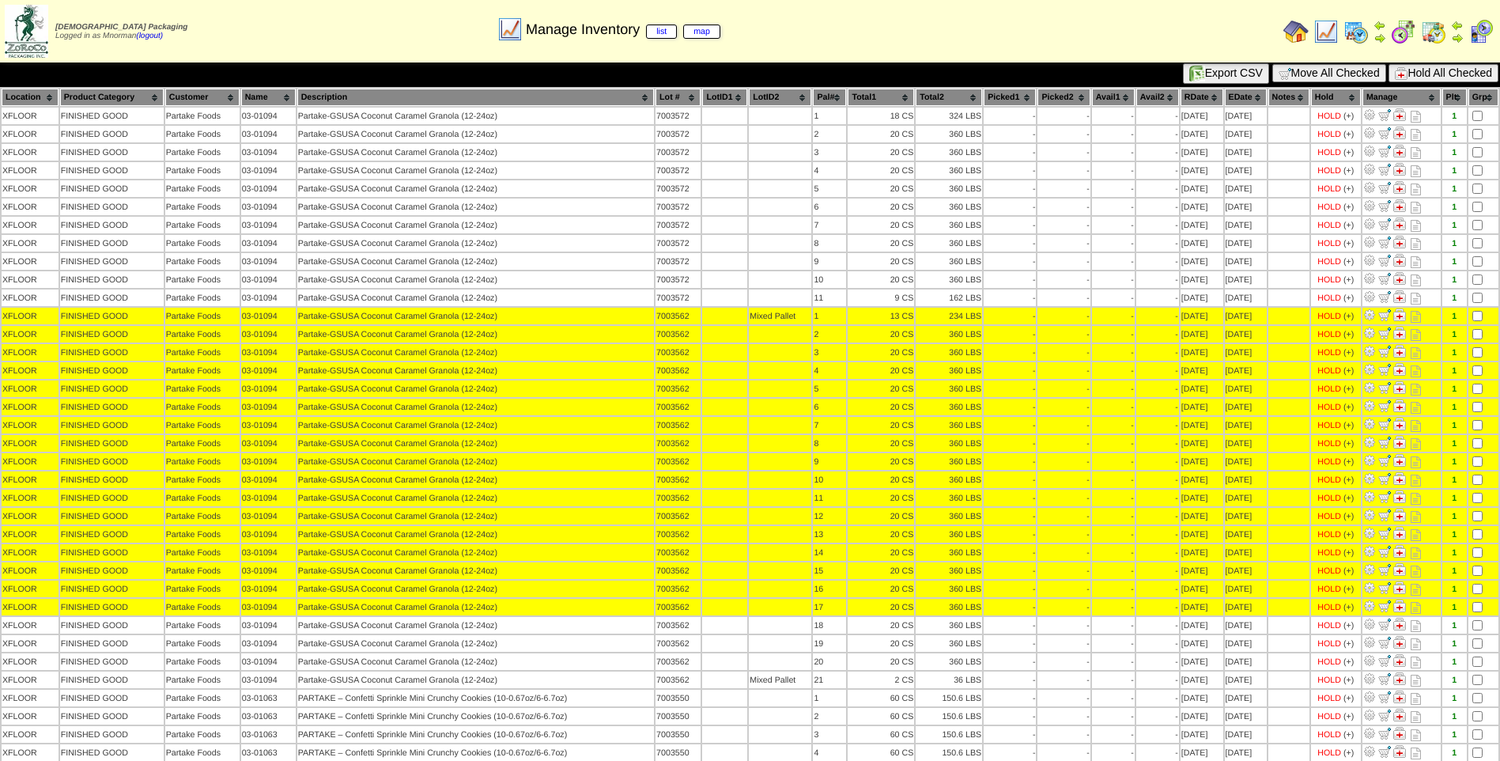
scroll to position [79, 0]
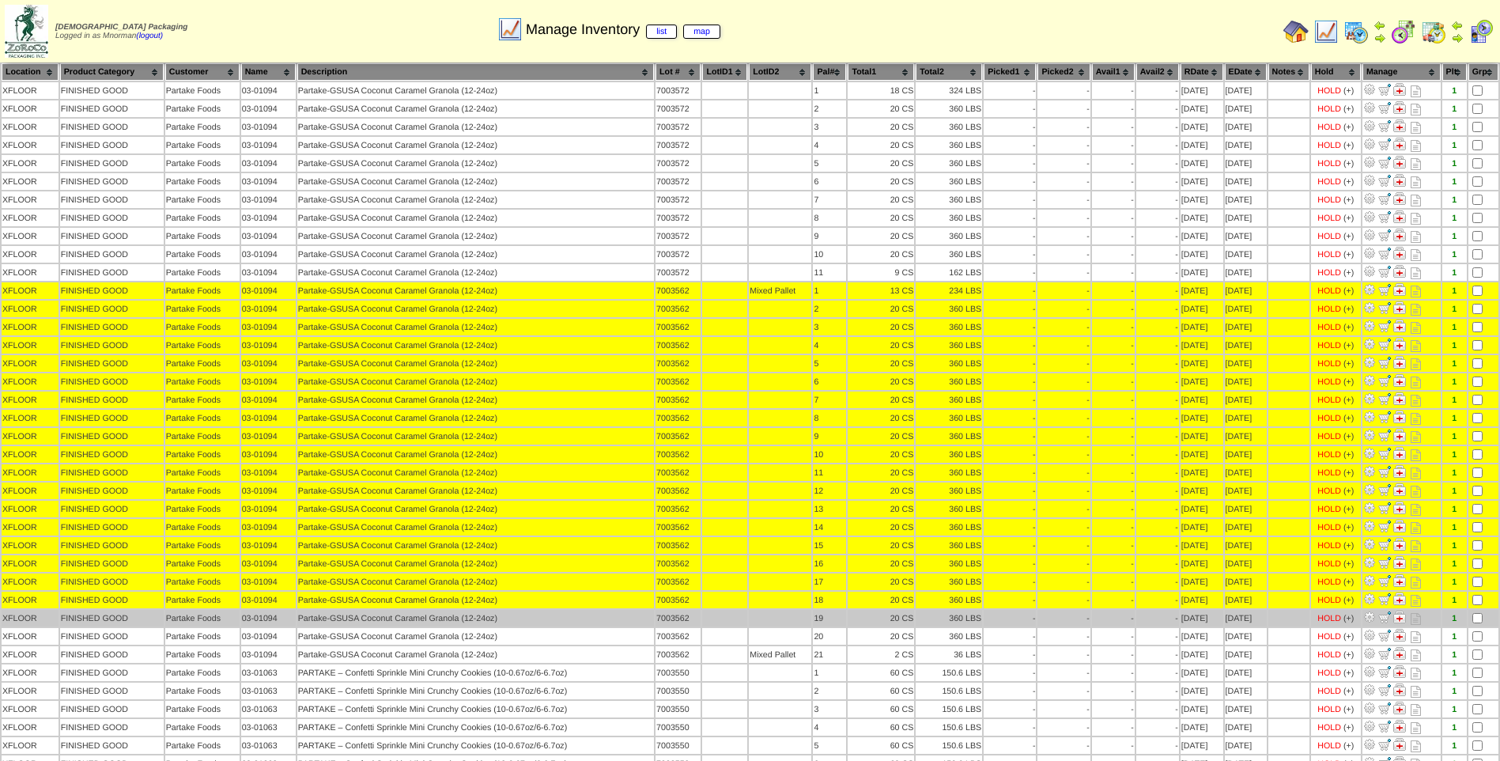
click at [1478, 612] on td at bounding box center [1483, 618] width 30 height 17
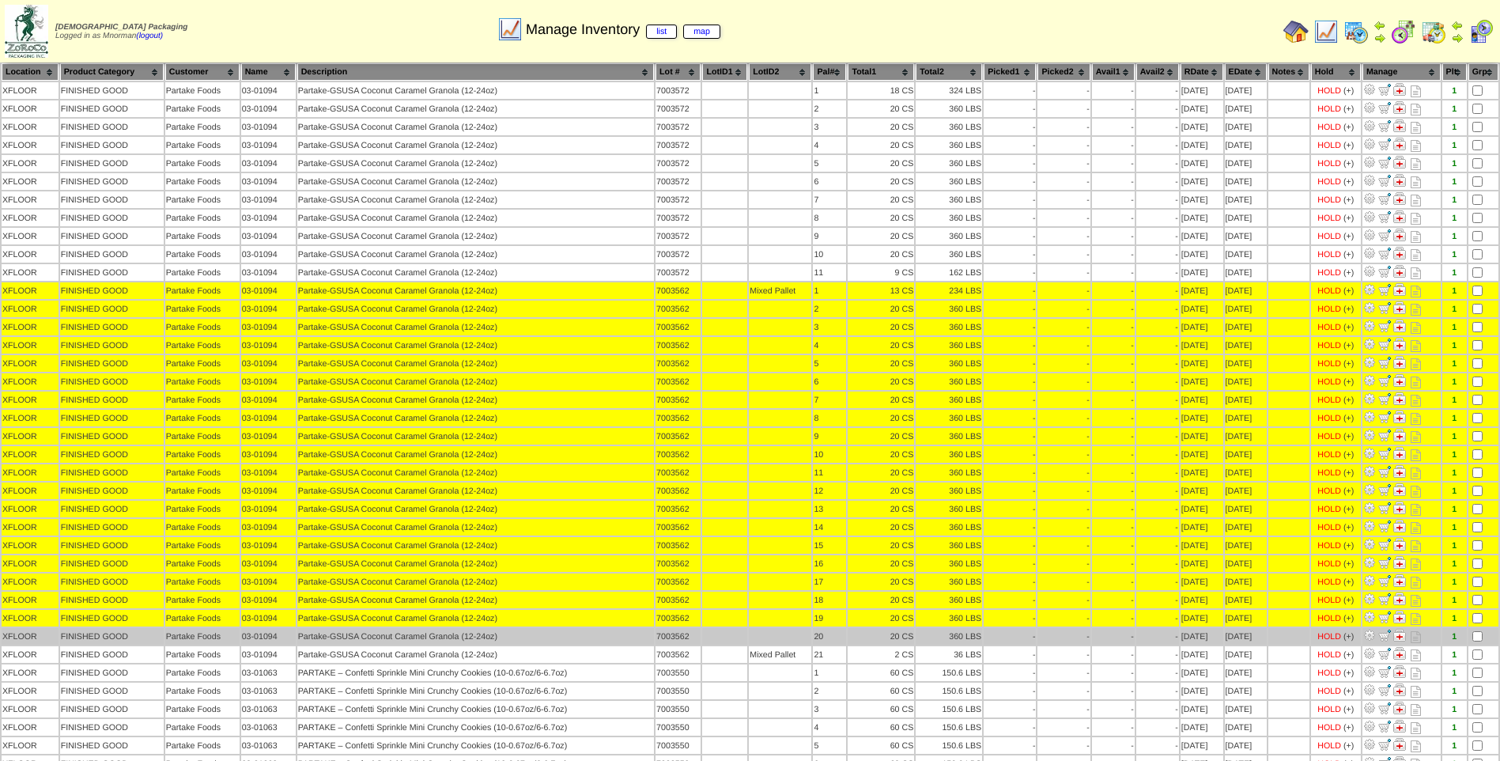
click at [1477, 629] on td at bounding box center [1483, 636] width 30 height 17
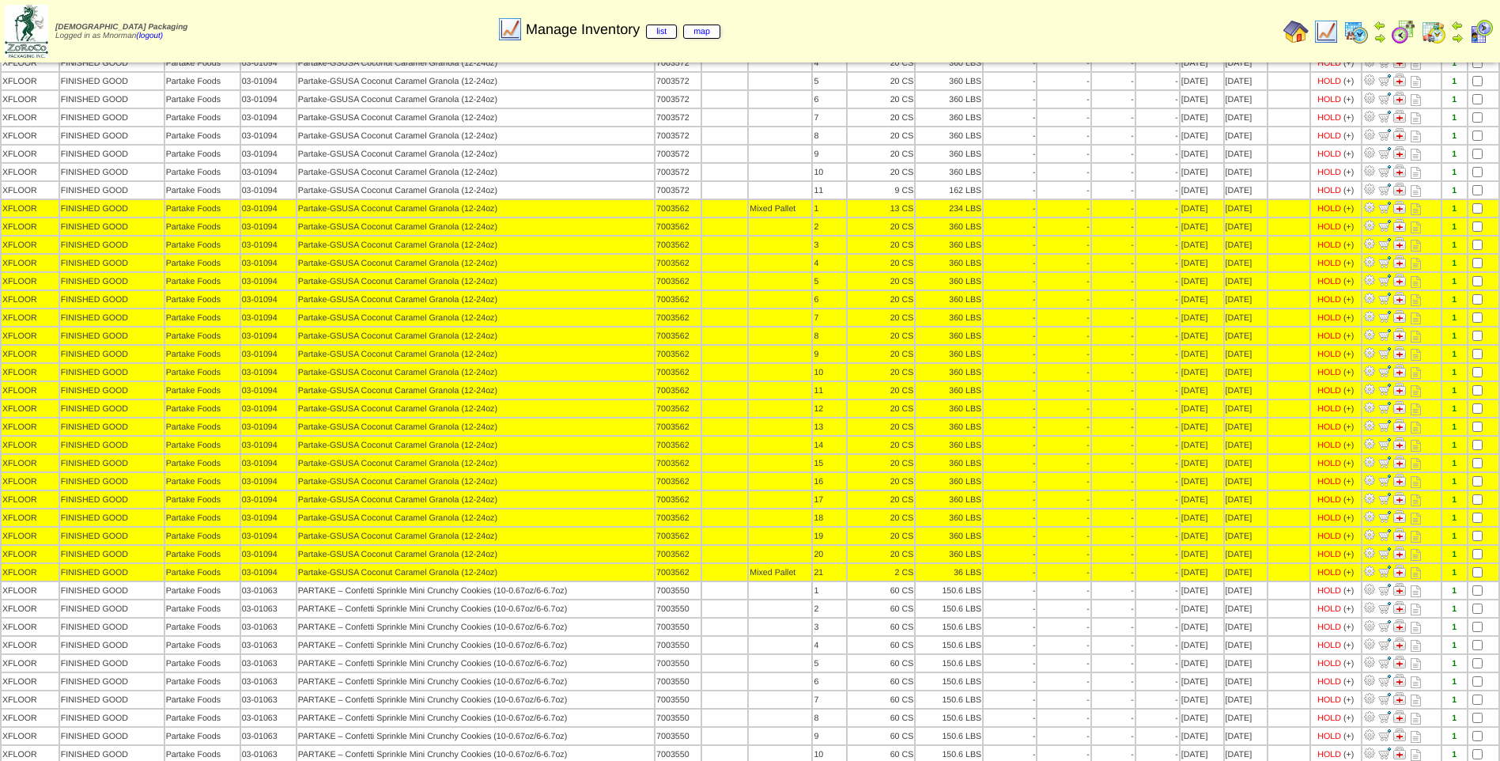
scroll to position [0, 0]
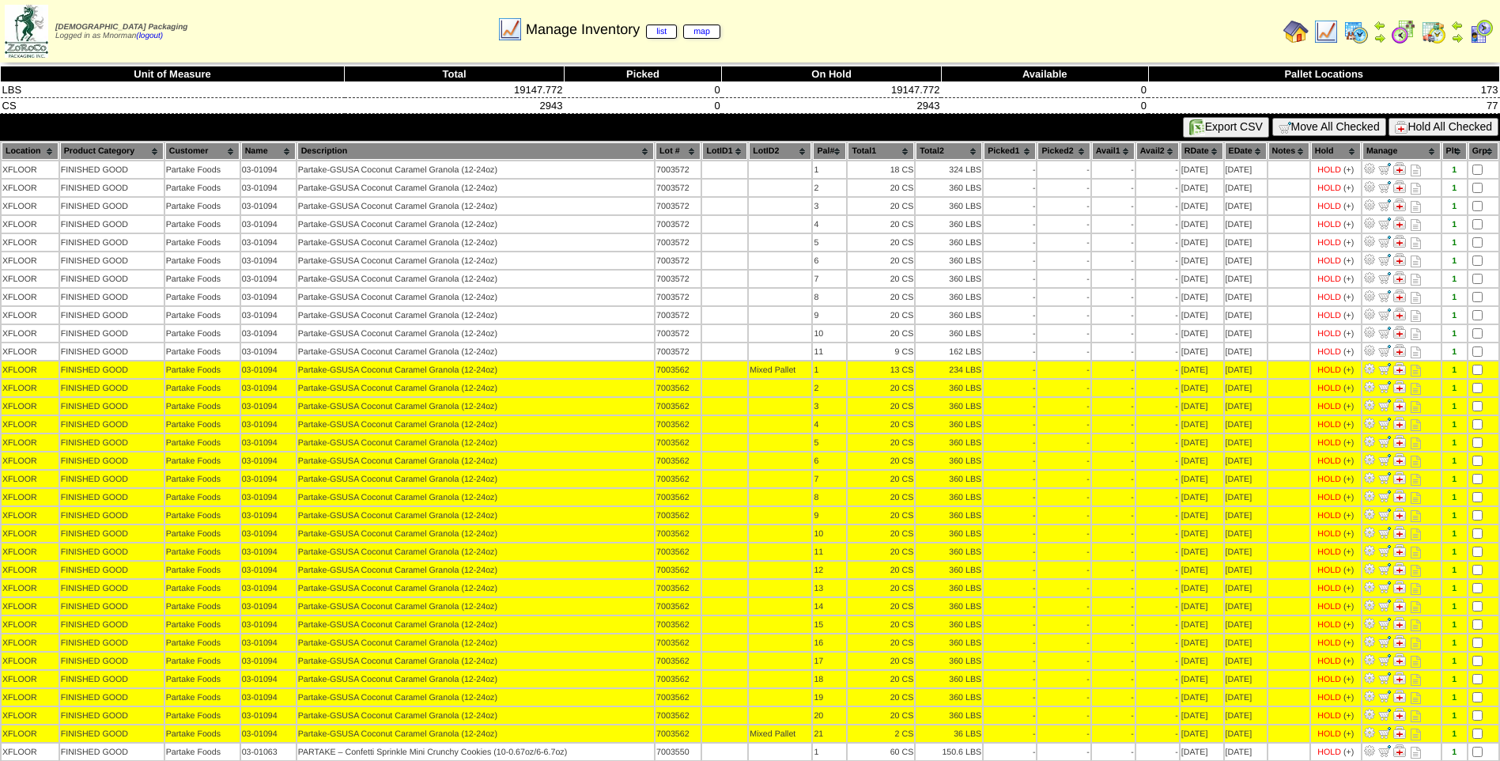
click at [1443, 123] on button "Hold All Checked" at bounding box center [1444, 127] width 110 height 18
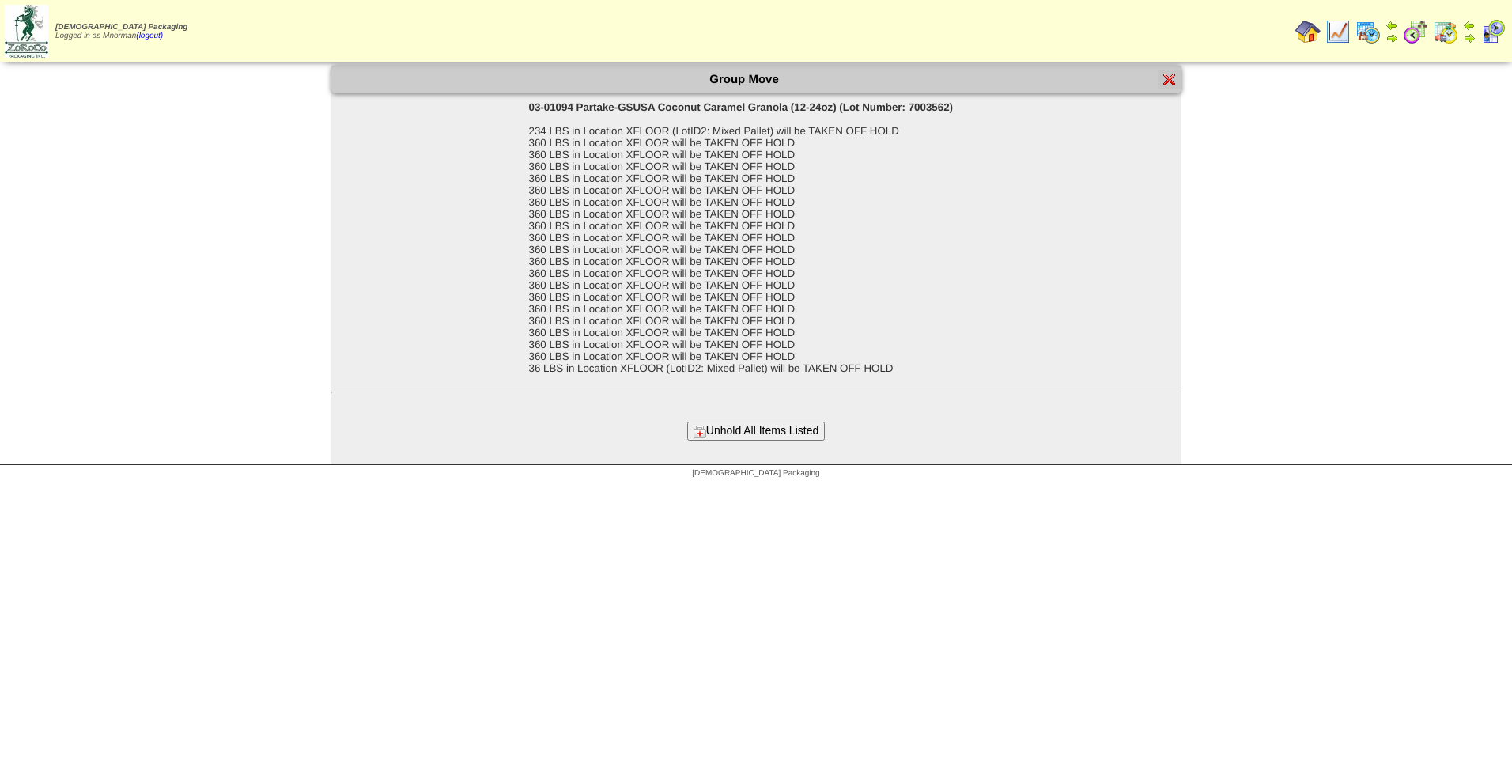
click at [819, 425] on button "Unhold All Items Listed" at bounding box center [756, 430] width 138 height 18
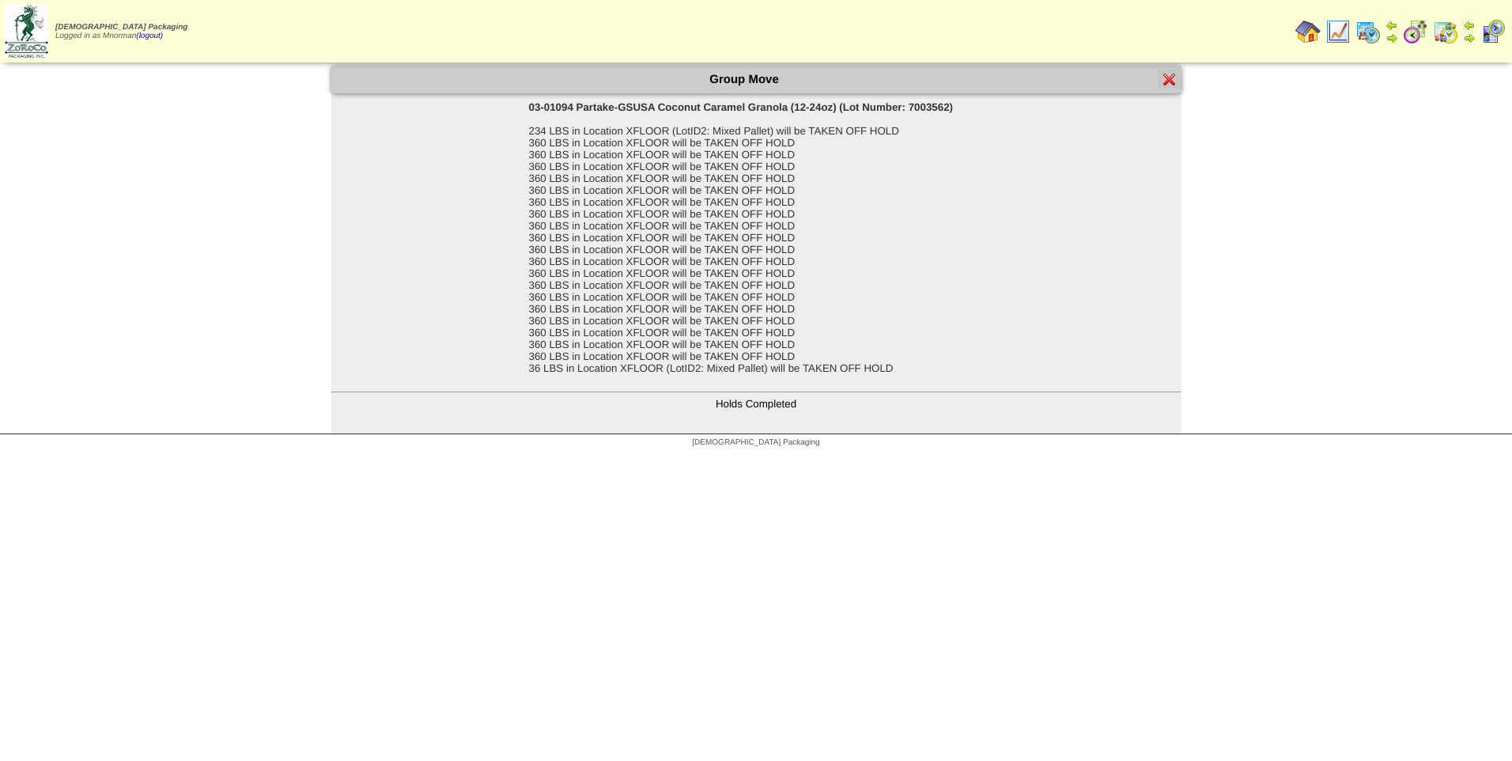
click at [1169, 84] on img at bounding box center [1169, 79] width 13 height 13
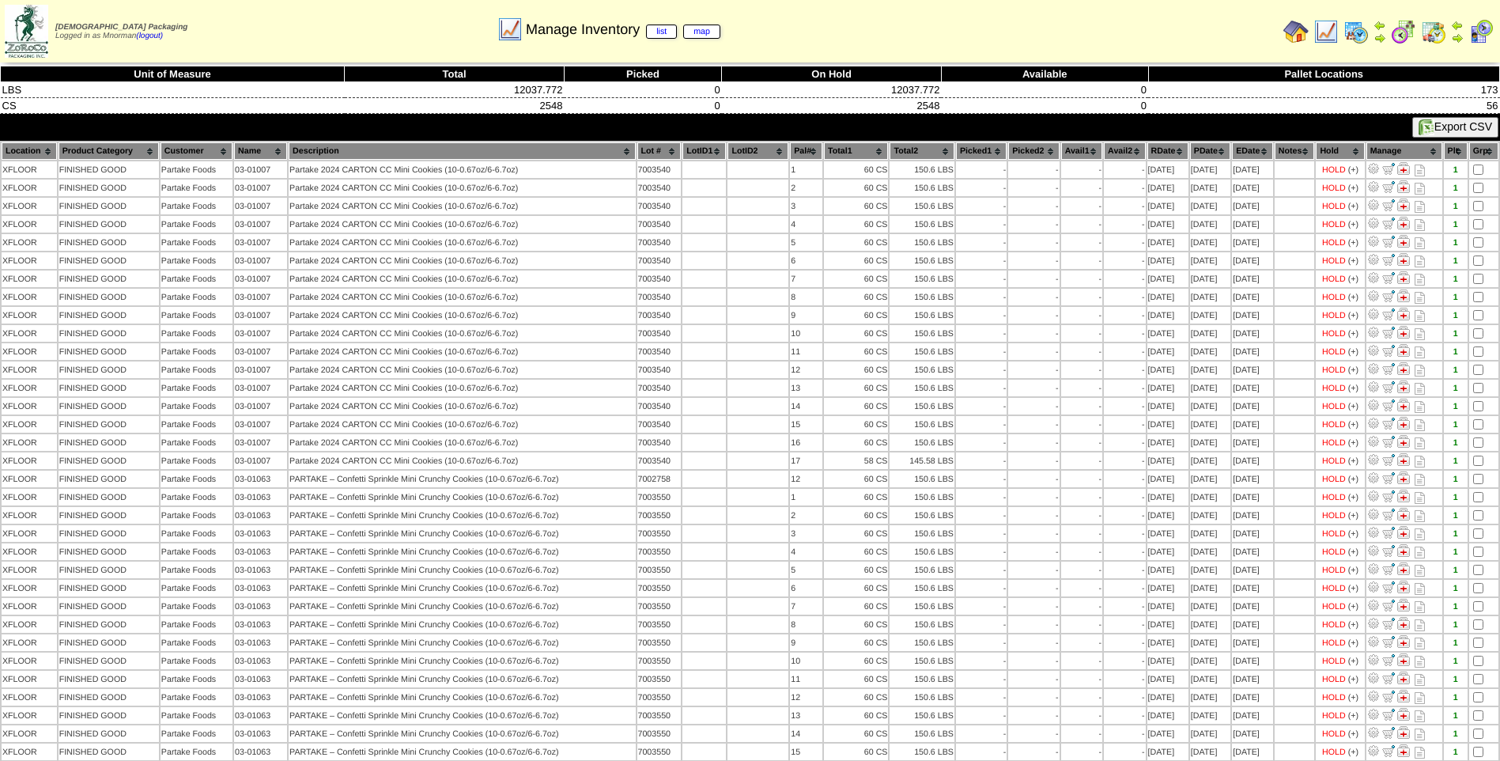
click at [1201, 146] on th "PDate" at bounding box center [1210, 150] width 40 height 17
click at [1199, 149] on th "PDate" at bounding box center [1210, 150] width 40 height 17
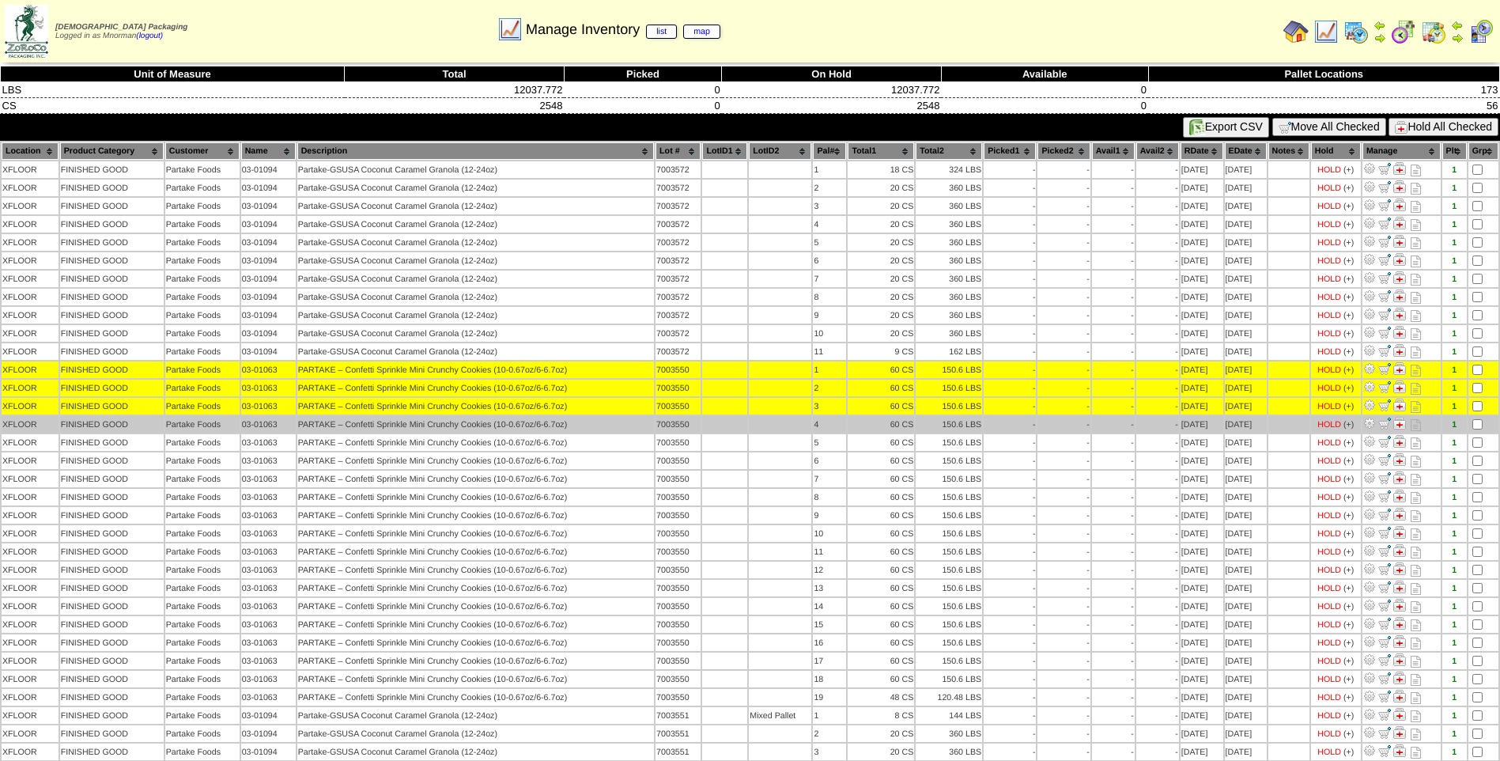
click at [1476, 418] on td at bounding box center [1483, 424] width 30 height 17
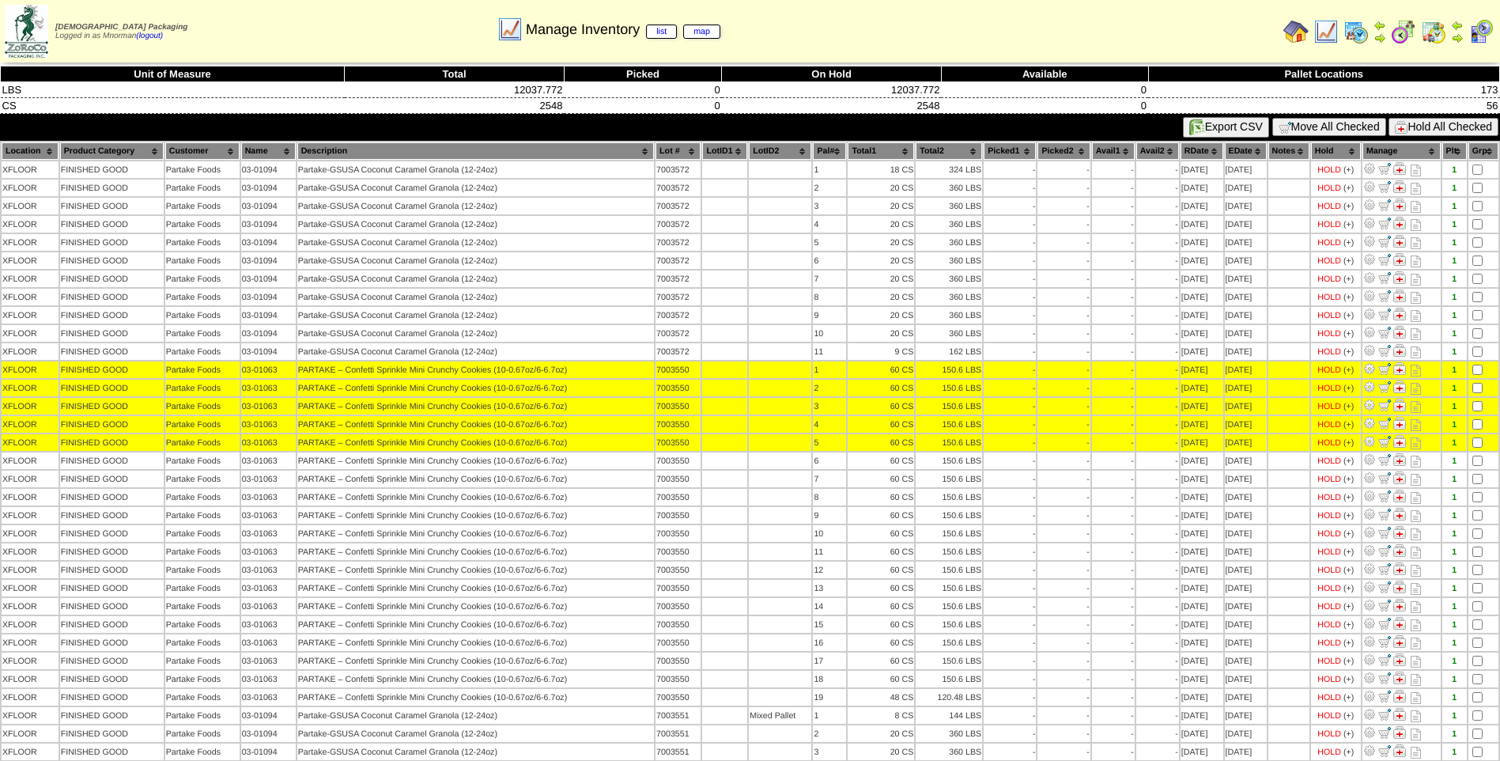
click at [1471, 469] on table "Location Product Category Customer Name Description Lot # LotID1 LotID2 1 -" at bounding box center [750, 669] width 1500 height 1057
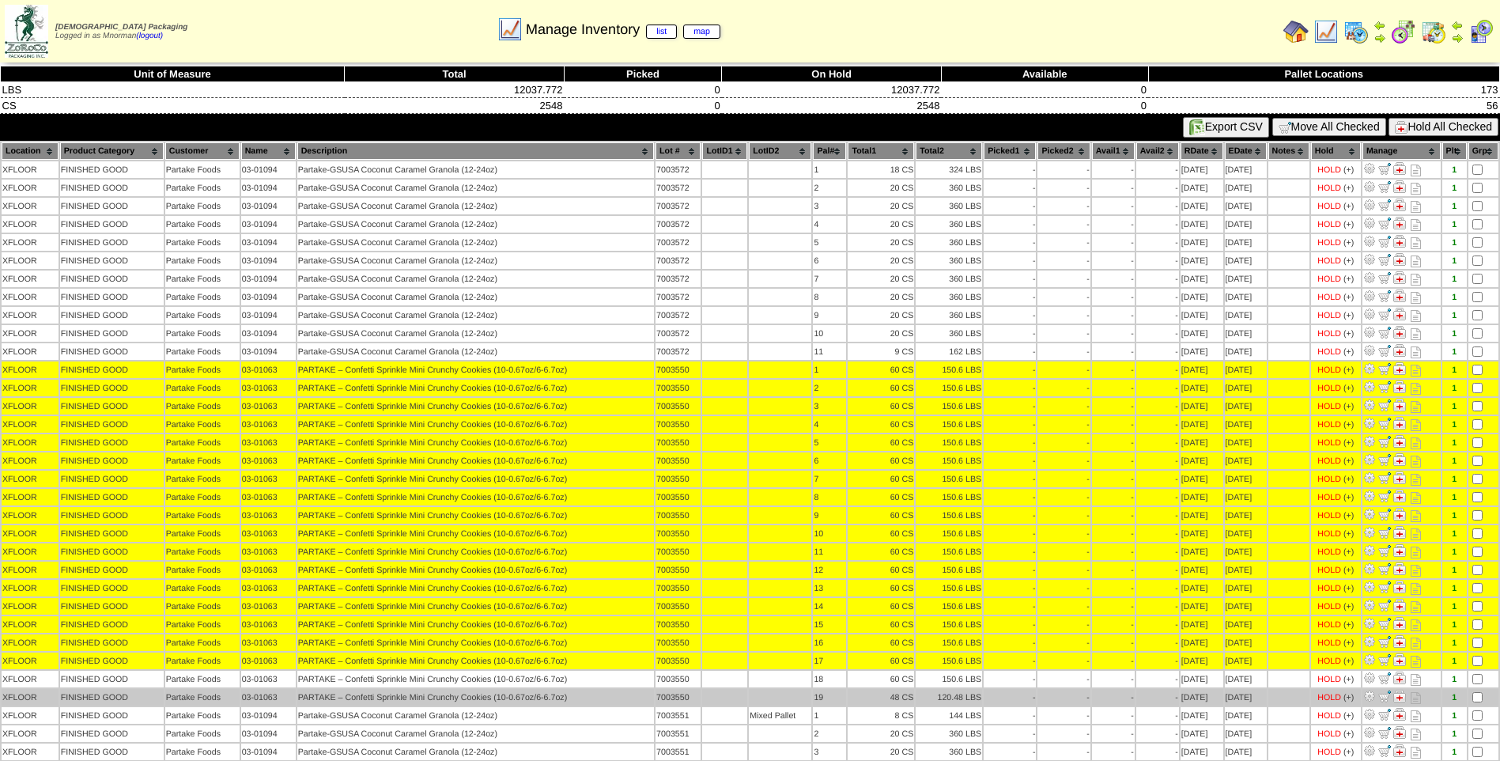
click at [1479, 689] on td at bounding box center [1483, 697] width 30 height 17
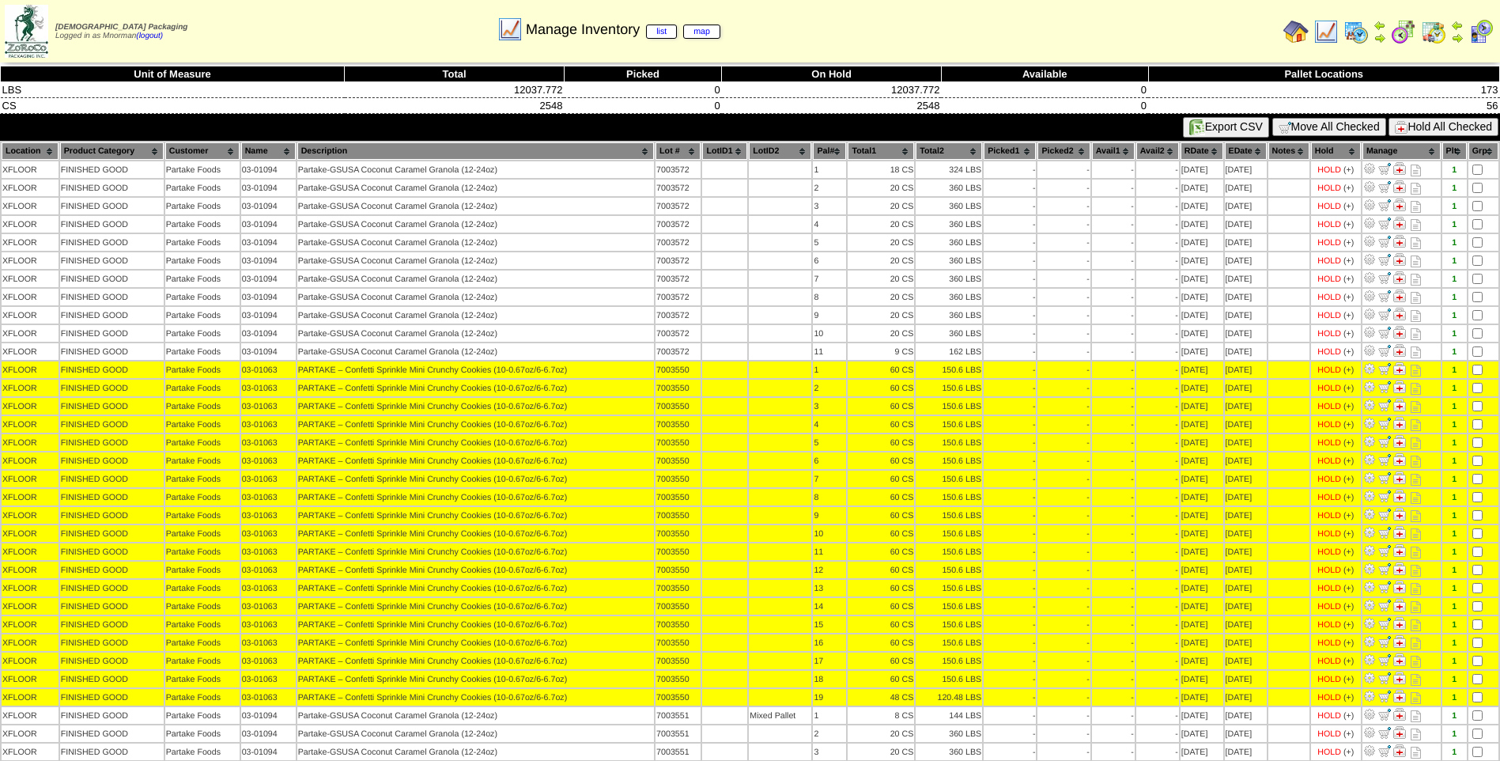
click at [1443, 126] on button "Hold All Checked" at bounding box center [1444, 127] width 110 height 18
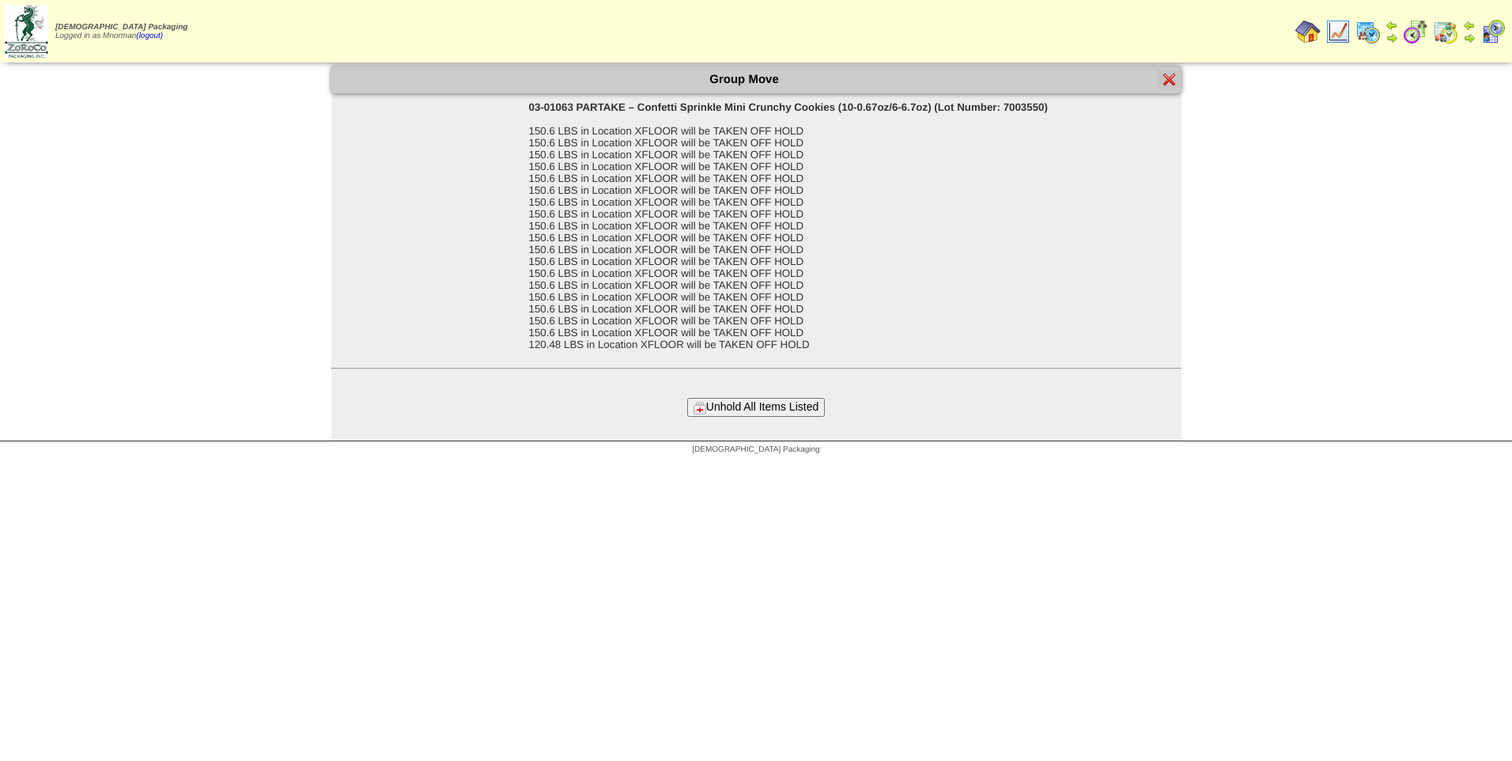
click at [777, 399] on button "Unhold All Items Listed" at bounding box center [756, 407] width 138 height 18
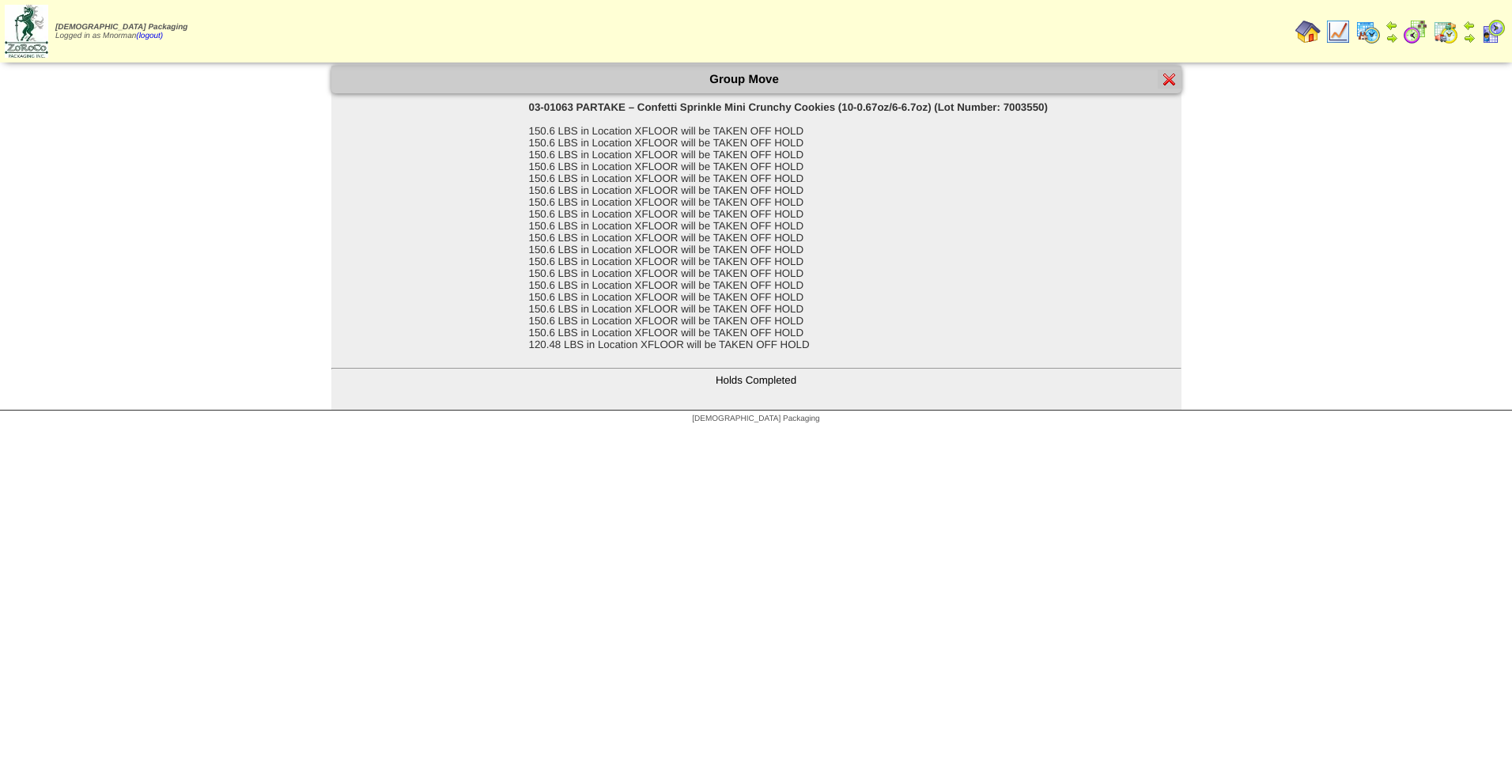
click at [1173, 81] on img at bounding box center [1169, 79] width 13 height 13
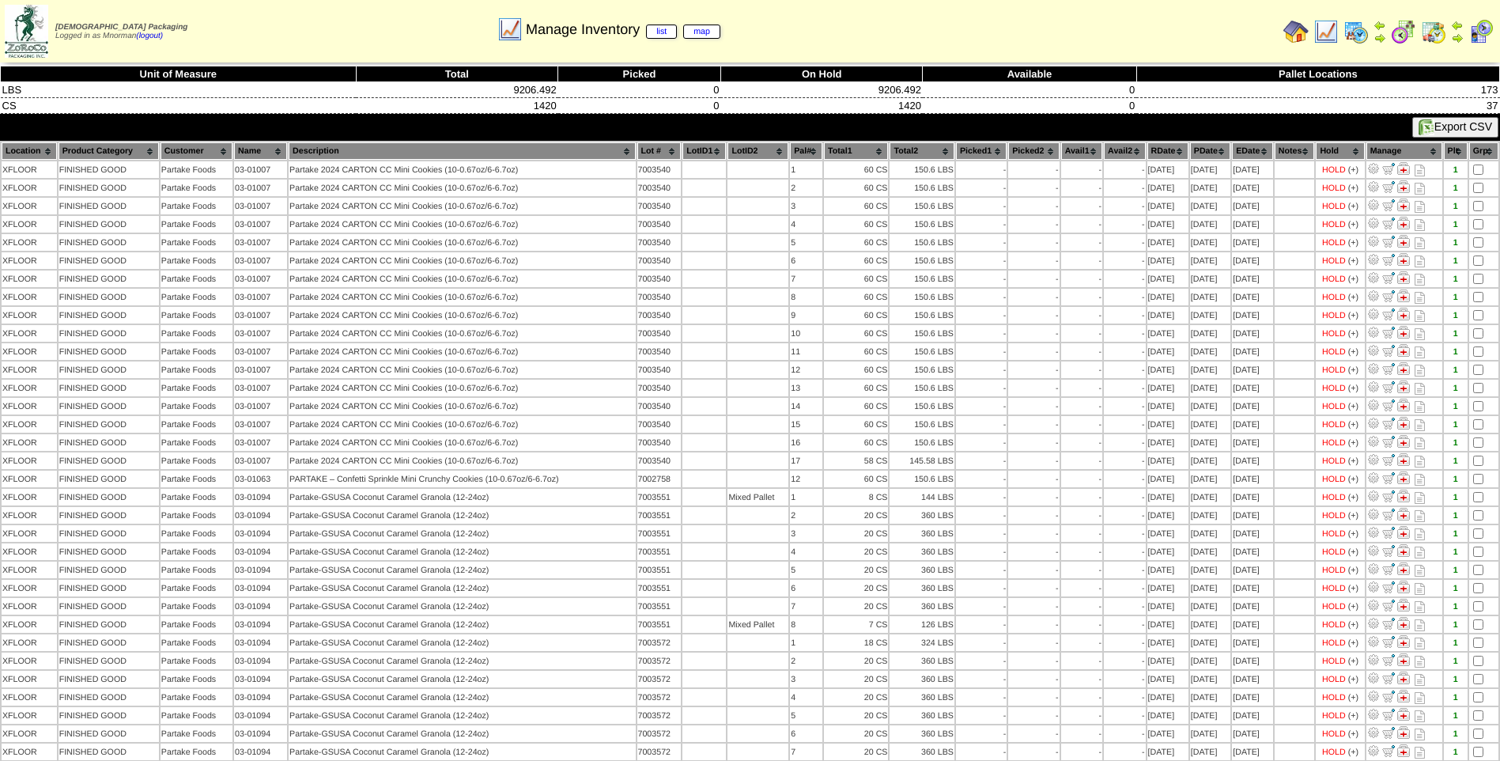
click at [1204, 151] on th "PDate" at bounding box center [1210, 150] width 40 height 17
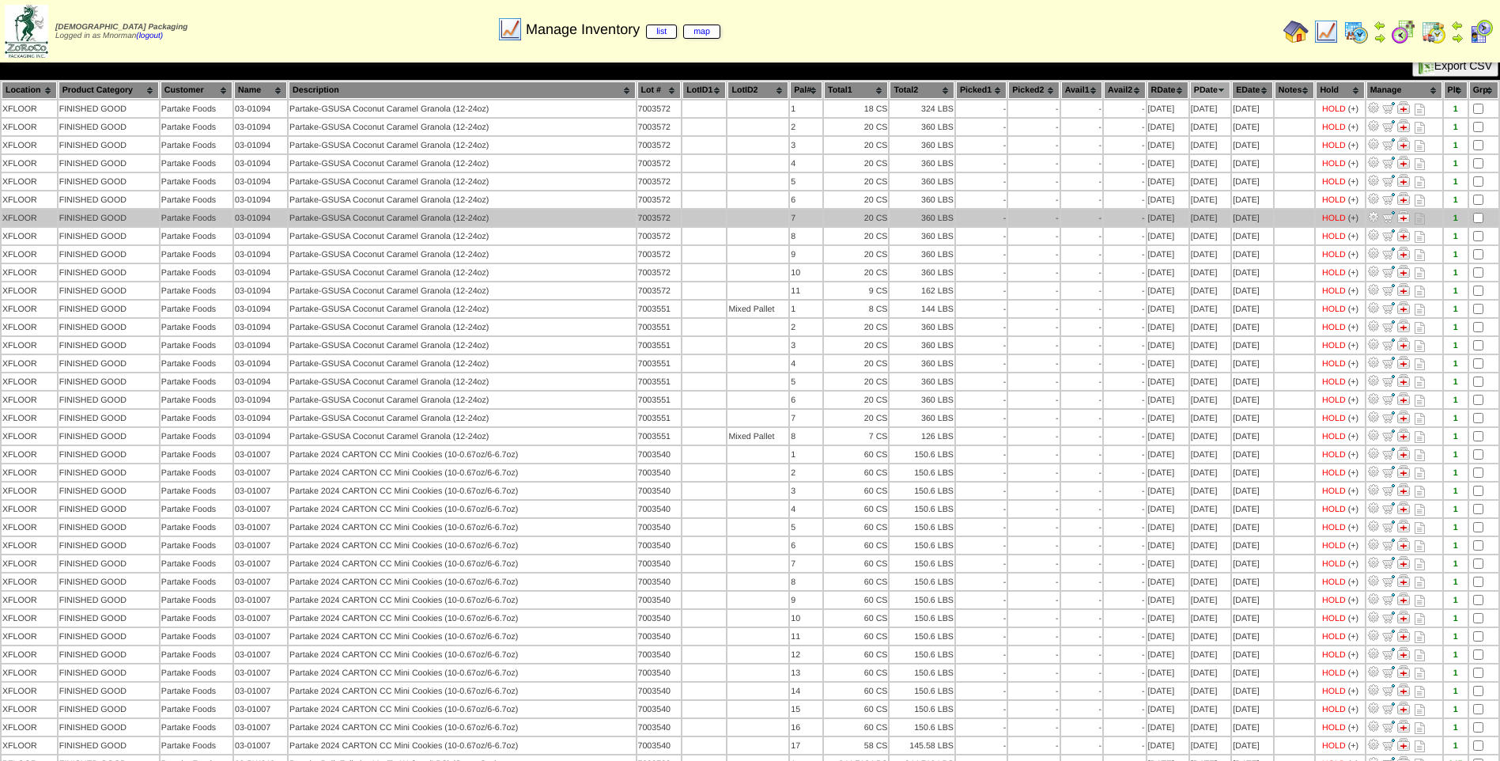
scroll to position [35, 0]
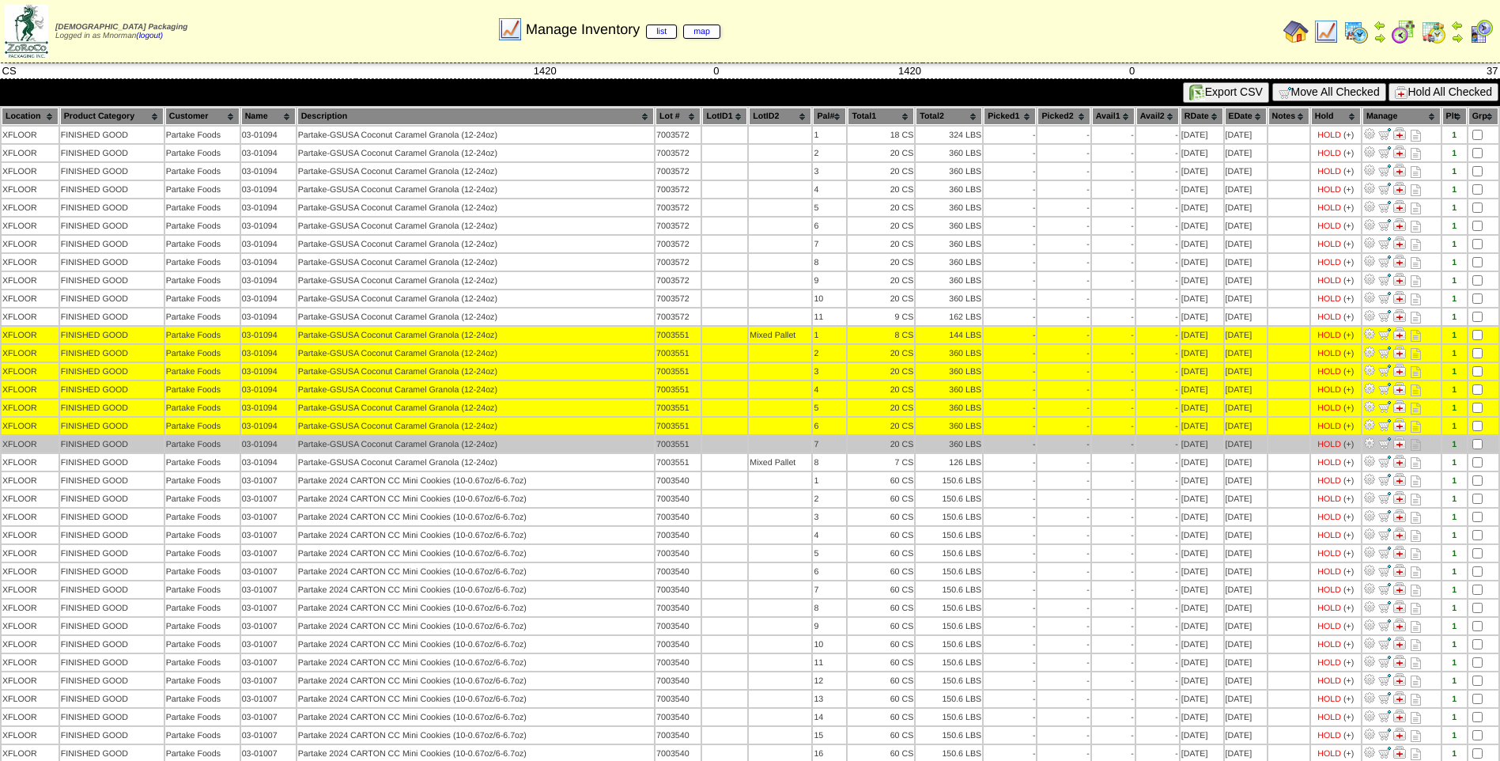
click at [1476, 441] on td at bounding box center [1483, 444] width 30 height 17
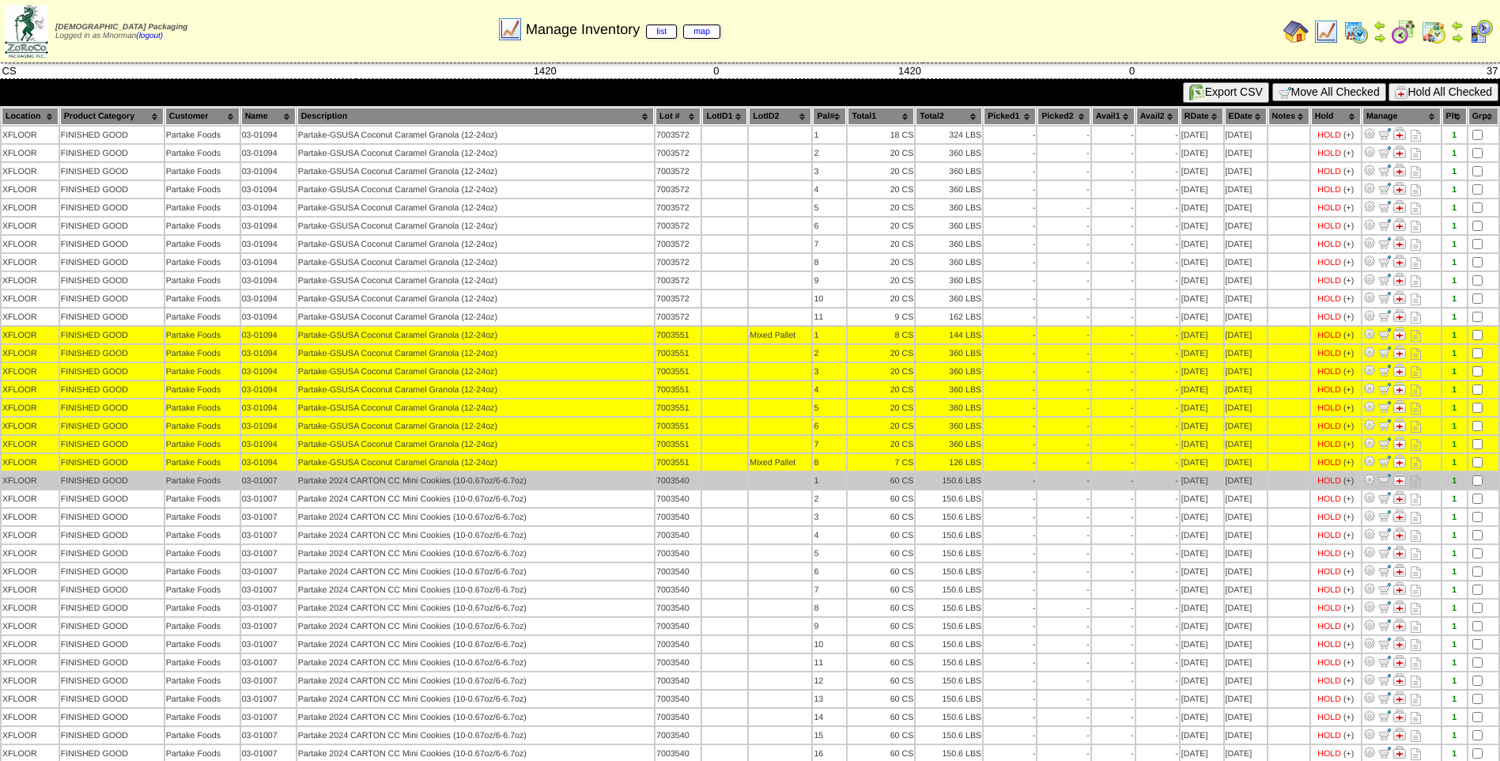
click at [1477, 474] on td at bounding box center [1483, 480] width 30 height 17
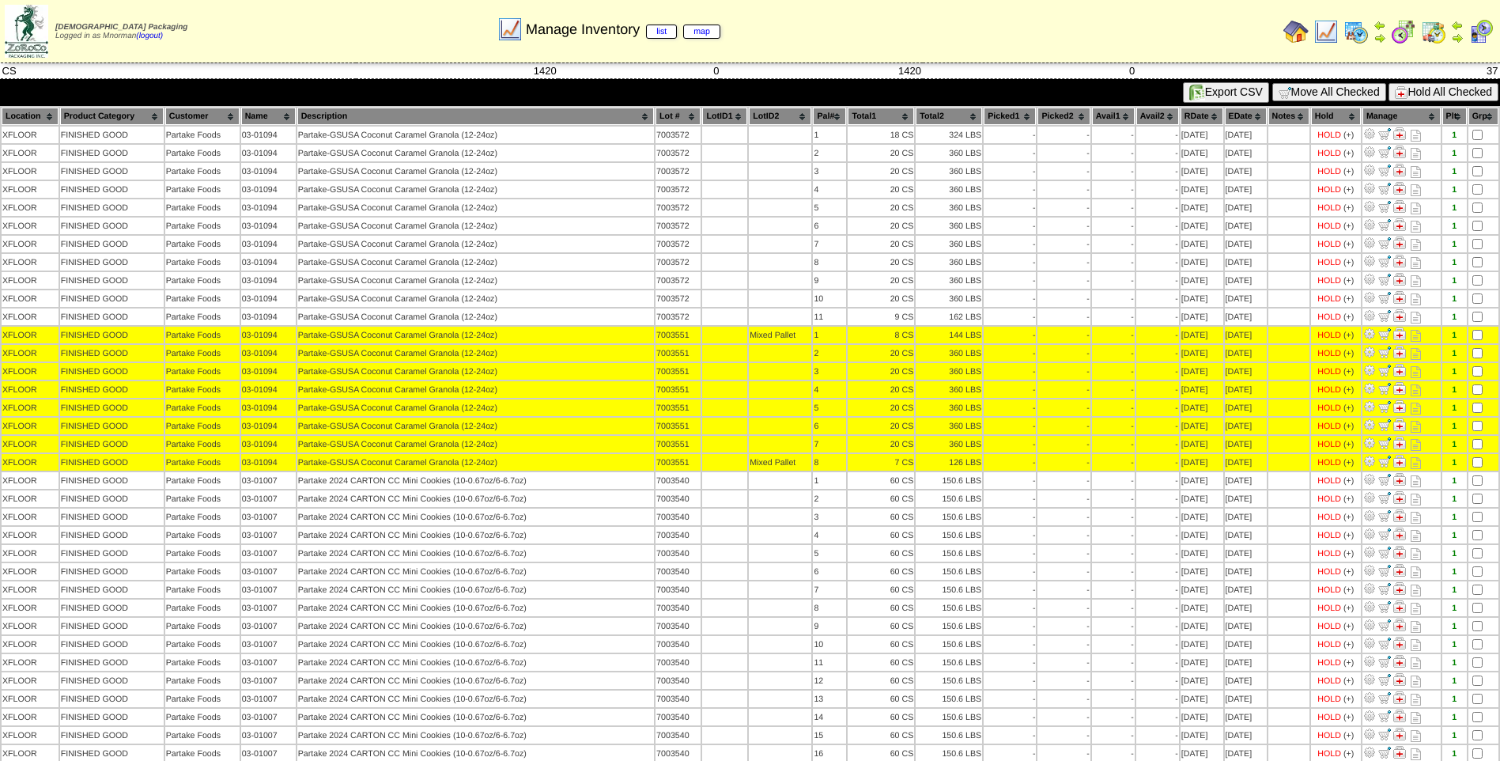
click at [1442, 93] on button "Hold All Checked" at bounding box center [1444, 92] width 110 height 18
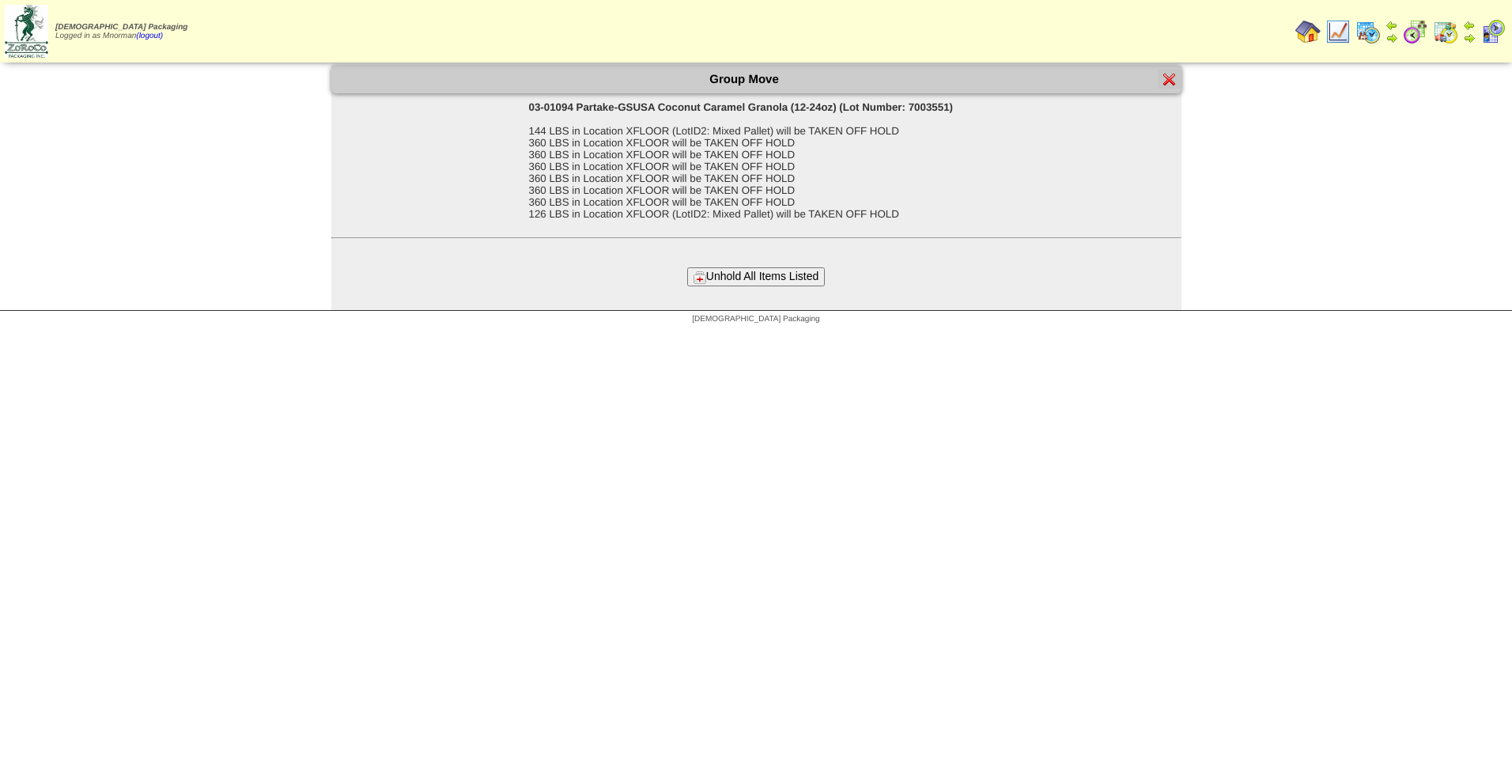
click at [777, 274] on button "Unhold All Items Listed" at bounding box center [756, 276] width 138 height 18
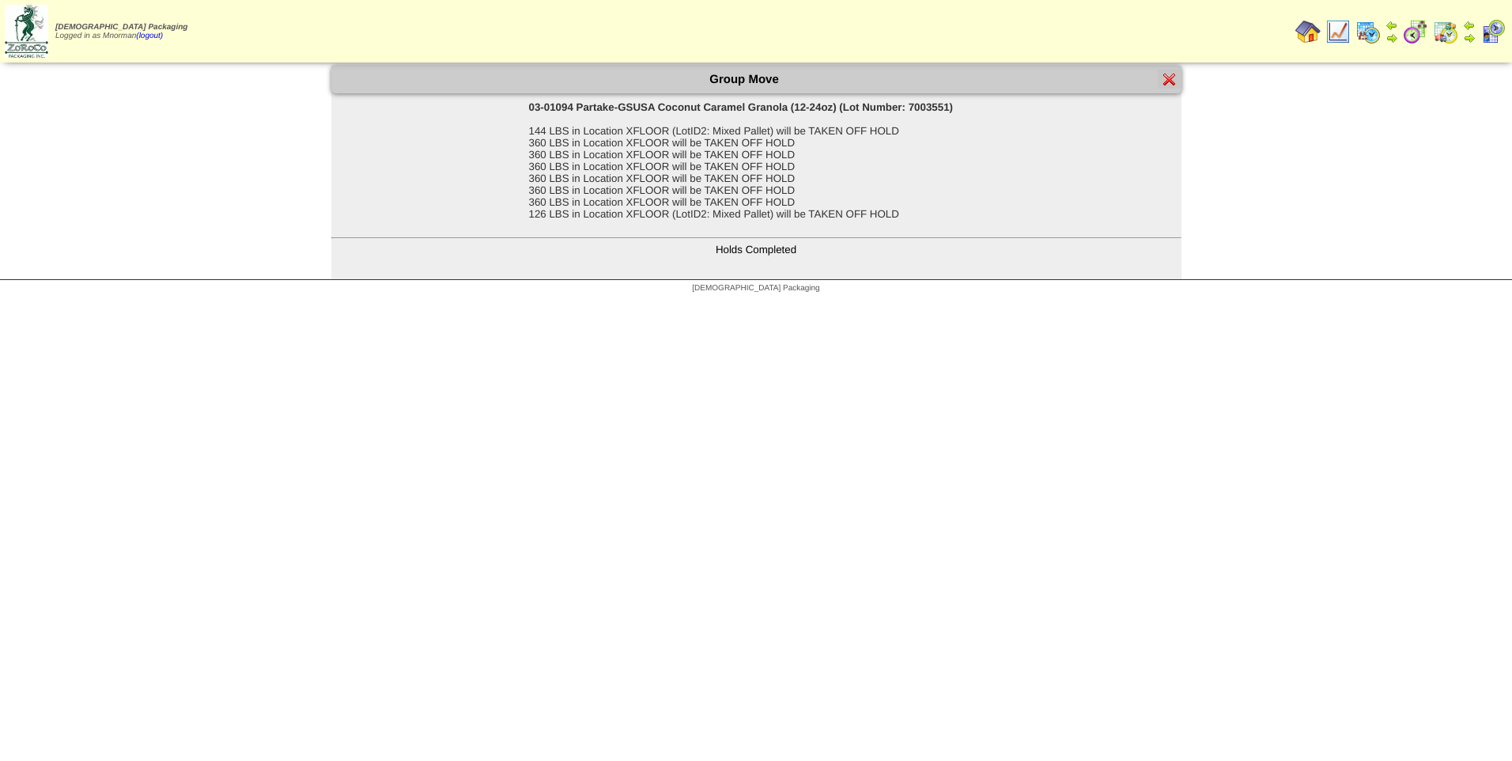
click at [1177, 77] on div at bounding box center [1170, 79] width 24 height 19
click at [1170, 77] on img at bounding box center [1169, 79] width 13 height 13
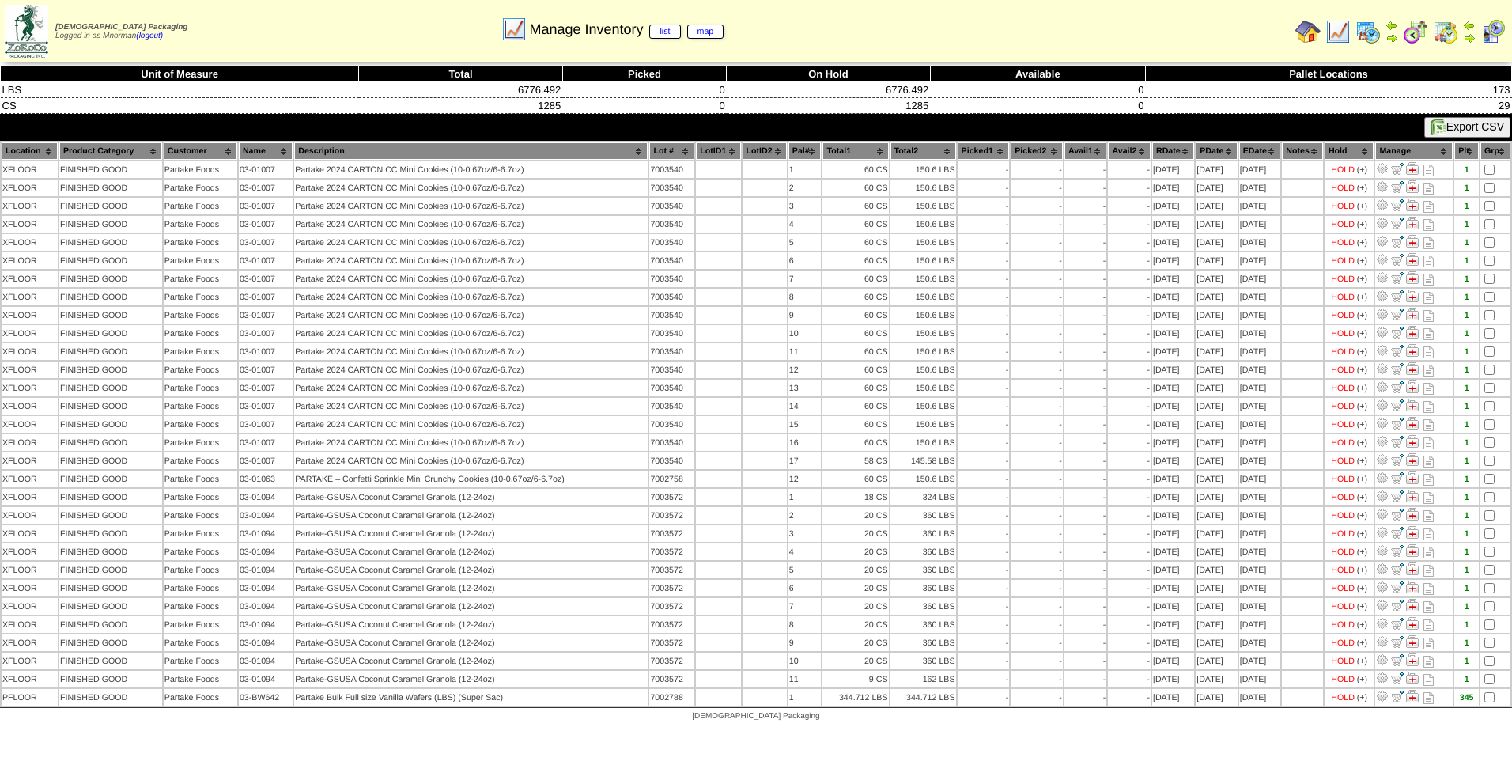
click at [1215, 155] on th "PDate" at bounding box center [1217, 150] width 42 height 17
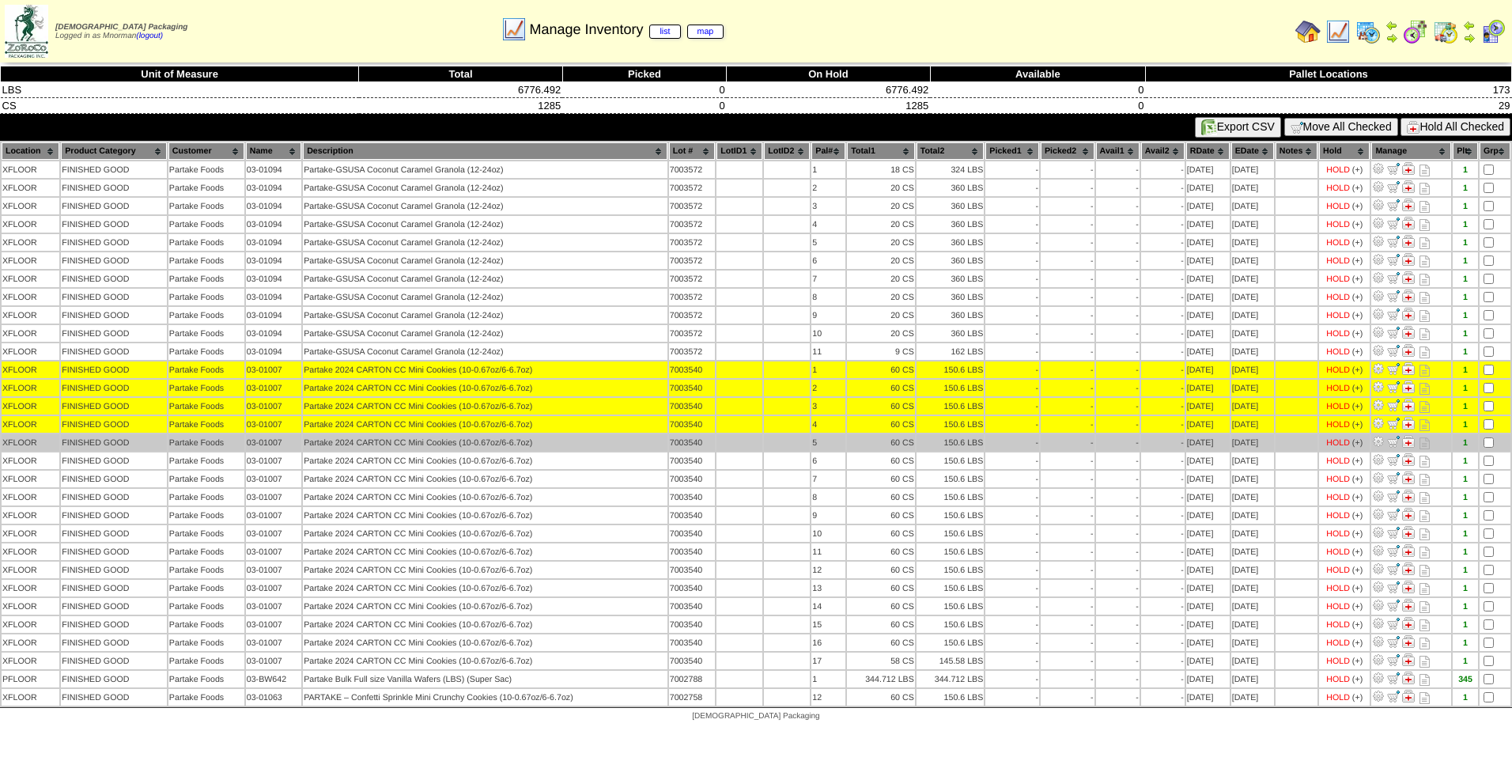
click at [1484, 449] on td at bounding box center [1494, 442] width 31 height 17
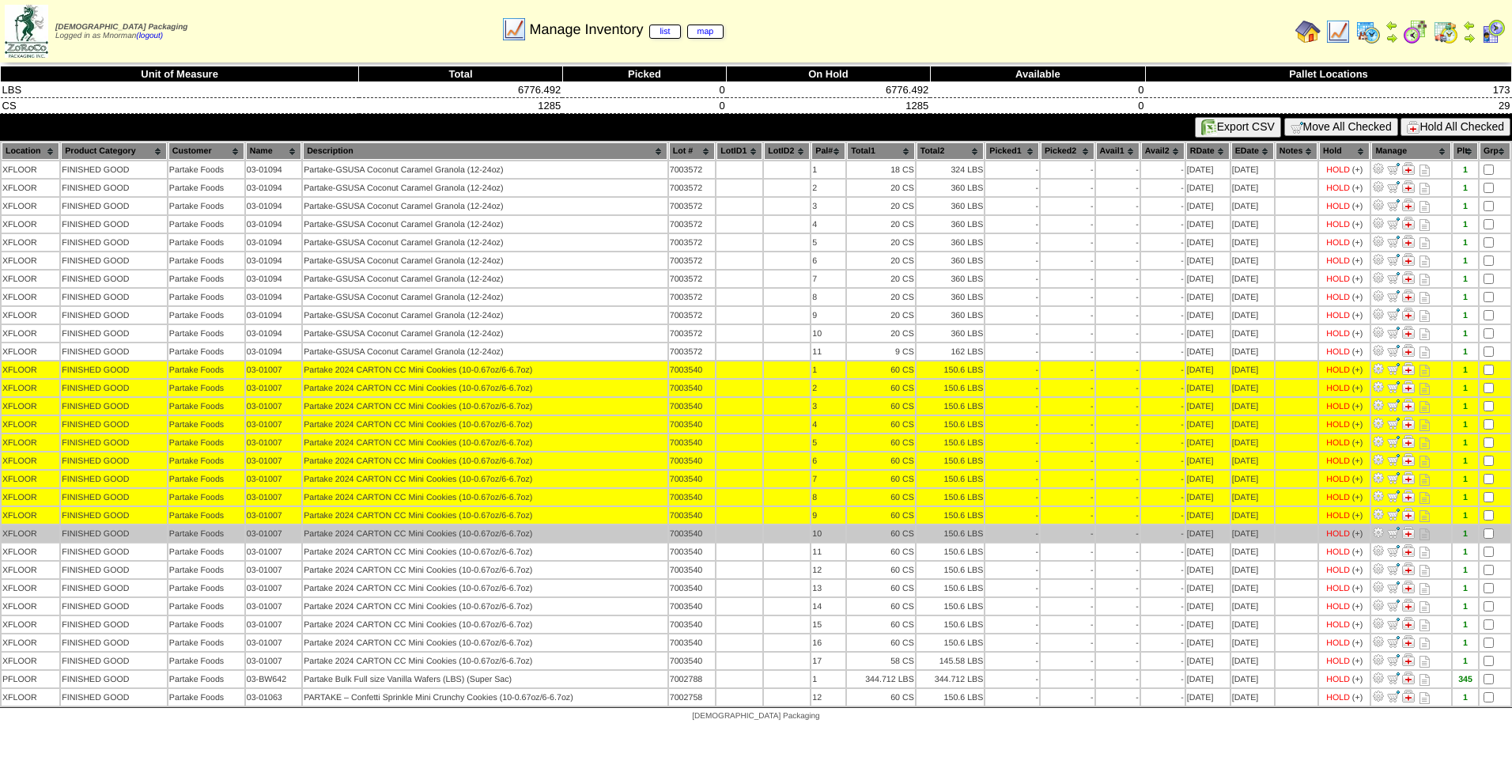
click at [1483, 531] on td at bounding box center [1494, 533] width 31 height 17
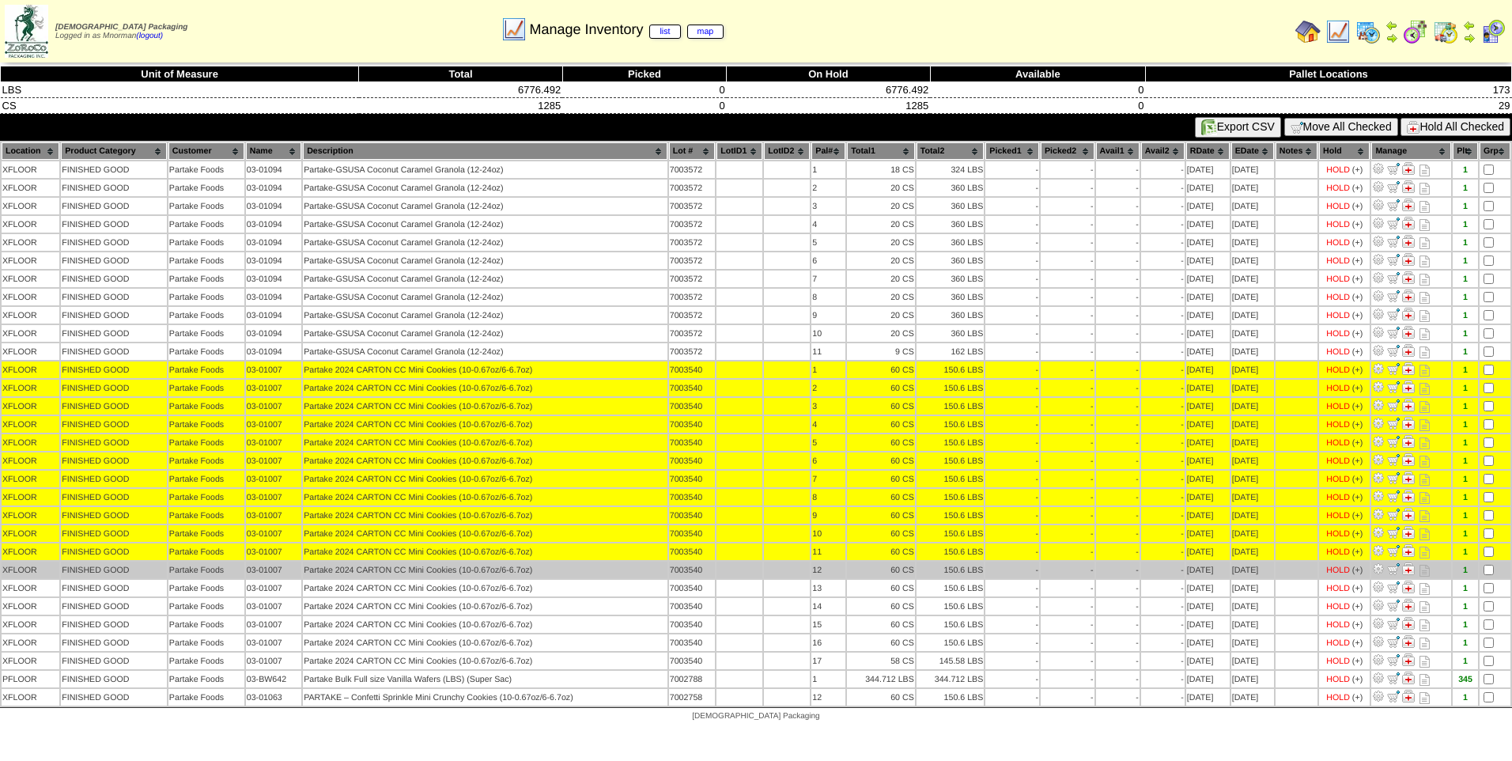
click at [1488, 561] on td at bounding box center [1494, 569] width 31 height 17
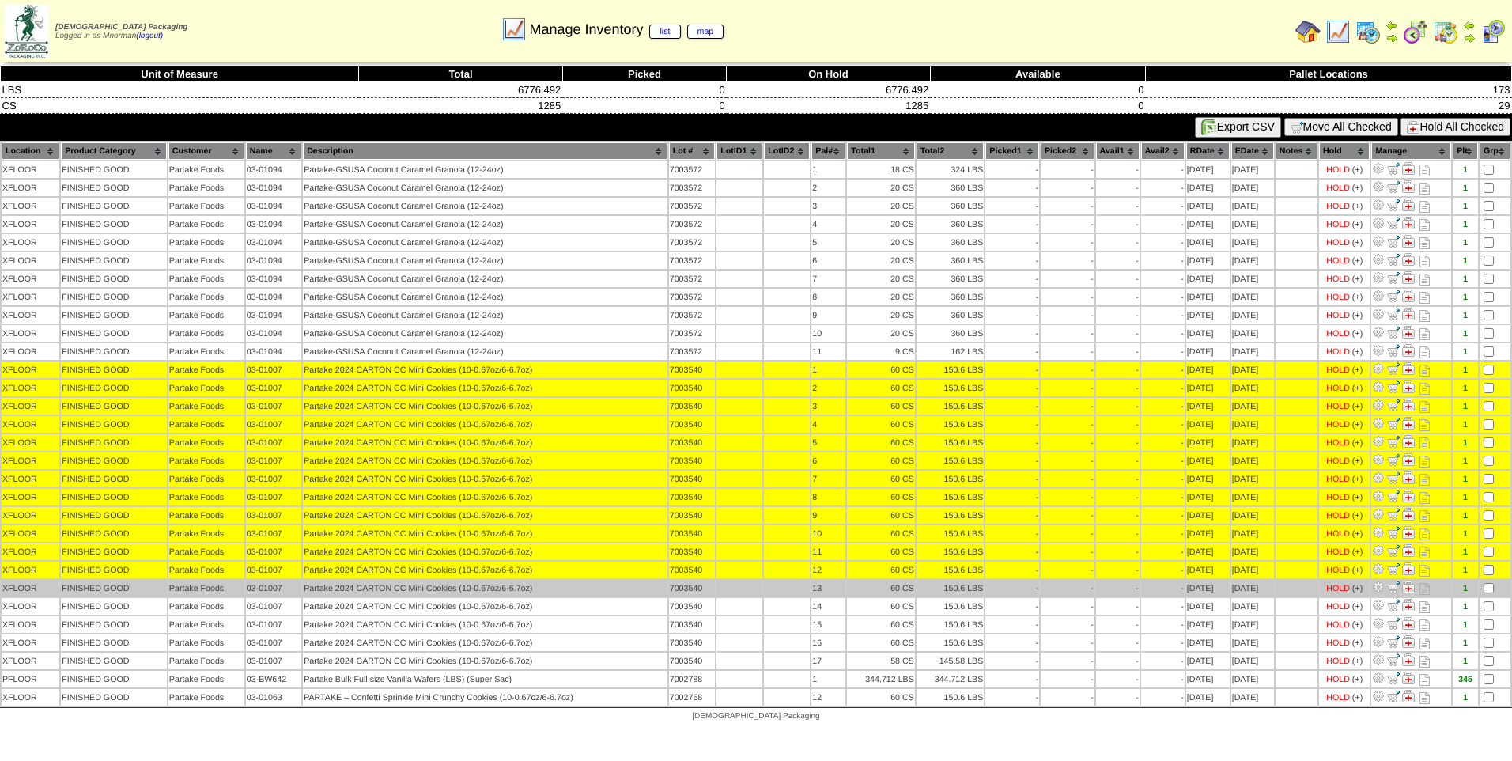
click at [1489, 582] on td at bounding box center [1494, 588] width 31 height 17
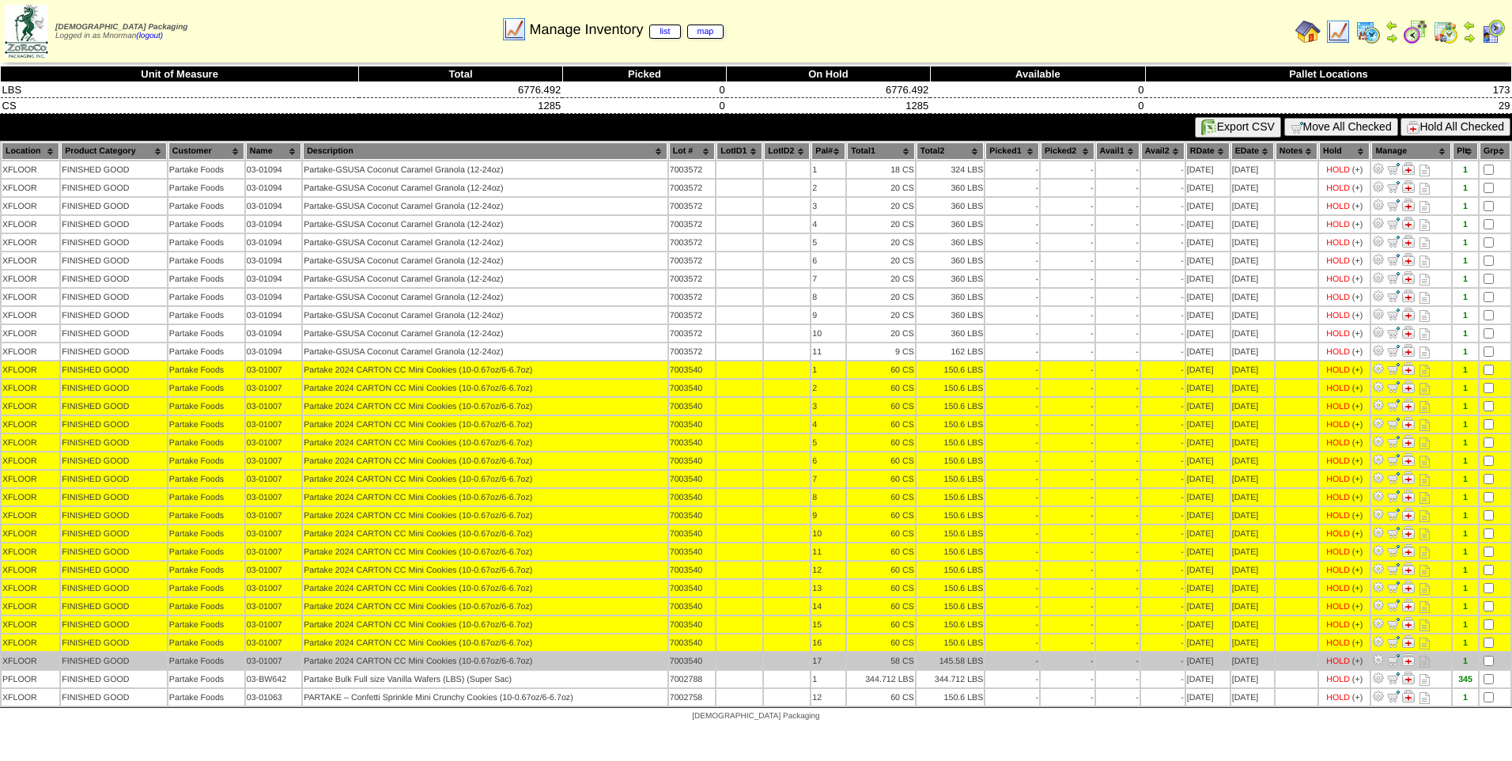
click at [1491, 653] on table "Location Product Category Customer Name Description Lot # LotID1 LotID2 1 -" at bounding box center [756, 424] width 1512 height 566
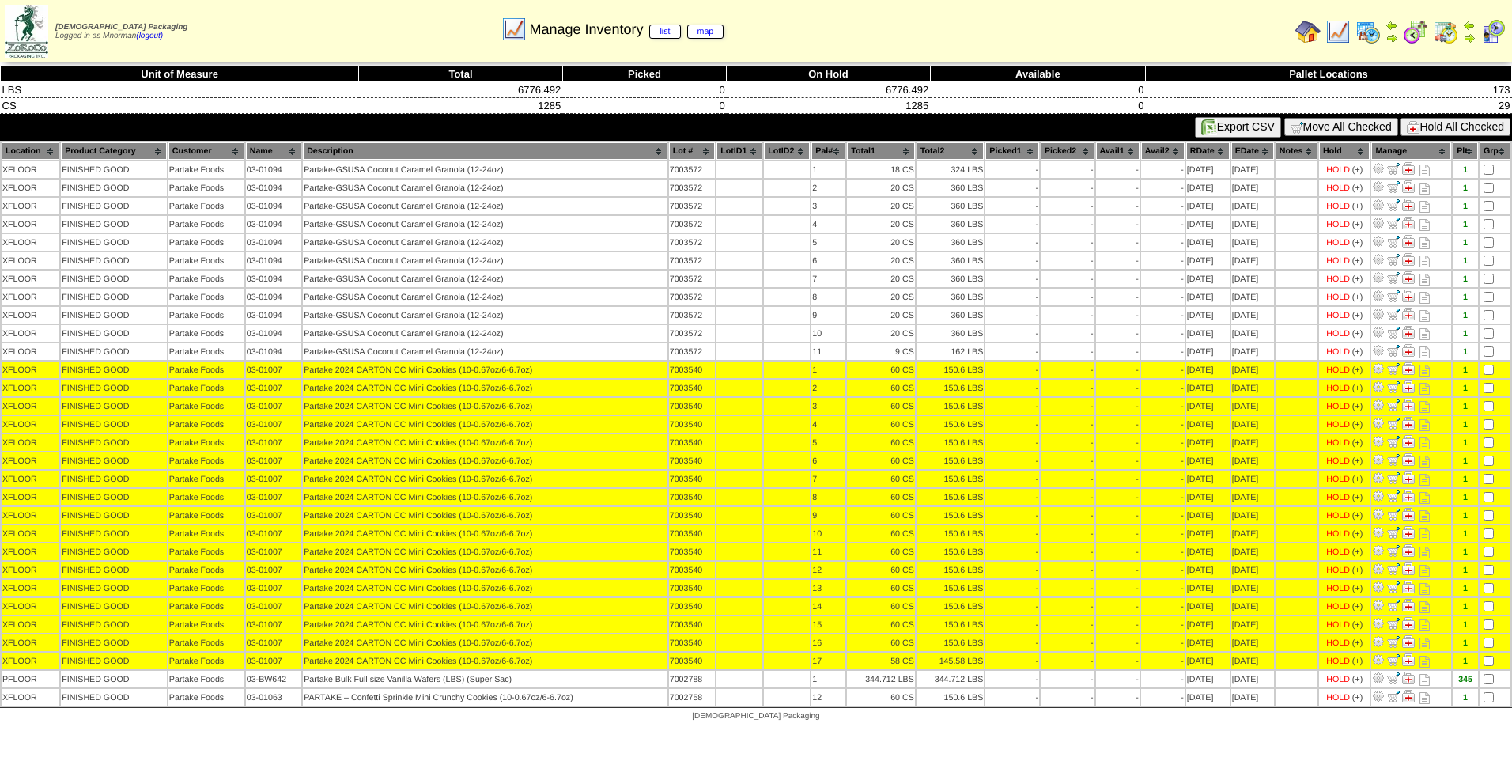
click at [1461, 120] on button "Hold All Checked" at bounding box center [1455, 127] width 110 height 18
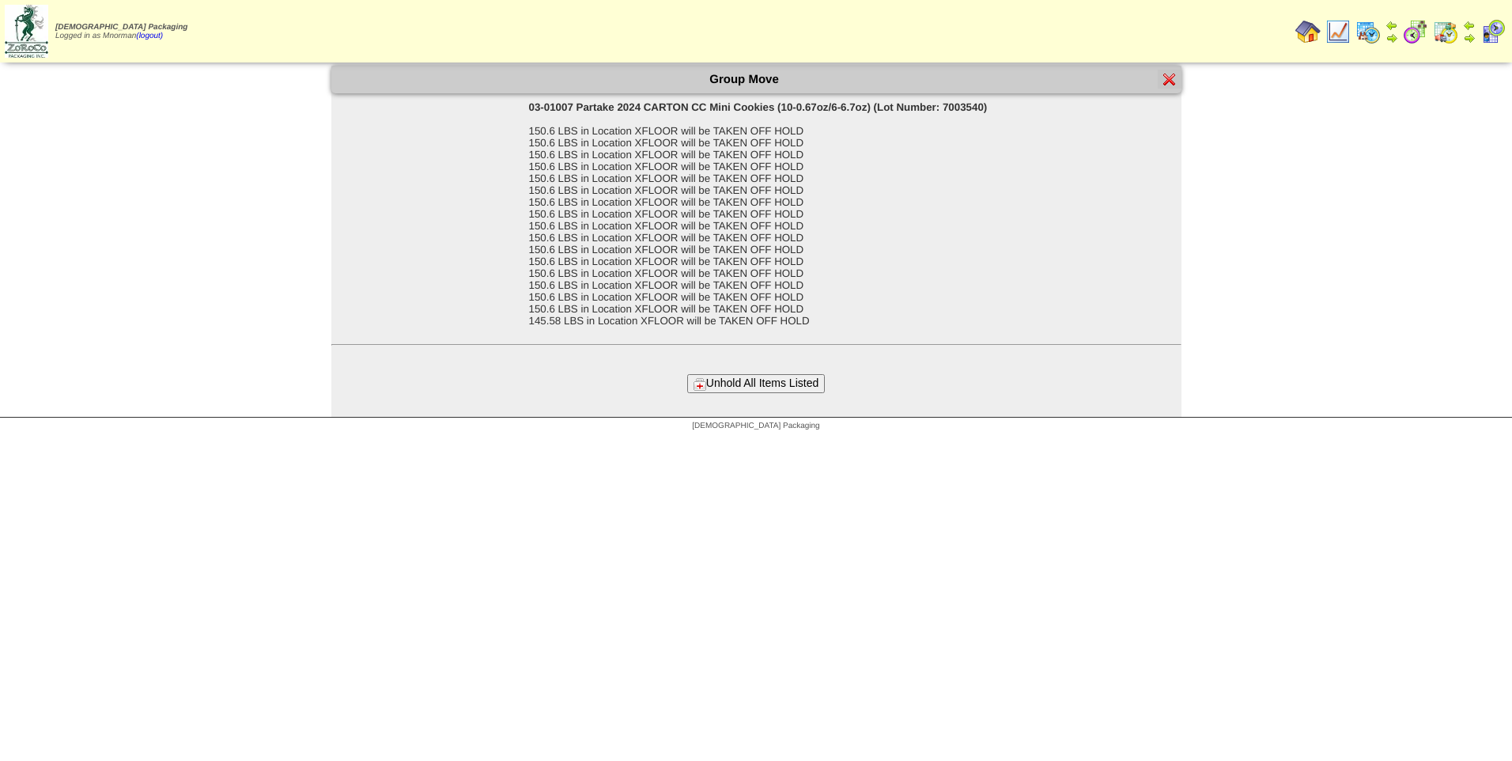
click at [788, 395] on div "Group Move 03-01007 Partake 2024 CARTON CC Mini Cookies (10-0.67oz/6-6.7oz) (Lo…" at bounding box center [756, 241] width 850 height 351
click at [785, 391] on button "Unhold All Items Listed" at bounding box center [756, 383] width 138 height 18
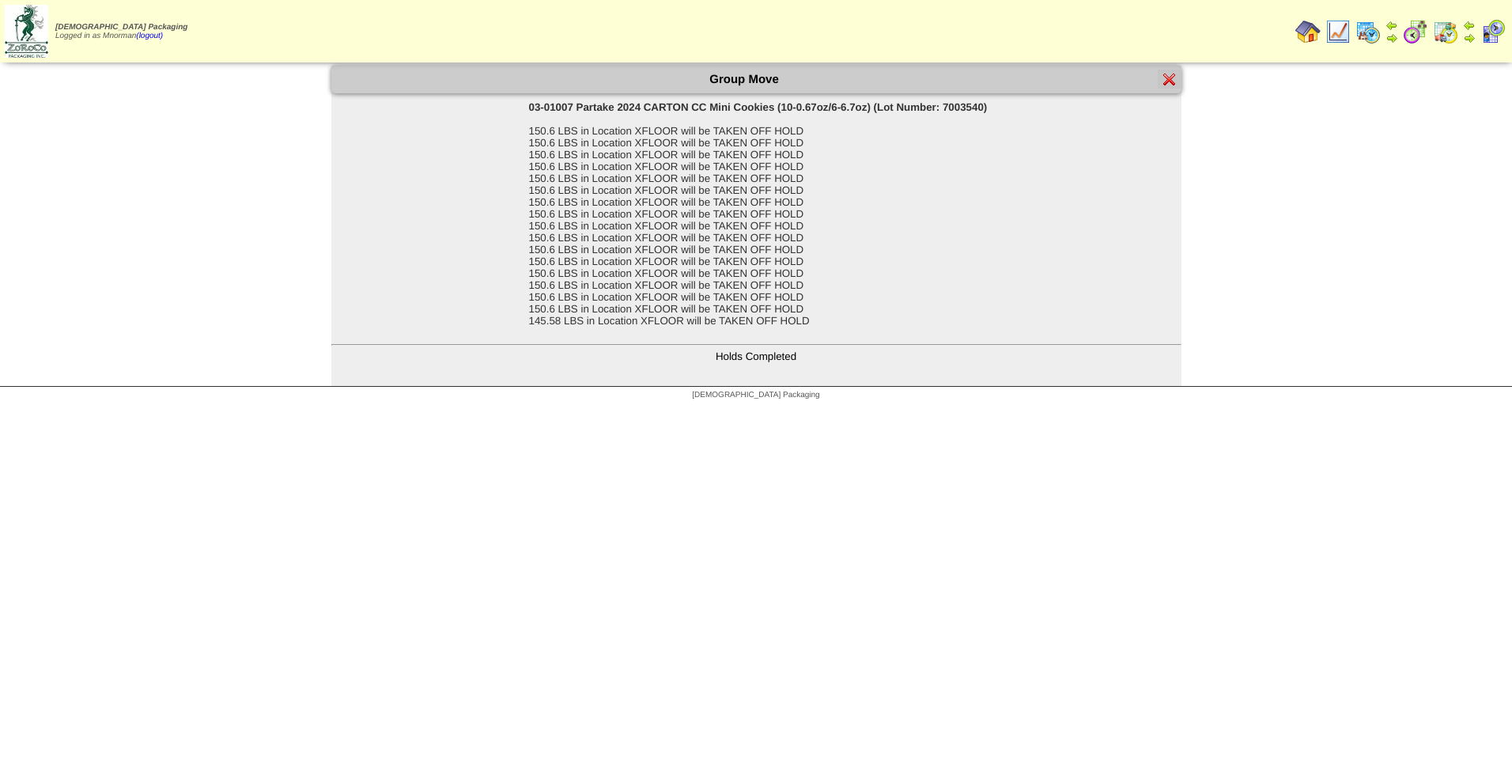
click at [1170, 89] on div "Group Move" at bounding box center [756, 80] width 850 height 28
click at [1166, 85] on img at bounding box center [1169, 79] width 13 height 13
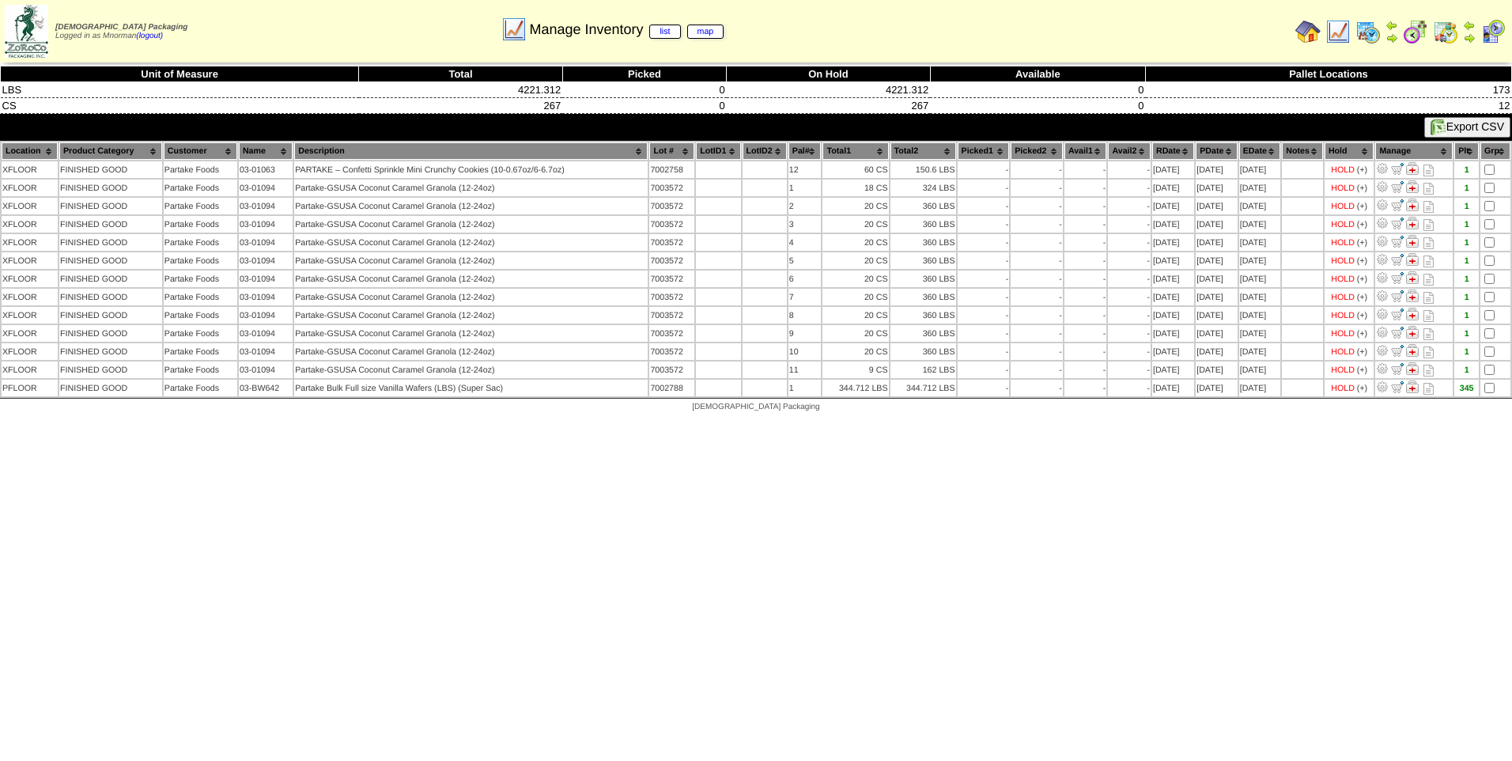
click at [107, 420] on html "[DEMOGRAPHIC_DATA] Packaging Logged in as Mnorman (logout) Print All" at bounding box center [756, 210] width 1512 height 420
click at [1341, 25] on img at bounding box center [1337, 31] width 25 height 25
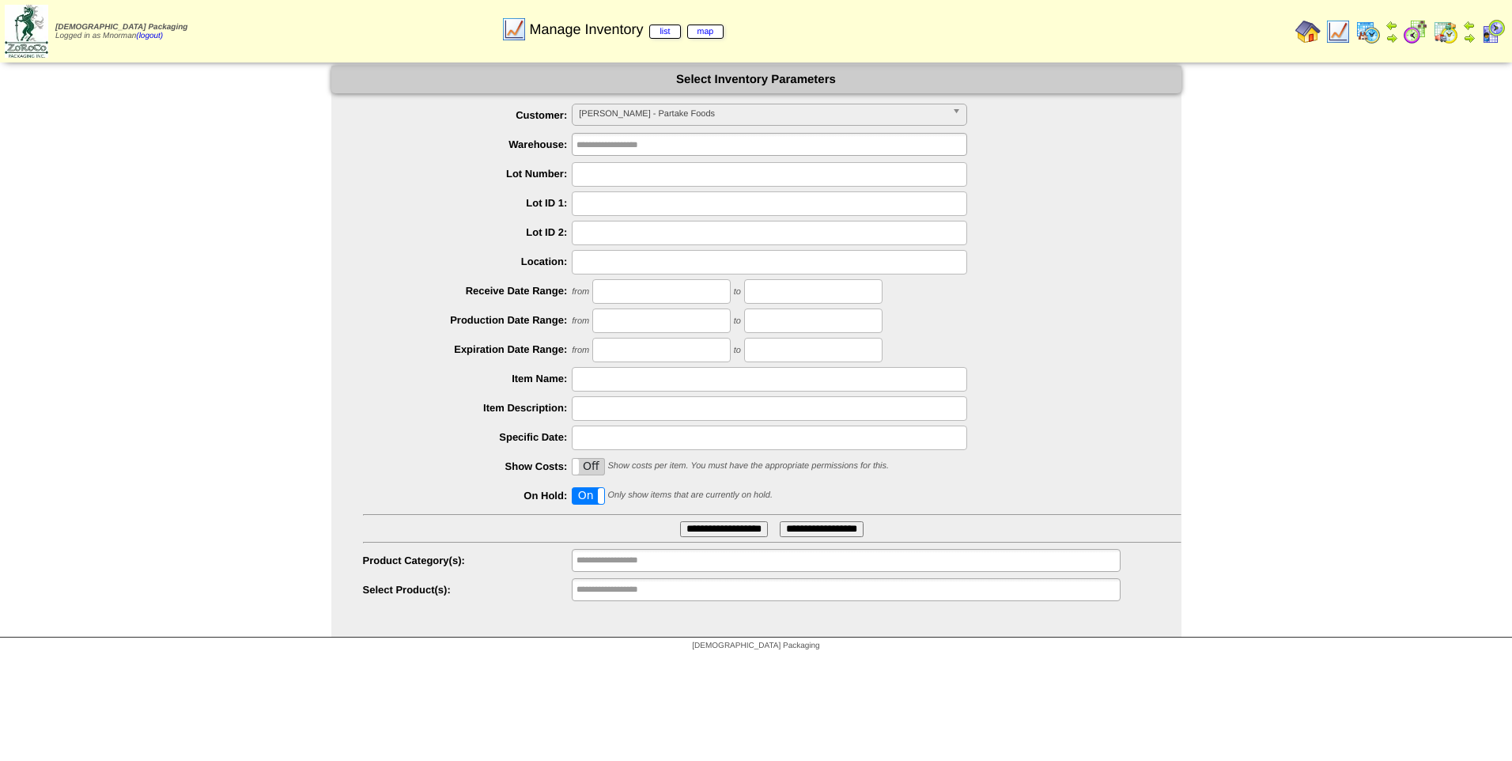
click at [907, 115] on span "[PERSON_NAME] - Partake Foods" at bounding box center [762, 113] width 367 height 19
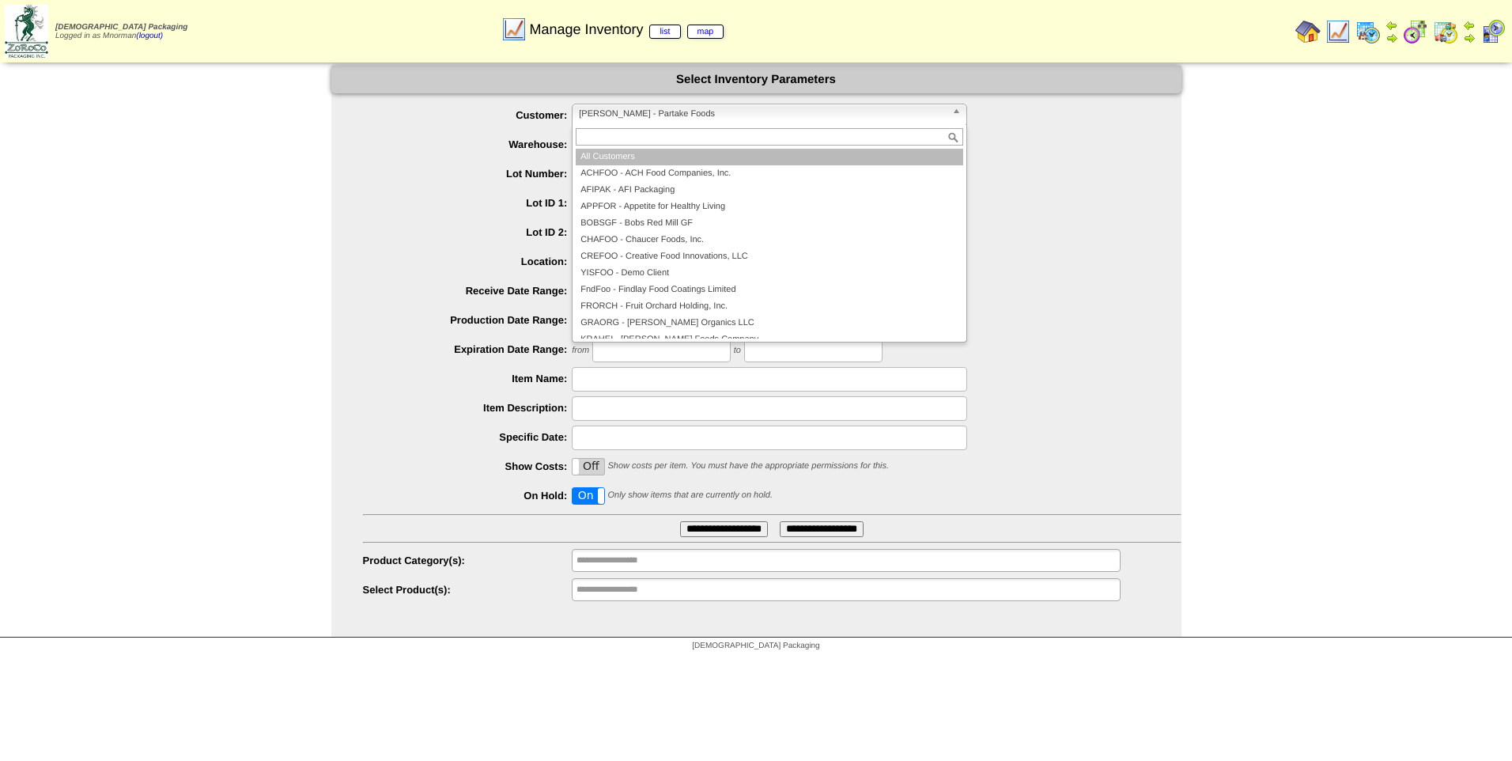
click at [741, 152] on li "All Customers" at bounding box center [769, 157] width 387 height 17
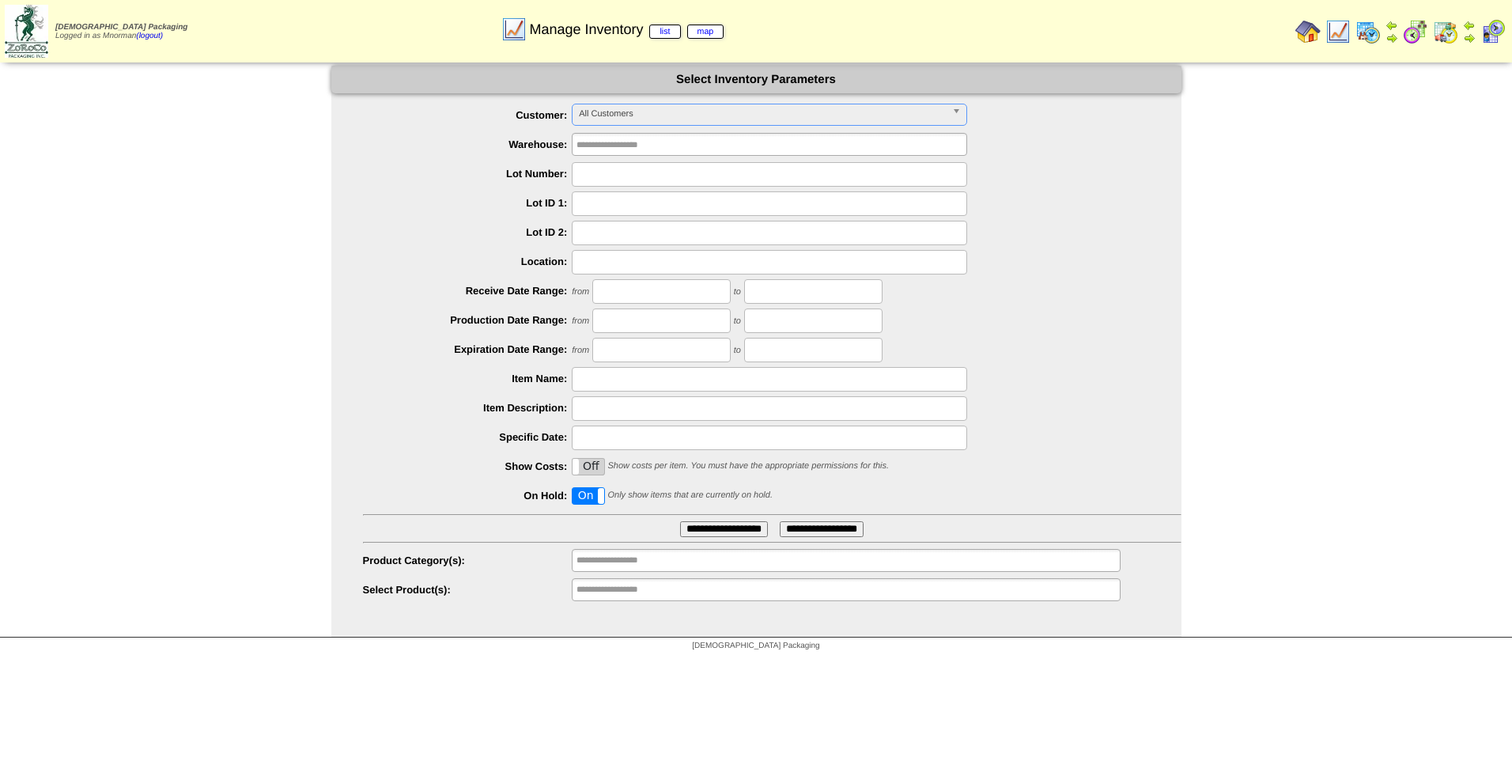
click at [591, 504] on label "On" at bounding box center [589, 496] width 32 height 16
click at [617, 594] on input "**********" at bounding box center [626, 590] width 101 height 20
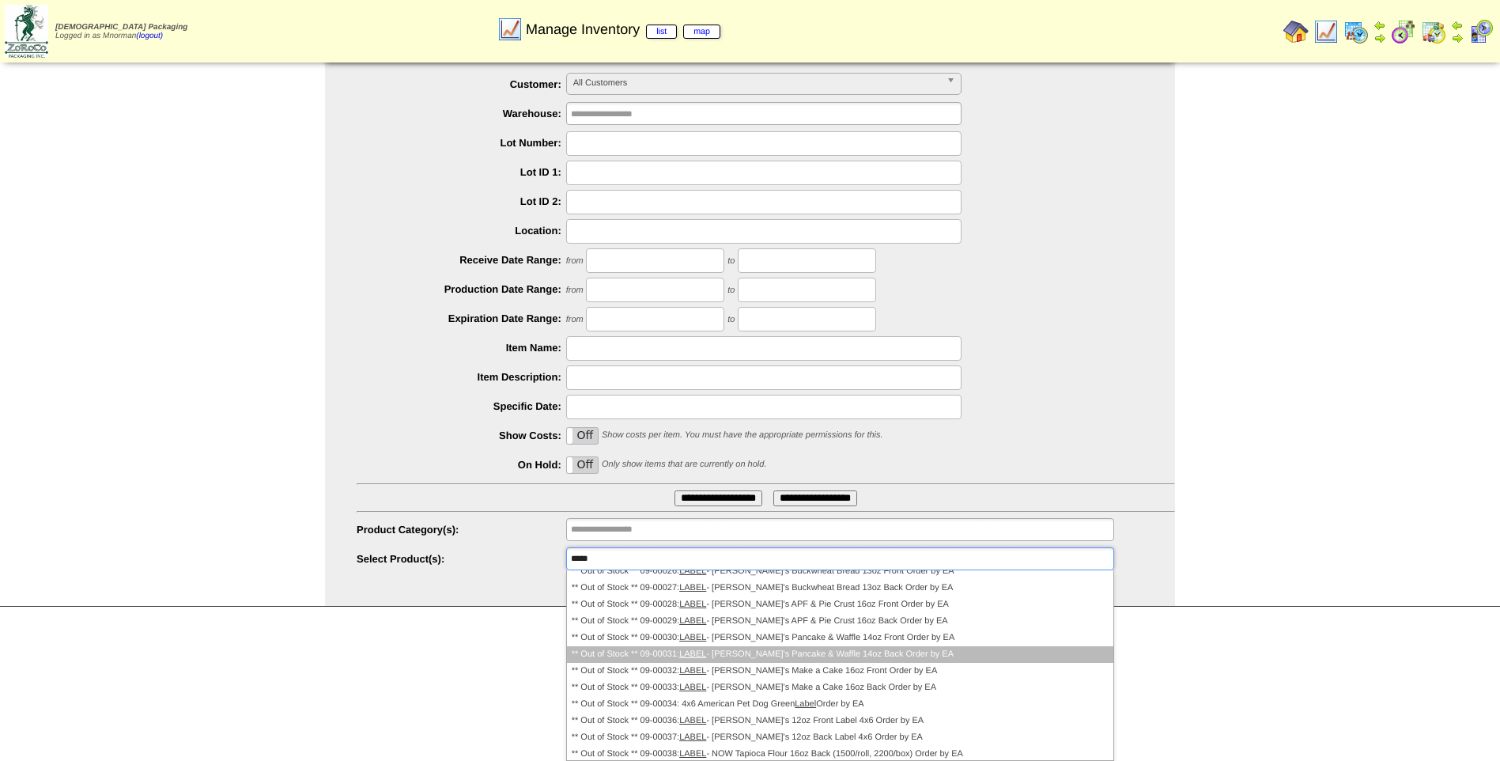
scroll to position [1028, 0]
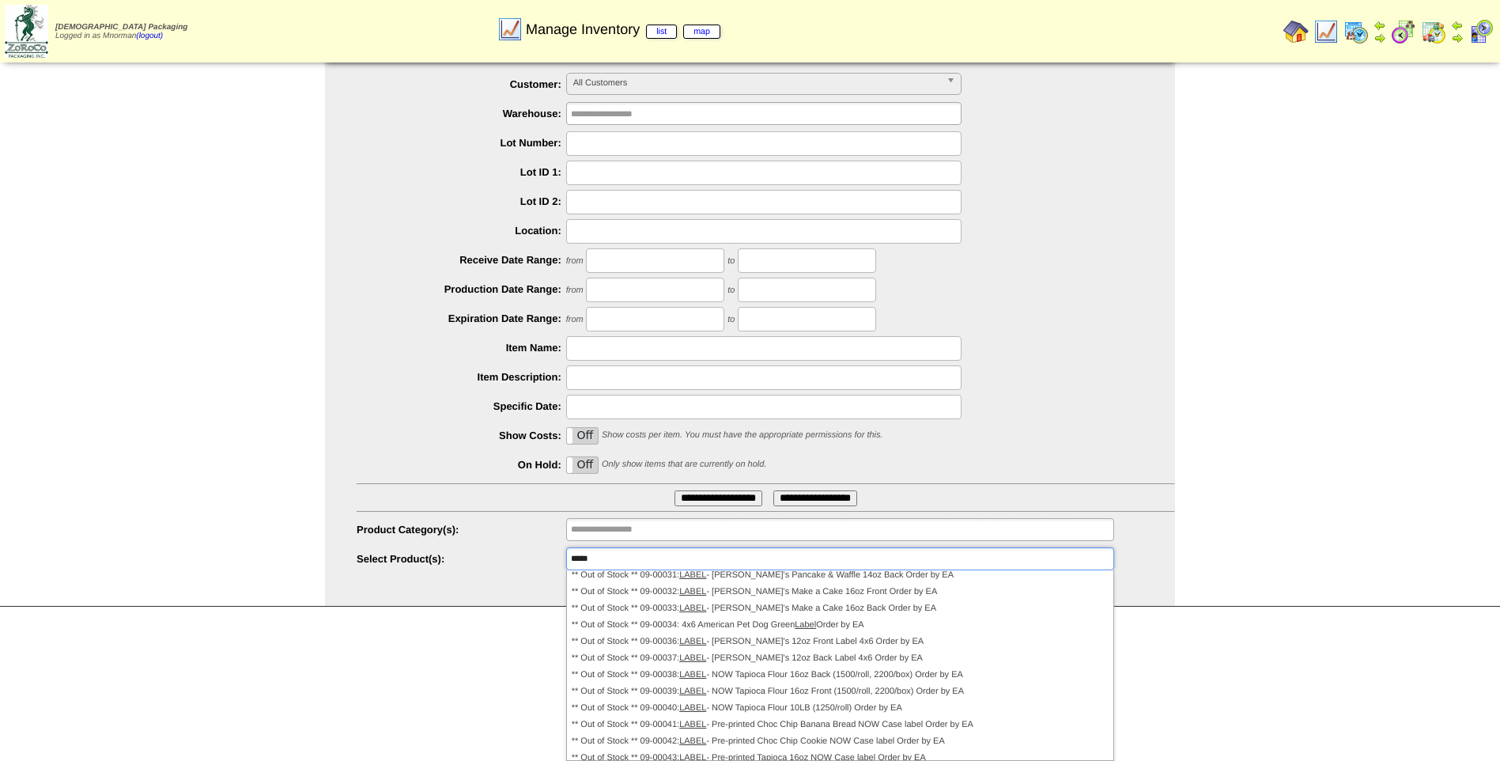
type input "**********"
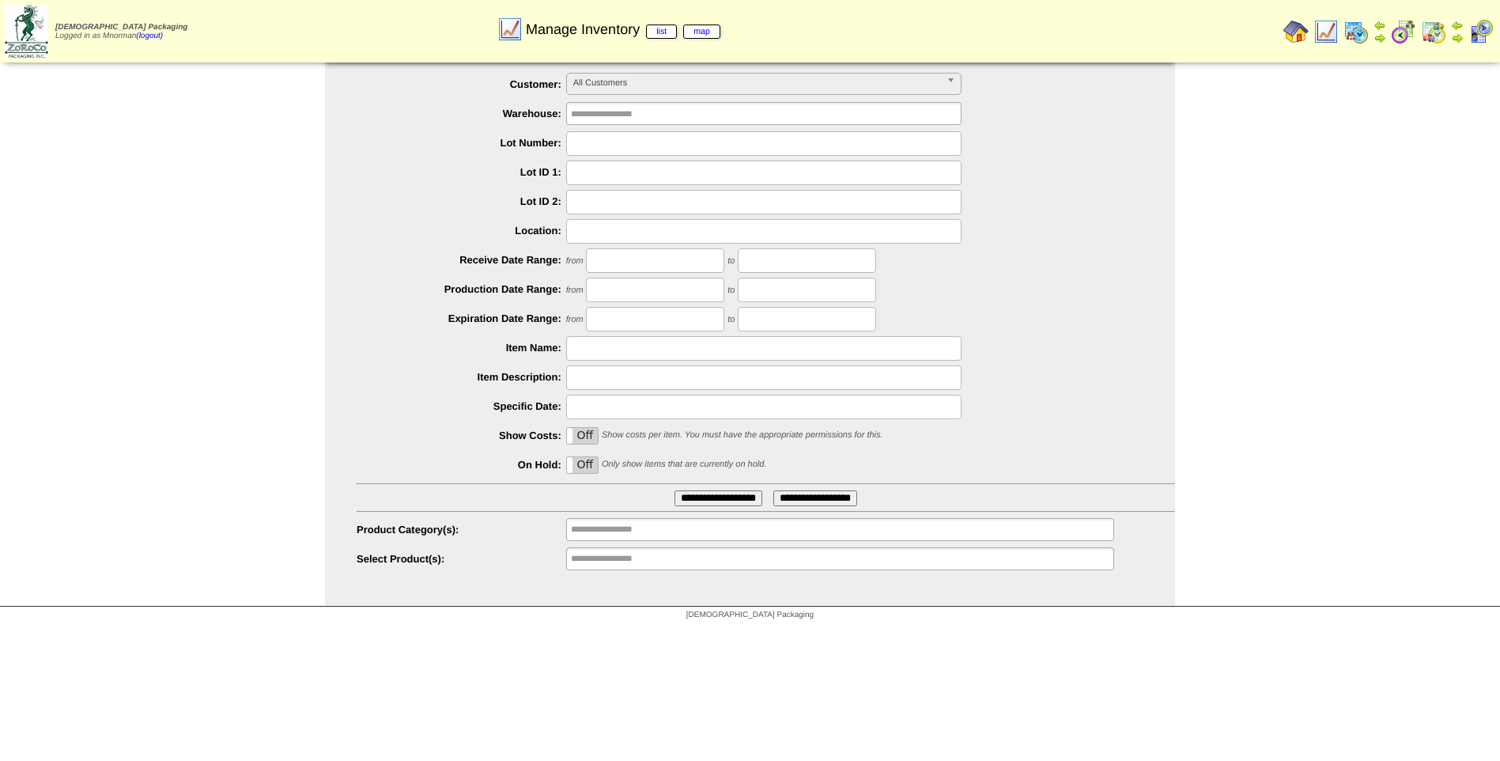
click at [633, 560] on input "**********" at bounding box center [621, 559] width 101 height 20
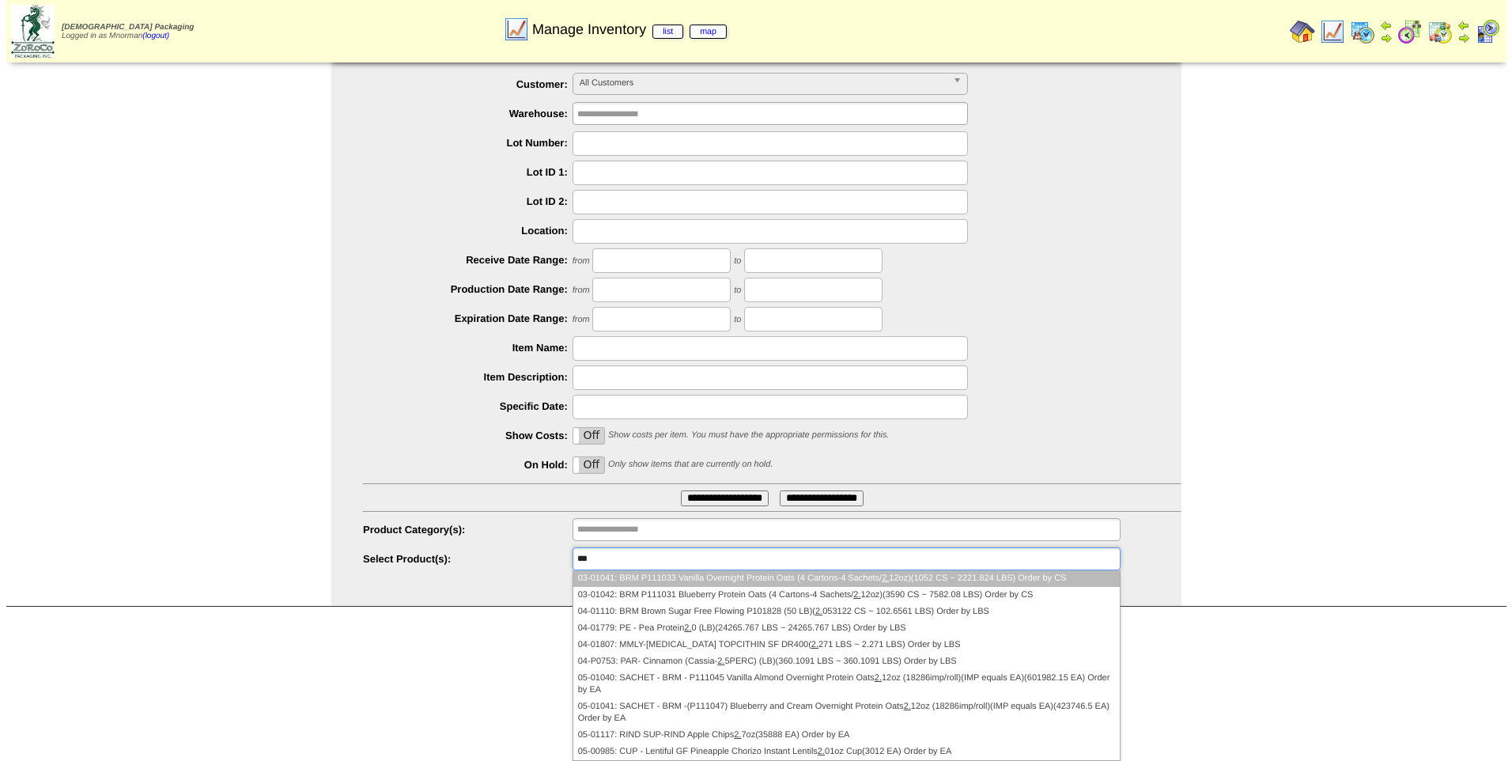
scroll to position [0, 0]
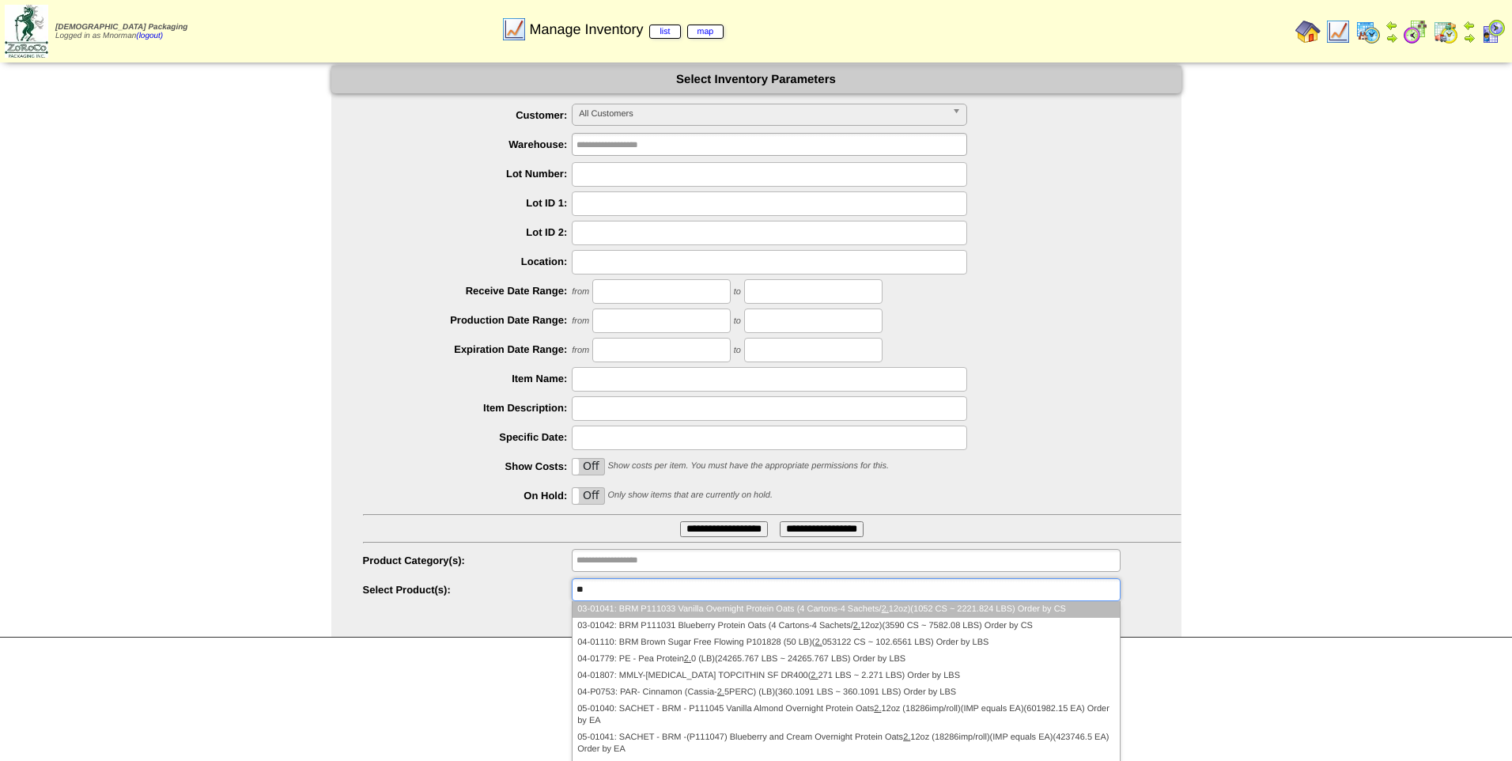
type input "*"
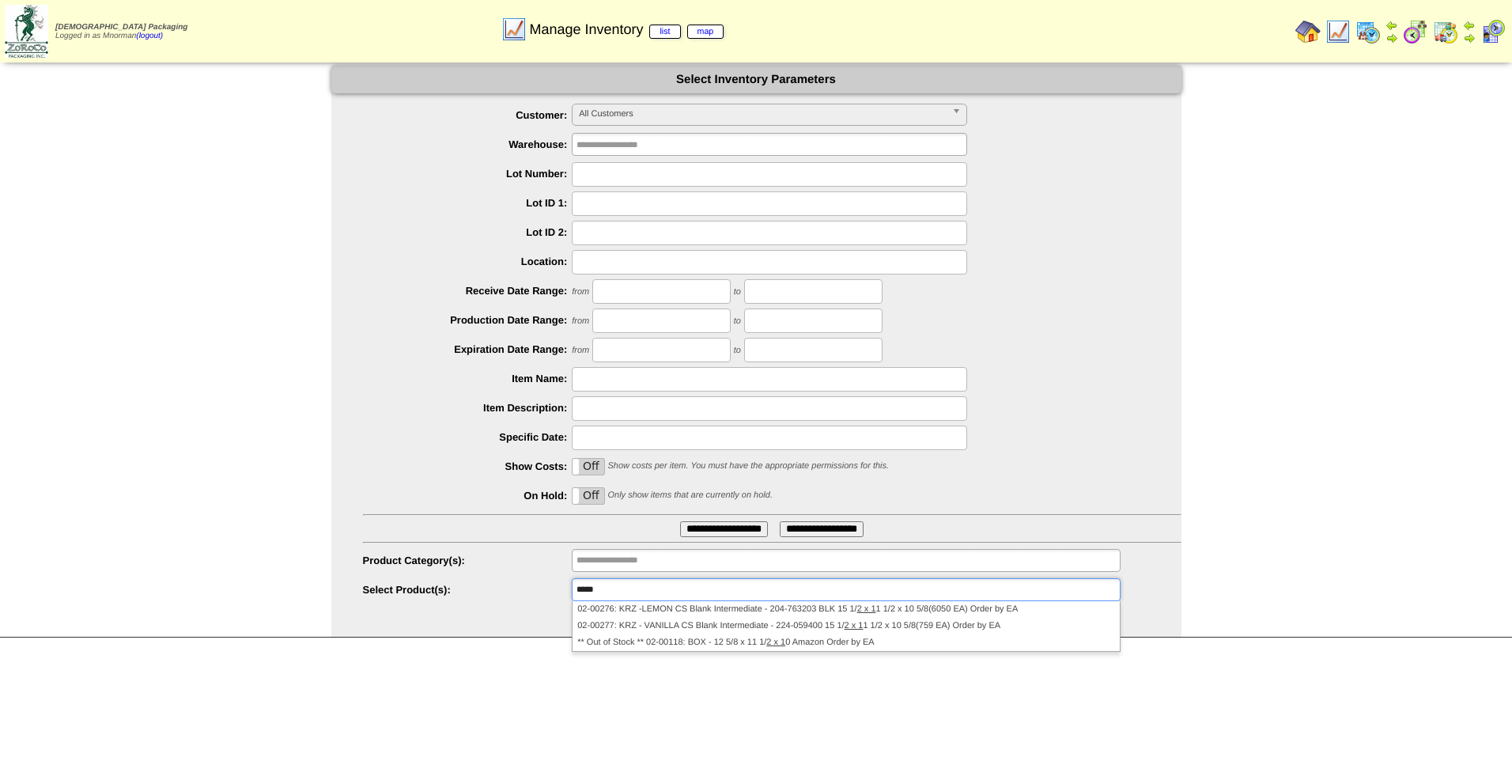
drag, startPoint x: 618, startPoint y: 588, endPoint x: 533, endPoint y: 577, distance: 85.3
click at [533, 577] on ul "**********" at bounding box center [756, 353] width 850 height 499
type input "**********"
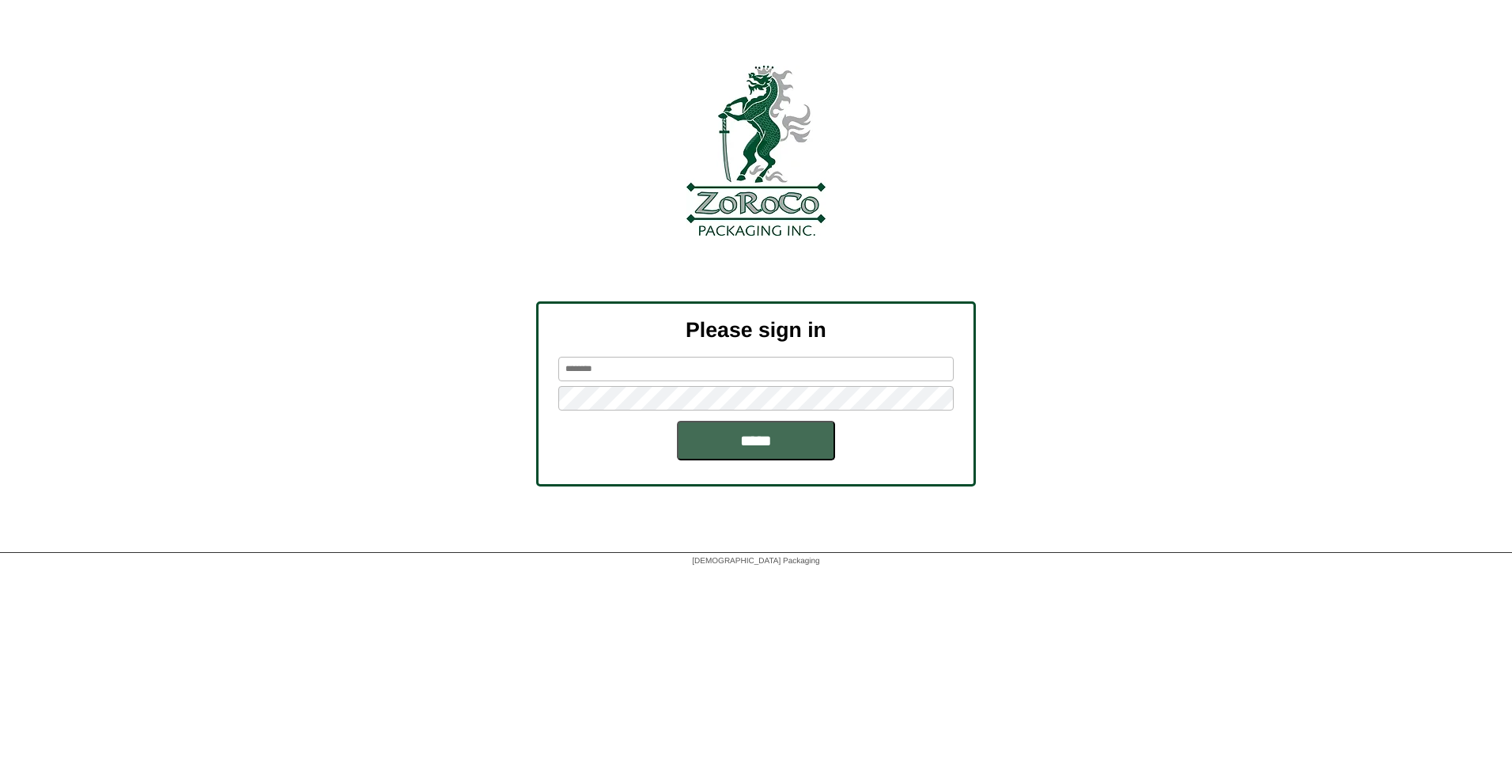
type input "*******"
click at [739, 439] on input "*****" at bounding box center [756, 441] width 158 height 40
